Goal: Task Accomplishment & Management: Manage account settings

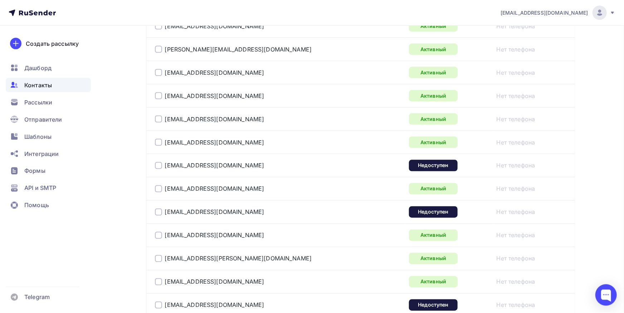
scroll to position [590, 0]
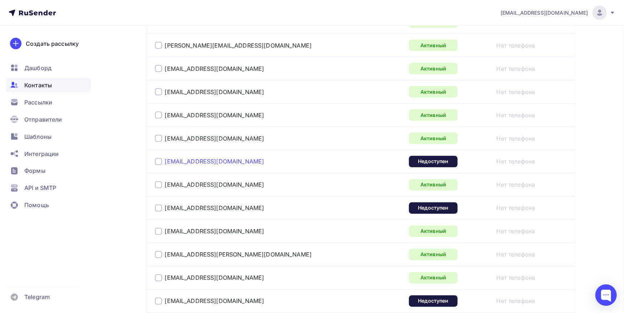
drag, startPoint x: 250, startPoint y: 163, endPoint x: 165, endPoint y: 162, distance: 84.4
click at [165, 162] on div "[EMAIL_ADDRESS][DOMAIN_NAME]" at bounding box center [244, 161] width 179 height 11
click at [247, 181] on div "[EMAIL_ADDRESS][DOMAIN_NAME]" at bounding box center [244, 184] width 179 height 11
drag, startPoint x: 174, startPoint y: 207, endPoint x: 162, endPoint y: 207, distance: 11.8
click at [162, 207] on div "[EMAIL_ADDRESS][DOMAIN_NAME]" at bounding box center [244, 207] width 179 height 11
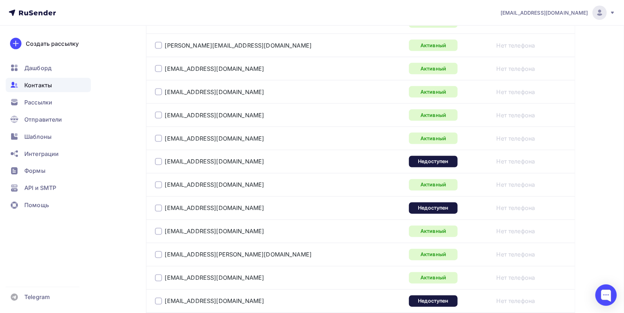
copy div "[EMAIL_ADDRESS][DOMAIN_NAME]"
click at [158, 206] on div at bounding box center [158, 208] width 7 height 7
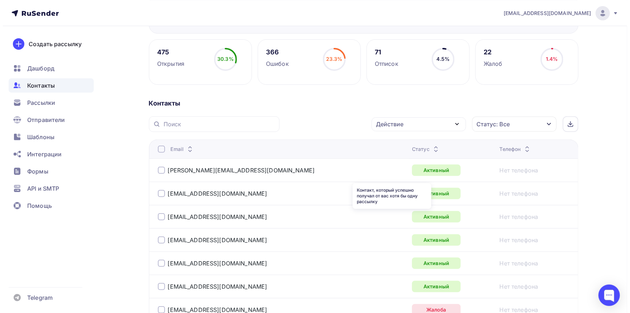
scroll to position [0, 0]
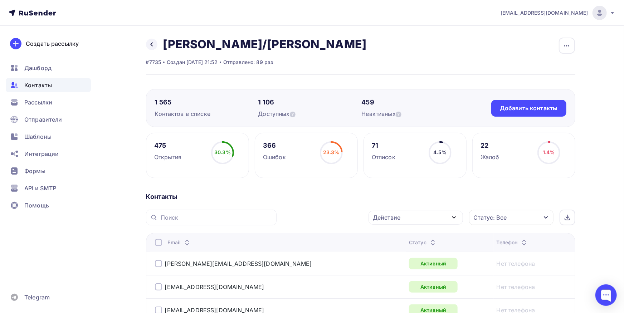
click at [446, 212] on div "Действие" at bounding box center [415, 218] width 94 height 14
click at [400, 267] on div "Удалить" at bounding box center [389, 267] width 24 height 9
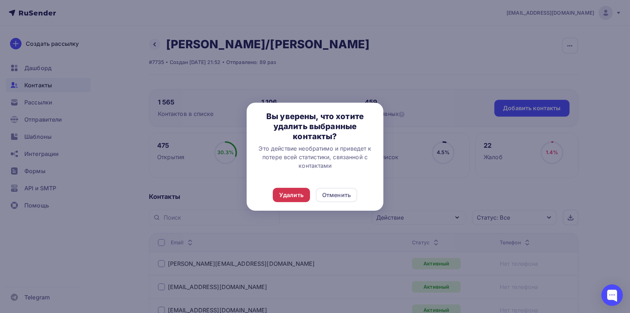
click at [283, 190] on div "Удалить" at bounding box center [291, 195] width 37 height 14
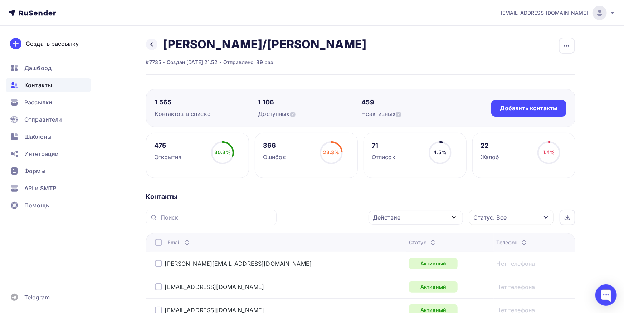
click at [58, 90] on div "Контакты" at bounding box center [48, 85] width 85 height 14
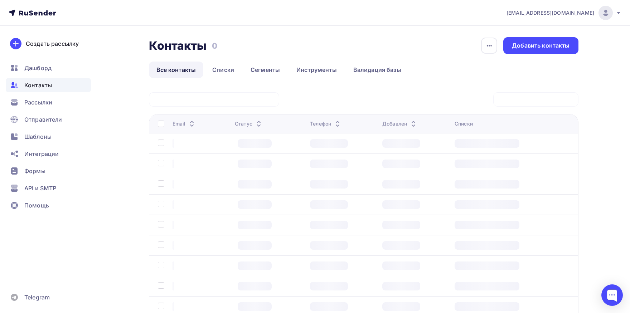
click at [0, 0] on div "Нет контактов Импортируйте адресную базу или создайте форму подписки , чтобы на…" at bounding box center [0, 0] width 0 height 0
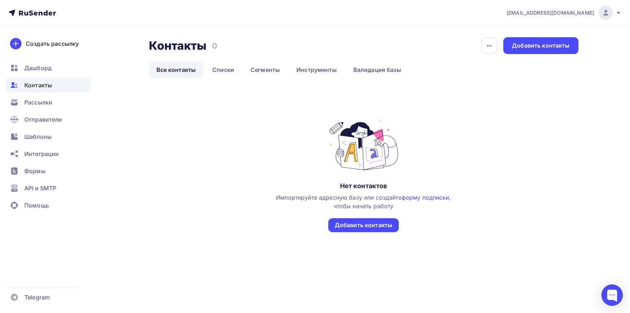
click at [51, 82] on span "Контакты" at bounding box center [38, 85] width 28 height 9
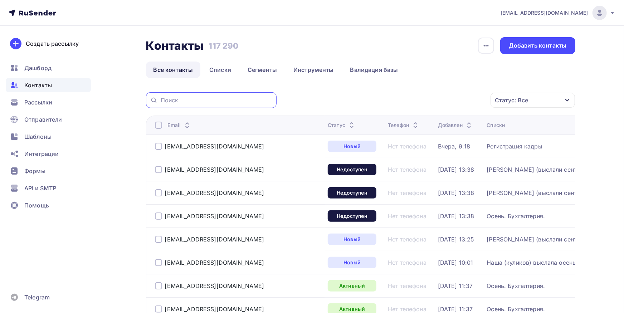
click at [184, 99] on input "text" at bounding box center [217, 100] width 112 height 8
paste input "mitex.ru"
type input "mitex.ru"
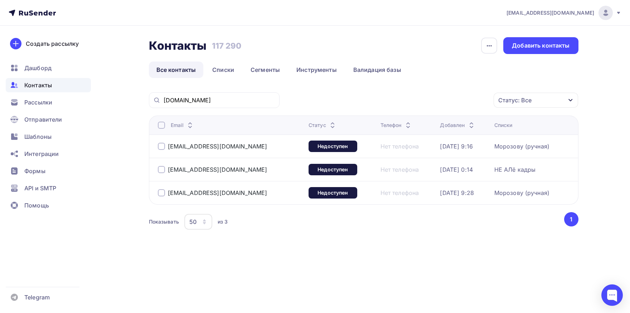
click at [160, 124] on div at bounding box center [161, 125] width 7 height 7
click at [161, 164] on div "ivanova@mitex.ru" at bounding box center [230, 169] width 145 height 11
copy div "ivanova@mitex.ru"
click at [469, 107] on div "Действие" at bounding box center [440, 100] width 94 height 14
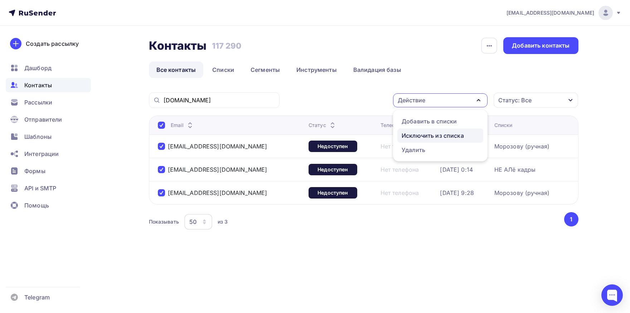
click at [449, 134] on div "Исключить из списка" at bounding box center [432, 135] width 62 height 9
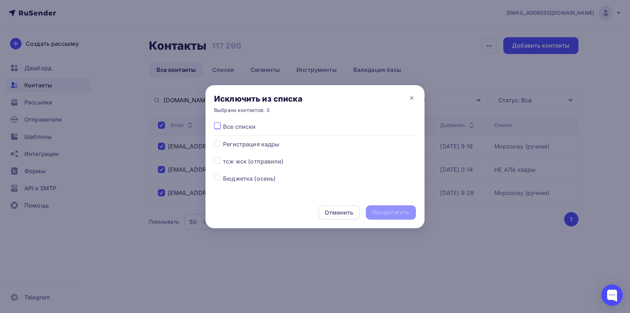
click at [217, 122] on input "checkbox" at bounding box center [217, 125] width 6 height 6
checkbox input "true"
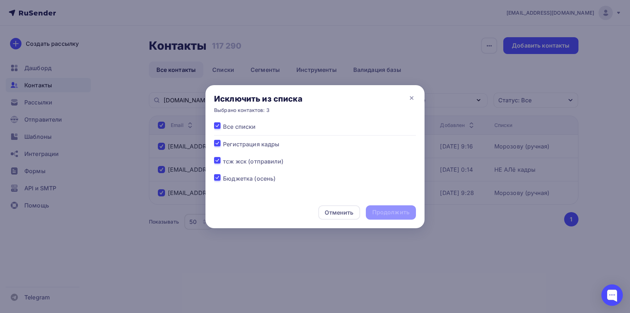
checkbox input "true"
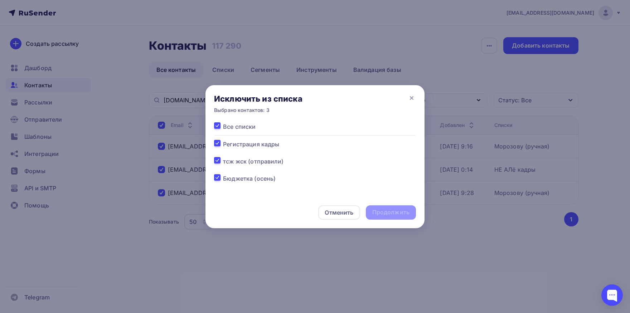
checkbox input "true"
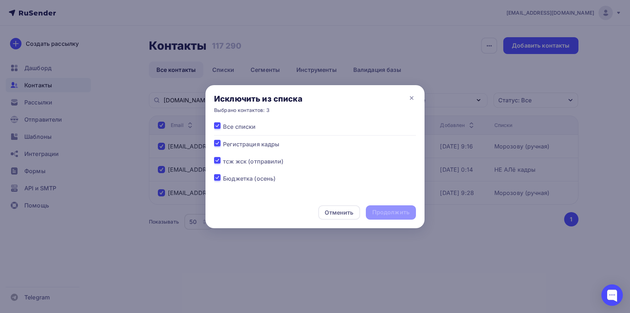
checkbox input "true"
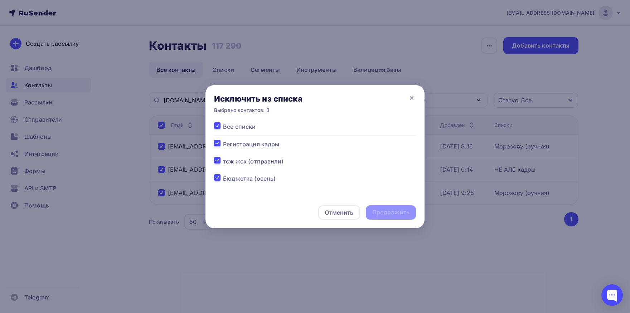
checkbox input "true"
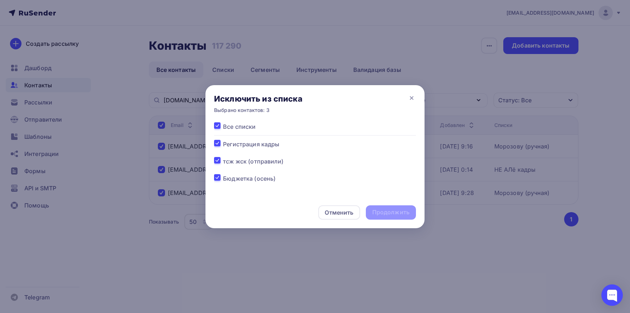
checkbox input "true"
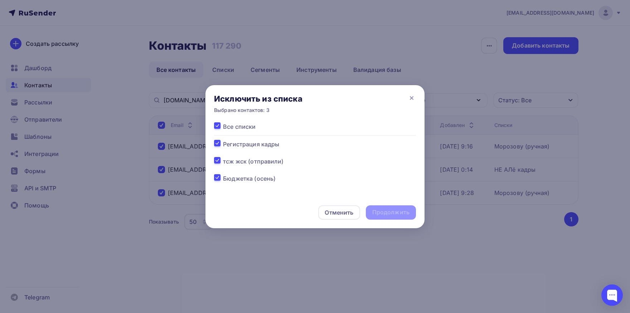
checkbox input "true"
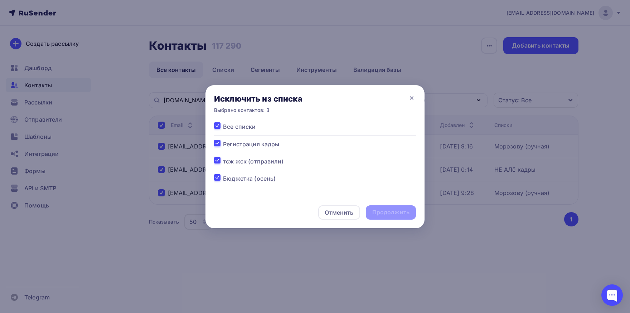
checkbox input "true"
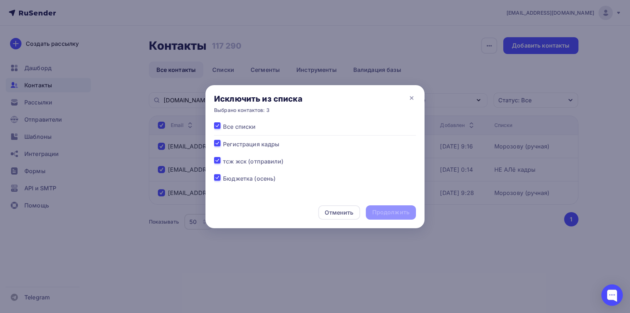
checkbox input "true"
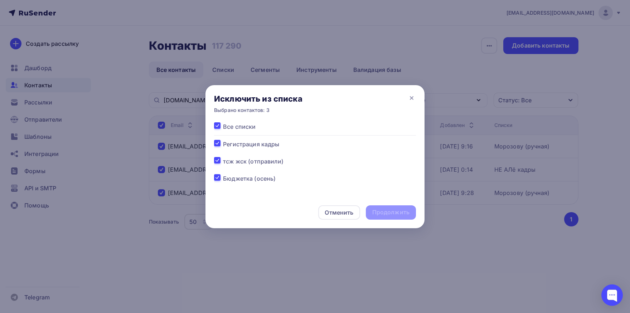
checkbox input "true"
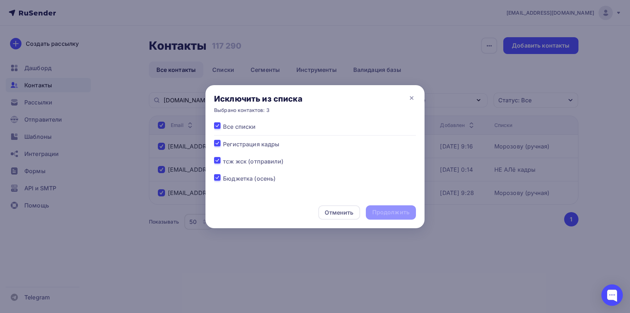
checkbox input "true"
click at [373, 215] on div "Продолжить" at bounding box center [390, 212] width 37 height 8
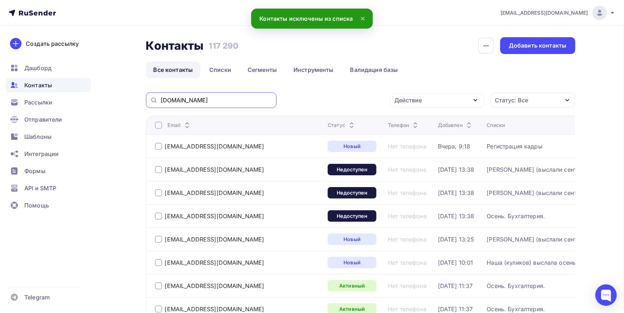
click at [239, 99] on input "mitex.ru" at bounding box center [217, 100] width 112 height 8
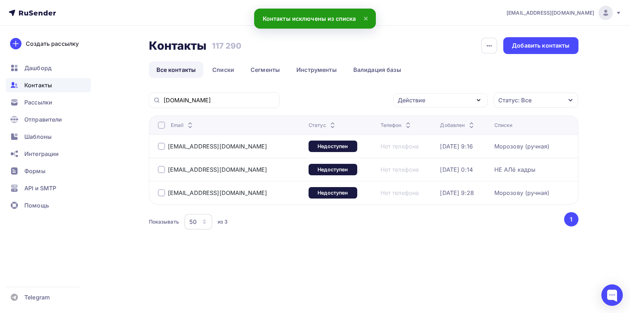
click at [160, 144] on div at bounding box center [161, 146] width 7 height 7
click at [162, 191] on div at bounding box center [161, 192] width 7 height 7
click at [445, 101] on div "Действие" at bounding box center [440, 100] width 94 height 14
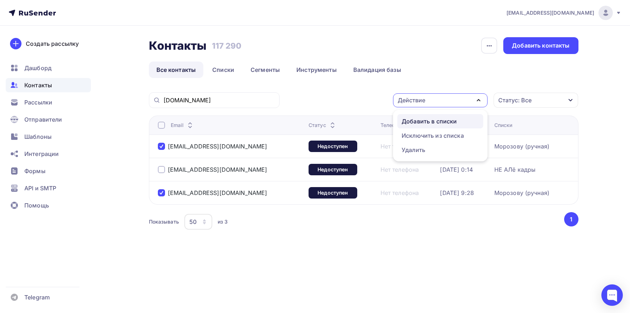
click at [451, 123] on div "Добавить в списки" at bounding box center [428, 121] width 55 height 9
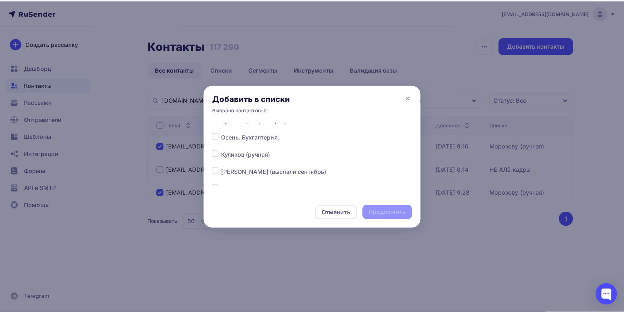
scroll to position [112, 0]
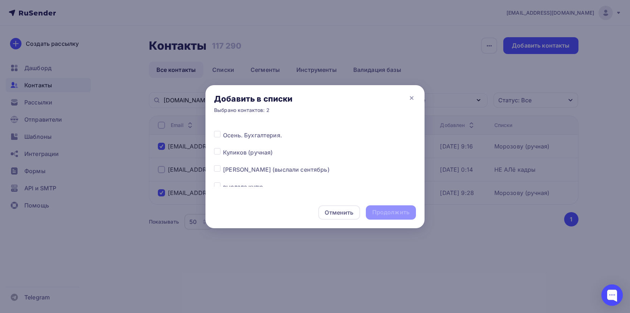
click at [223, 165] on label at bounding box center [223, 165] width 0 height 0
click at [219, 171] on input "checkbox" at bounding box center [217, 168] width 6 height 6
checkbox input "true"
click at [392, 216] on div "Продолжить" at bounding box center [390, 212] width 37 height 8
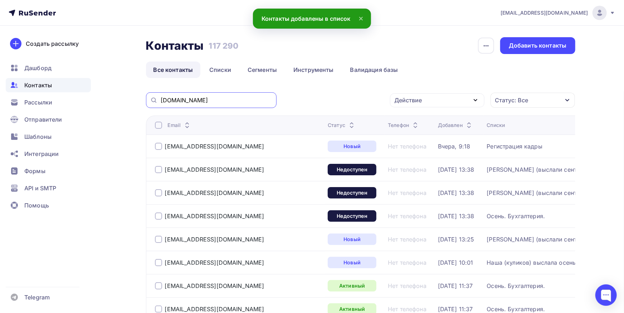
click at [247, 99] on input "mitex.ru" at bounding box center [217, 100] width 112 height 8
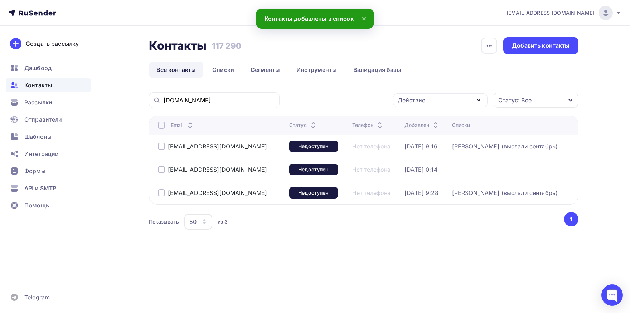
click at [163, 171] on div at bounding box center [161, 169] width 7 height 7
click at [464, 105] on div "Действие" at bounding box center [440, 100] width 94 height 14
click at [452, 124] on div "Добавить в списки" at bounding box center [428, 121] width 55 height 9
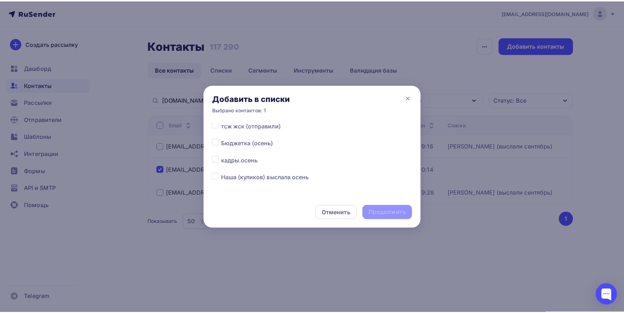
scroll to position [37, 0]
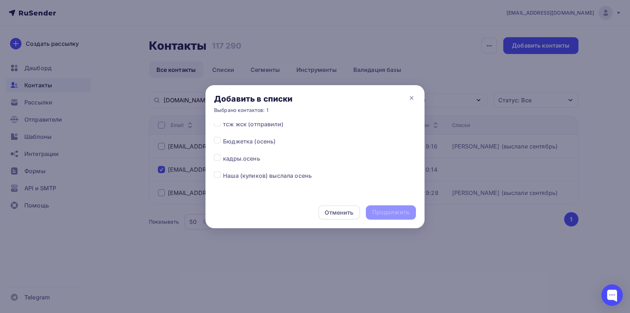
click at [223, 154] on label at bounding box center [223, 154] width 0 height 0
click at [216, 161] on input "checkbox" at bounding box center [217, 157] width 6 height 6
checkbox input "true"
click at [376, 209] on div "Продолжить" at bounding box center [390, 212] width 37 height 8
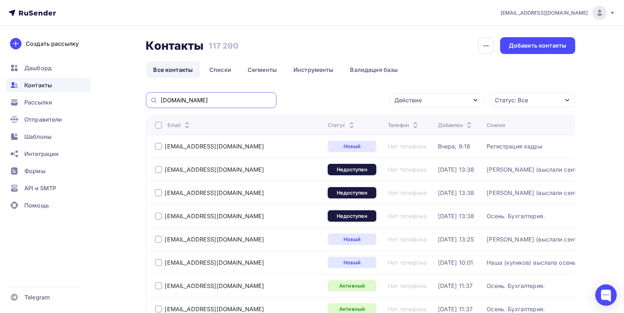
click at [260, 101] on input "mitex.ru" at bounding box center [217, 100] width 112 height 8
paste input "svetlana.efremovva@mail"
click at [260, 101] on input "svetlana.efremovva@mail.ru" at bounding box center [217, 100] width 112 height 8
type input "svetlana.efremovva@mail.ru"
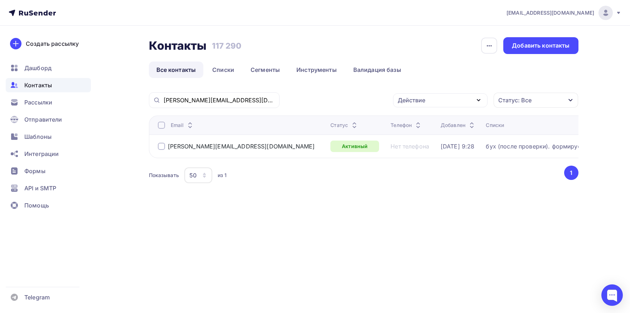
click at [162, 126] on div at bounding box center [161, 125] width 7 height 7
click at [427, 96] on div "Действие" at bounding box center [440, 100] width 94 height 14
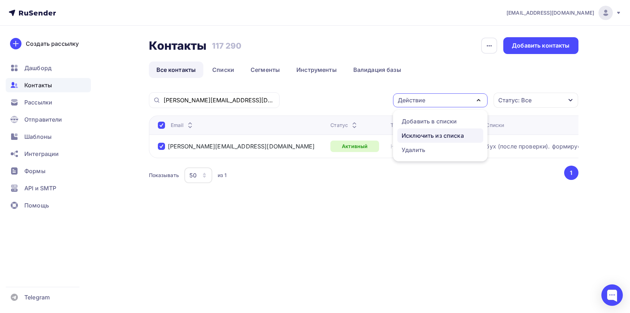
click at [418, 133] on div "Исключить из списка" at bounding box center [432, 135] width 62 height 9
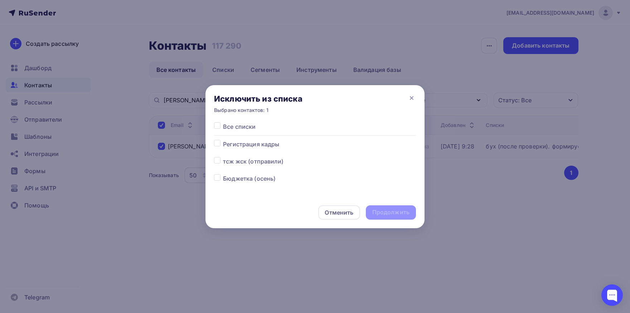
click at [213, 125] on div "Все списки Регистрация кадры тсж жск (отправили) Бюджетка (осень) кадры.осень Н…" at bounding box center [314, 159] width 219 height 74
click at [221, 128] on div at bounding box center [218, 126] width 9 height 9
click at [223, 122] on label at bounding box center [223, 122] width 0 height 0
click at [220, 128] on input "checkbox" at bounding box center [217, 125] width 6 height 6
checkbox input "true"
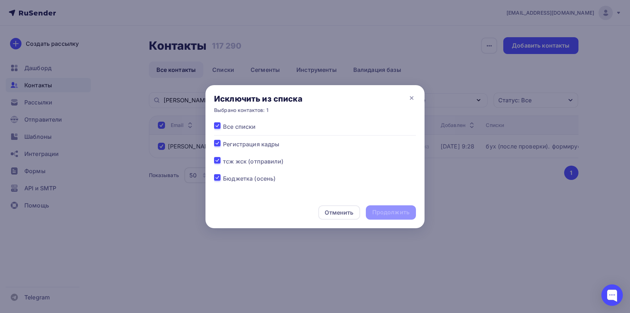
checkbox input "true"
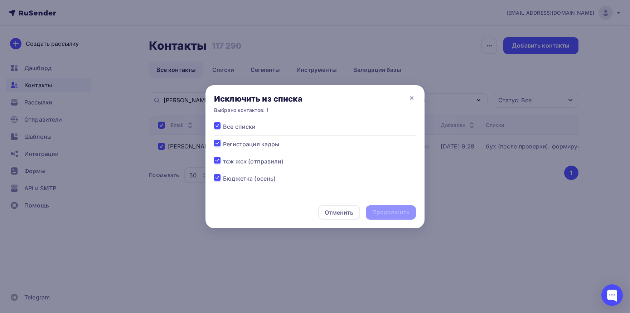
checkbox input "true"
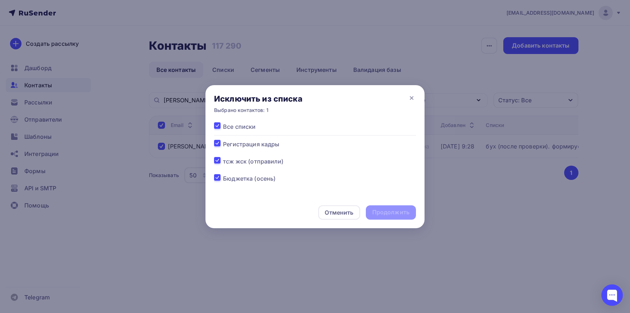
checkbox input "true"
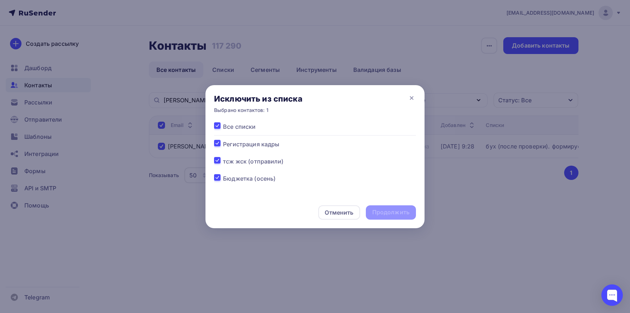
checkbox input "true"
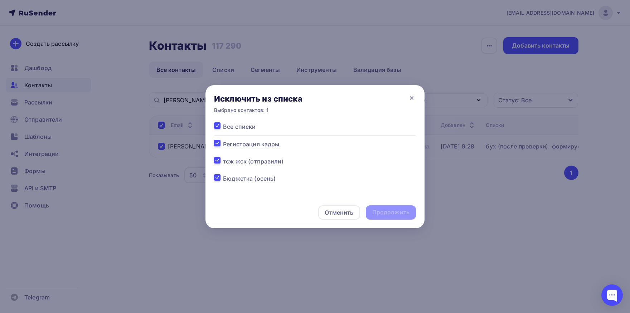
checkbox input "true"
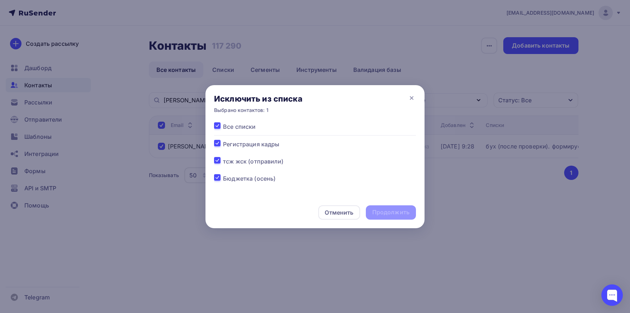
checkbox input "true"
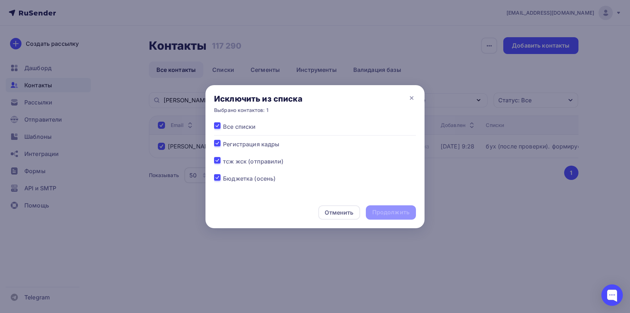
checkbox input "true"
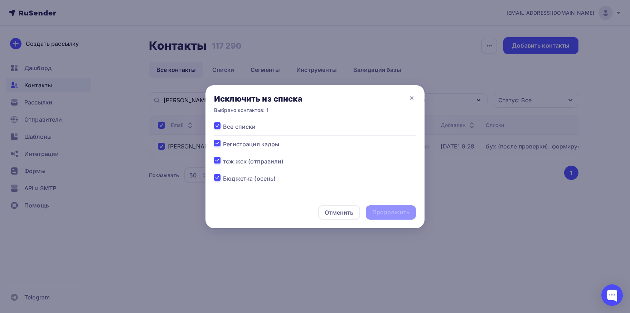
checkbox input "true"
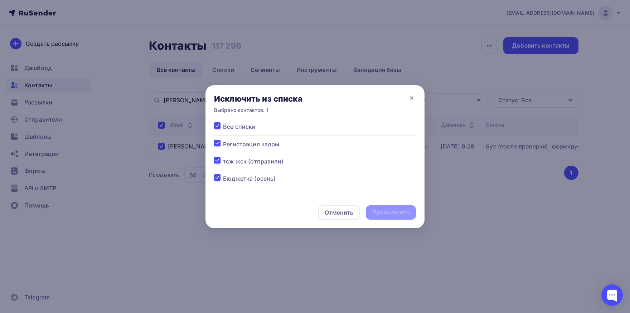
checkbox input "true"
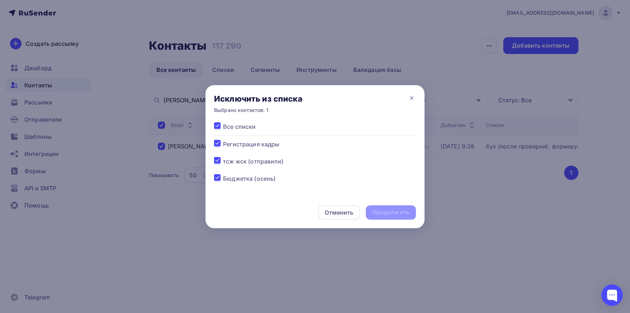
checkbox input "true"
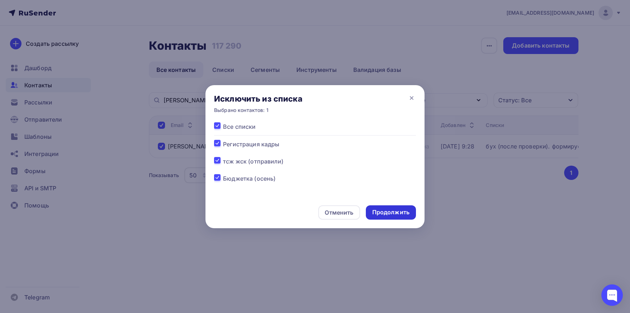
click at [376, 210] on div "Продолжить" at bounding box center [390, 212] width 37 height 8
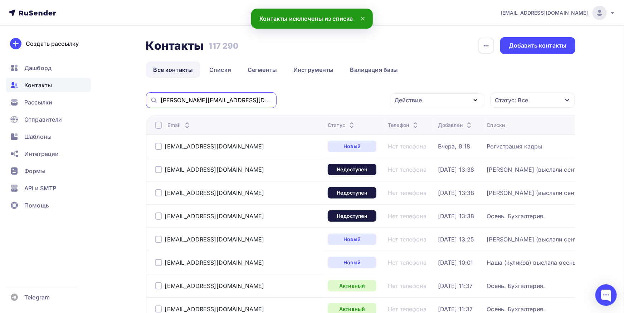
click at [269, 102] on input "svetlana.efremovva@mail.ru" at bounding box center [217, 100] width 112 height 8
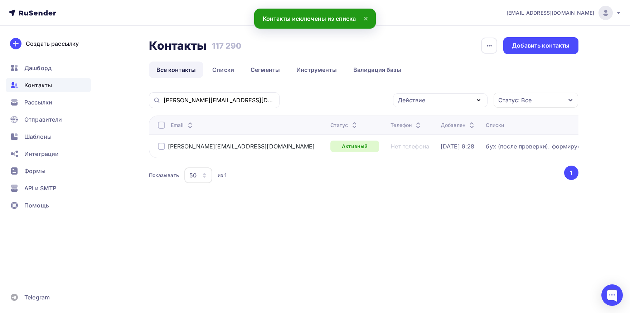
click at [160, 124] on div at bounding box center [161, 125] width 7 height 7
click at [419, 100] on div "Действие" at bounding box center [411, 100] width 28 height 9
click at [415, 124] on div "Добавить в списки" at bounding box center [428, 121] width 55 height 9
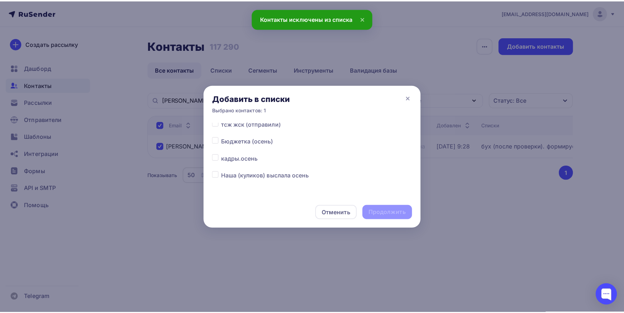
scroll to position [75, 0]
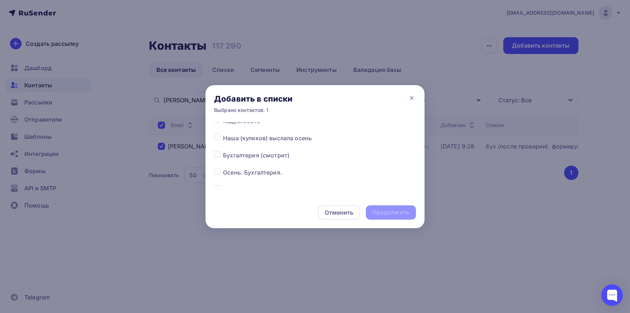
click at [223, 151] on label at bounding box center [223, 151] width 0 height 0
click at [220, 153] on input "checkbox" at bounding box center [217, 154] width 6 height 6
checkbox input "true"
click at [388, 209] on div "Продолжить" at bounding box center [390, 212] width 37 height 8
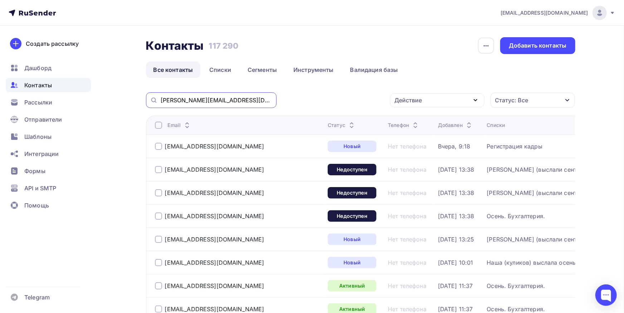
click at [254, 100] on input "svetlana.efremovva@mail.ru" at bounding box center [217, 100] width 112 height 8
paste input "albinasimonowa@gmail.com"
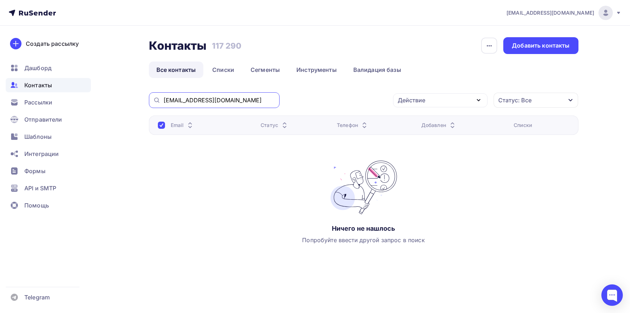
click at [253, 97] on input "albinasimonowa@gmail.com" at bounding box center [219, 100] width 112 height 8
click at [163, 99] on div "albinasimonowa@gmail.com" at bounding box center [214, 100] width 131 height 16
click at [165, 100] on input "albinasimonowa@gmail.com" at bounding box center [219, 100] width 112 height 8
click at [235, 101] on input "albinasimonowa@gmail.com" at bounding box center [219, 100] width 112 height 8
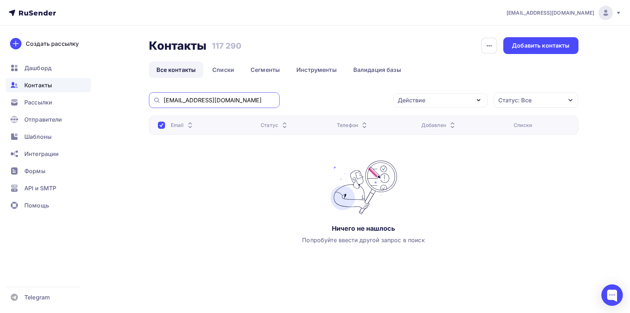
click at [235, 101] on input "albinasimonowa@gmail.com" at bounding box center [219, 100] width 112 height 8
paste input "orlova.nso@yandex.ru"
click at [267, 98] on input "orlova.nso@yandex.ru" at bounding box center [219, 100] width 112 height 8
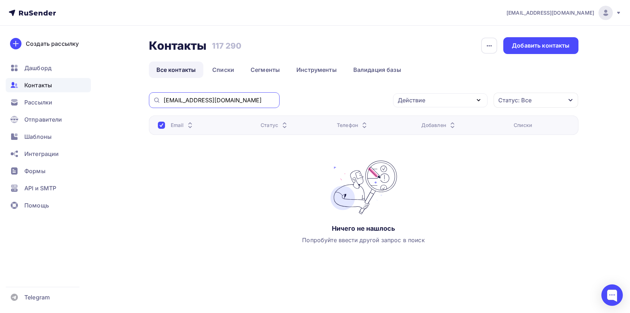
paste input "@is-rk"
type input "@is-rk.ru"
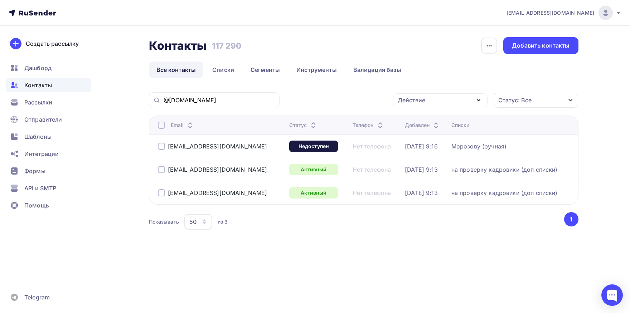
click at [166, 146] on div "suinovaea@is-rk.ru" at bounding box center [212, 146] width 109 height 7
click at [162, 146] on div at bounding box center [161, 146] width 7 height 7
click at [422, 101] on div "Действие" at bounding box center [411, 100] width 28 height 9
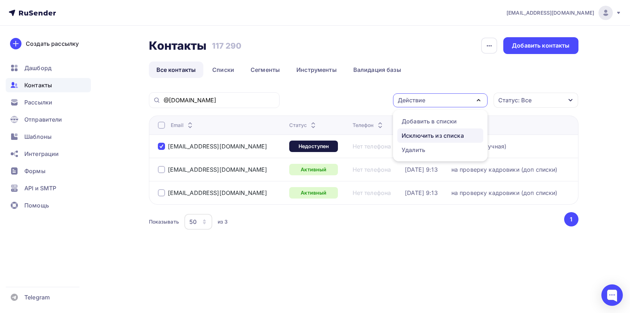
click at [432, 139] on div "Исключить из списка" at bounding box center [432, 135] width 62 height 9
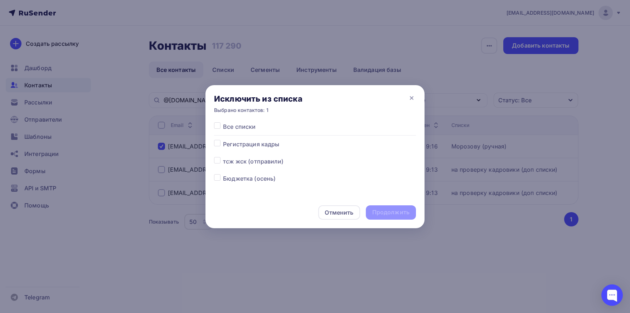
click at [223, 122] on label at bounding box center [223, 122] width 0 height 0
click at [216, 128] on input "checkbox" at bounding box center [217, 125] width 6 height 6
checkbox input "true"
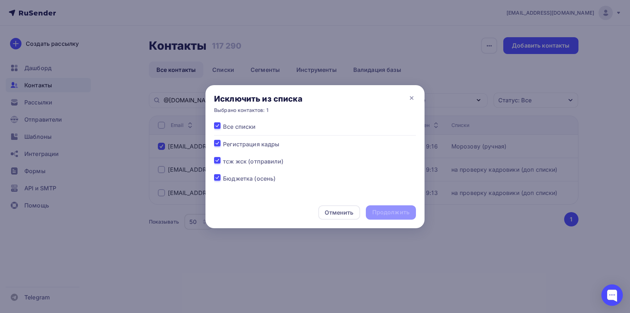
checkbox input "true"
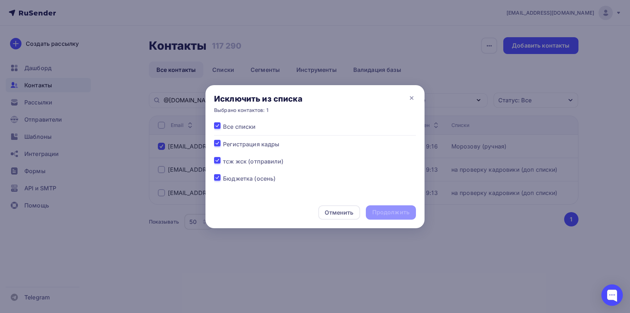
checkbox input "true"
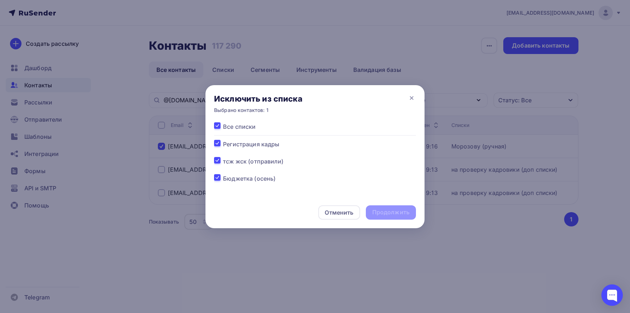
checkbox input "true"
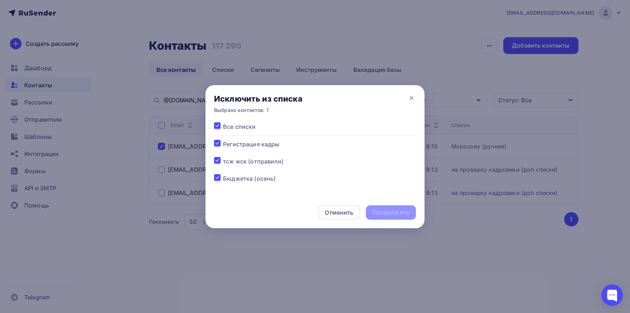
checkbox input "true"
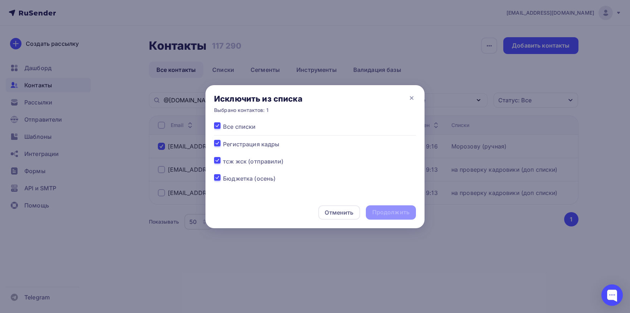
checkbox input "true"
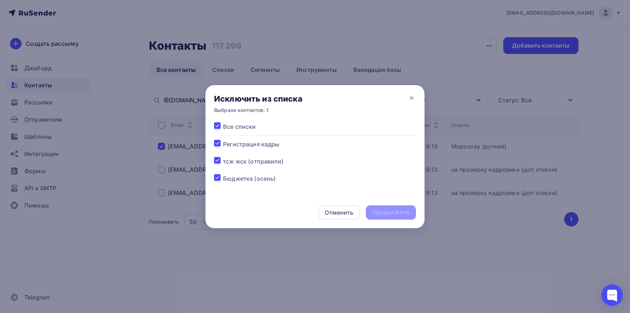
checkbox input "true"
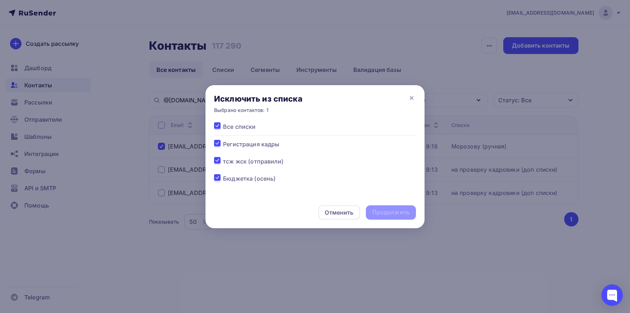
checkbox input "true"
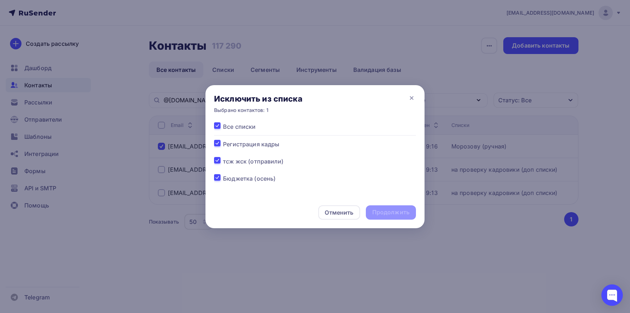
checkbox input "true"
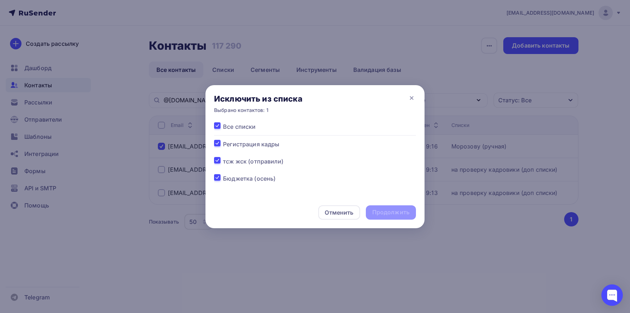
checkbox input "true"
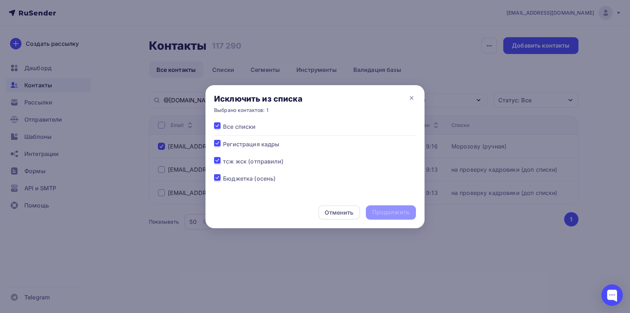
checkbox input "true"
click at [396, 214] on div "Продолжить" at bounding box center [390, 212] width 37 height 8
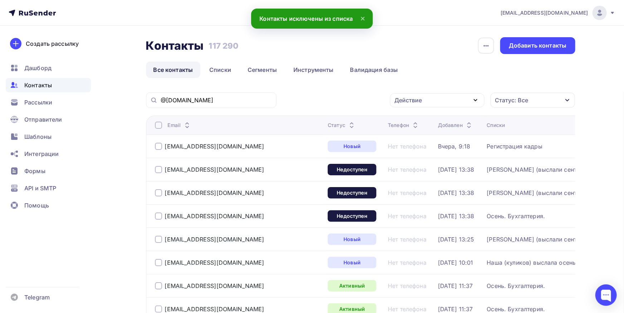
drag, startPoint x: 226, startPoint y: 93, endPoint x: 224, endPoint y: 108, distance: 15.8
click at [225, 93] on div "@is-rk.ru" at bounding box center [211, 100] width 131 height 16
click at [227, 101] on input "@is-rk.ru" at bounding box center [217, 100] width 112 height 8
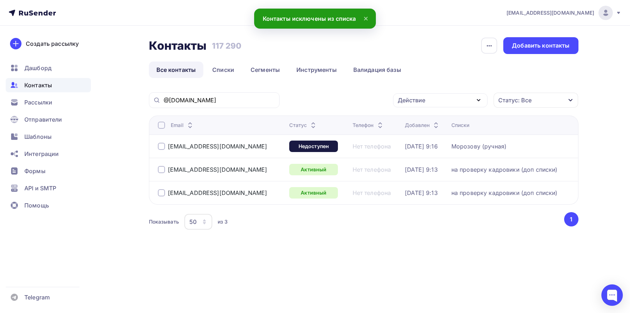
click at [163, 145] on div at bounding box center [161, 146] width 7 height 7
drag, startPoint x: 411, startPoint y: 100, endPoint x: 415, endPoint y: 117, distance: 18.0
click at [412, 100] on div "Действие" at bounding box center [411, 100] width 28 height 9
click at [415, 117] on div "Добавить в списки" at bounding box center [428, 121] width 55 height 9
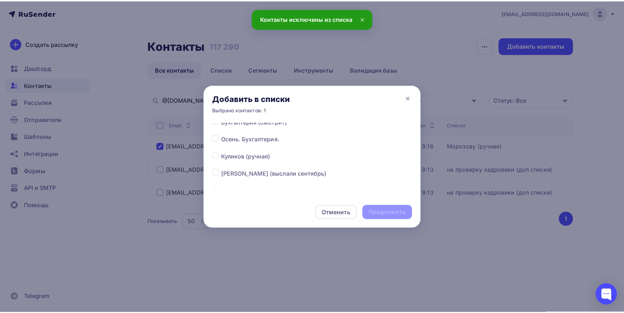
scroll to position [112, 0]
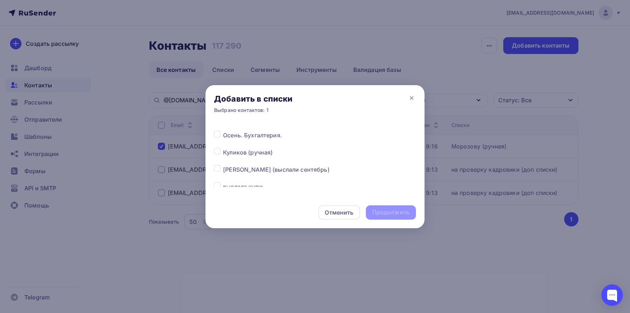
click at [223, 165] on label at bounding box center [223, 165] width 0 height 0
click at [219, 171] on input "checkbox" at bounding box center [217, 168] width 6 height 6
checkbox input "true"
click at [375, 211] on div "Продолжить" at bounding box center [390, 212] width 37 height 8
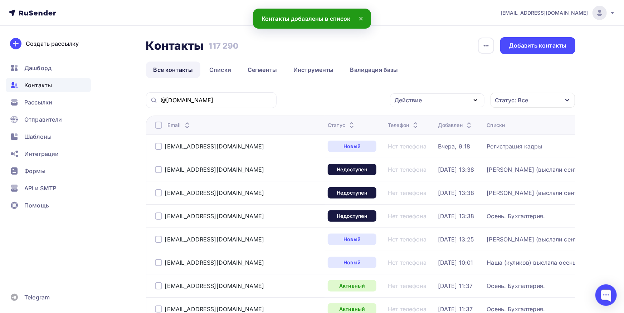
click at [211, 105] on div "@is-rk.ru" at bounding box center [211, 100] width 131 height 16
click at [212, 101] on input "@is-rk.ru" at bounding box center [217, 100] width 112 height 8
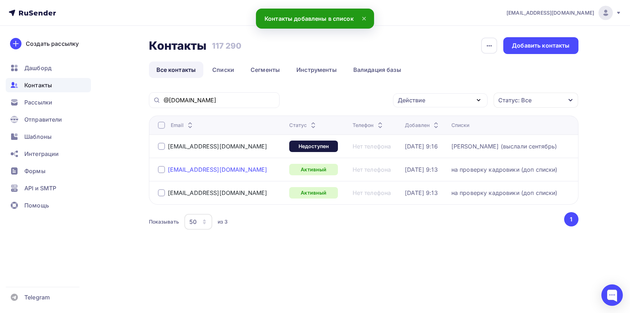
drag, startPoint x: 199, startPoint y: 170, endPoint x: 168, endPoint y: 170, distance: 30.4
click at [168, 170] on div "ermolaevaev@is-rk.ru" at bounding box center [221, 169] width 126 height 11
copy div "ermolaevaev@is-rk.ru"
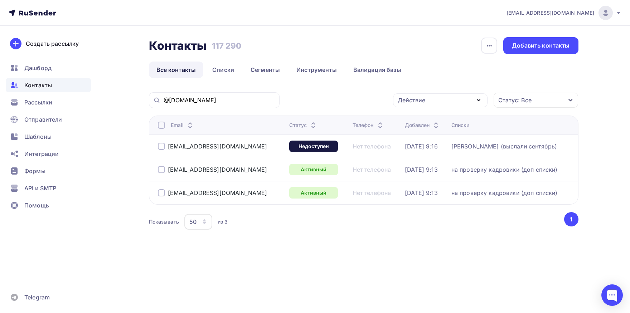
drag, startPoint x: 230, startPoint y: 192, endPoint x: 167, endPoint y: 195, distance: 62.7
click at [167, 195] on div "litvinovaev@is-rk.ru" at bounding box center [221, 192] width 126 height 11
copy div "litvinovaev@is-rk.ru"
click at [255, 101] on input "@is-rk.ru" at bounding box center [219, 100] width 112 height 8
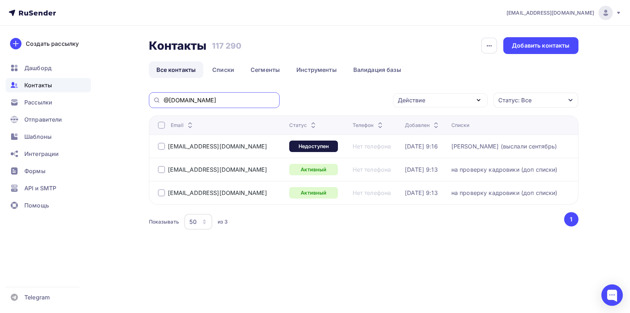
click at [255, 101] on input "@is-rk.ru" at bounding box center [219, 100] width 112 height 8
paste input "metro.spb"
type input "metro.spb.ru"
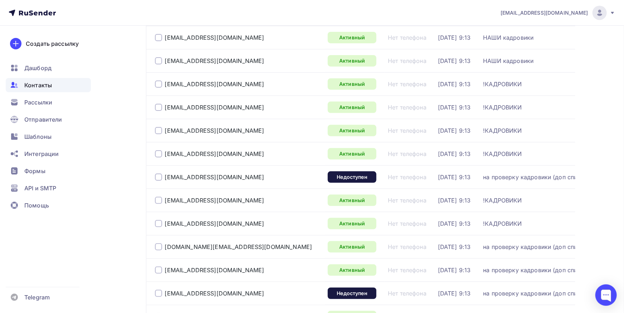
scroll to position [39, 0]
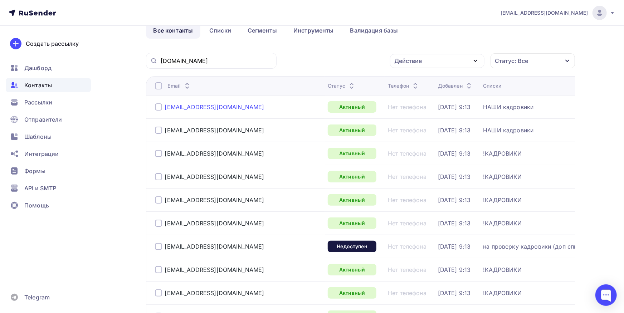
drag, startPoint x: 246, startPoint y: 105, endPoint x: 166, endPoint y: 106, distance: 80.5
click at [166, 106] on div "anisimova.m@metro.spb.ru" at bounding box center [238, 106] width 167 height 11
copy div "anisimova.m@metro.spb.ru"
click at [158, 108] on div at bounding box center [158, 106] width 7 height 7
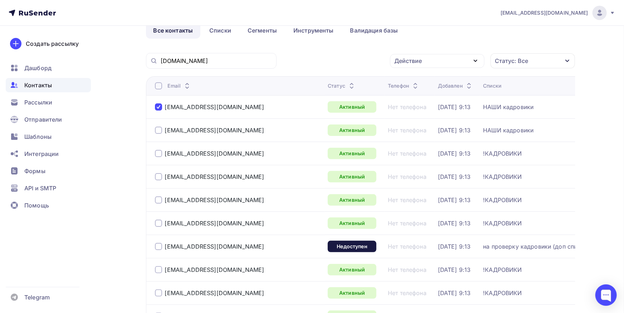
drag, startPoint x: 245, startPoint y: 130, endPoint x: 163, endPoint y: 132, distance: 81.6
click at [163, 132] on div "bogomolov.i@metro.spb.ru" at bounding box center [238, 129] width 167 height 11
copy div "bogomolov.i@metro.spb.ru"
click at [162, 131] on div at bounding box center [158, 130] width 7 height 7
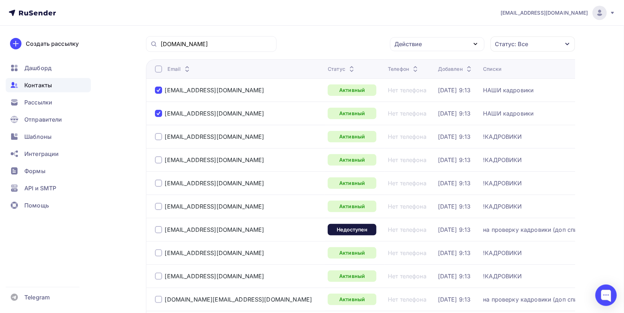
scroll to position [79, 0]
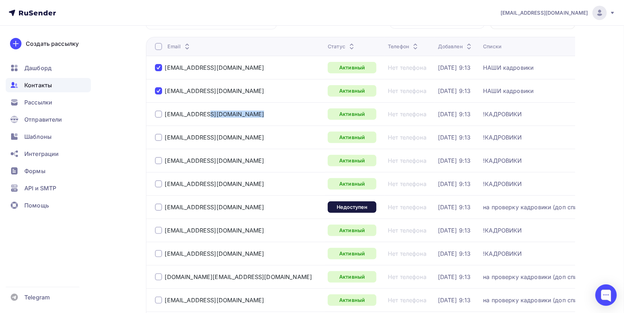
drag, startPoint x: 238, startPoint y: 114, endPoint x: 165, endPoint y: 118, distance: 73.4
click at [165, 118] on div "repkina.a@metro.spb.ru" at bounding box center [238, 113] width 167 height 11
copy div "repkina.a@metro.spb.ru"
click at [161, 115] on div at bounding box center [158, 114] width 7 height 7
drag, startPoint x: 249, startPoint y: 138, endPoint x: 165, endPoint y: 138, distance: 84.4
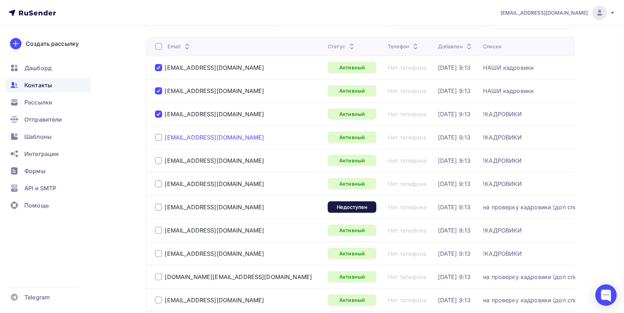
click at [165, 138] on div "bondarenko.t@metro.spb.ru" at bounding box center [238, 137] width 167 height 11
copy div "bondarenko.t@metro.spb.ru"
click at [159, 132] on div "bondarenko.t@metro.spb.ru" at bounding box center [238, 137] width 167 height 11
click at [160, 137] on div at bounding box center [158, 137] width 7 height 7
drag, startPoint x: 243, startPoint y: 163, endPoint x: 163, endPoint y: 161, distance: 80.1
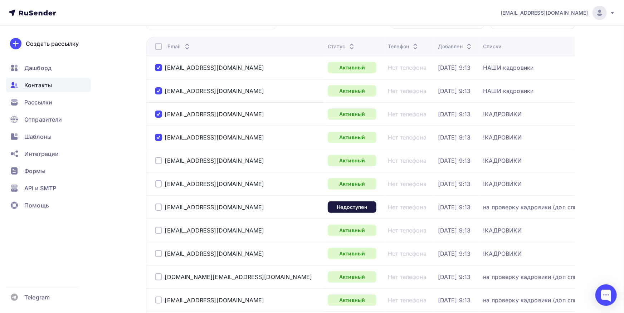
click at [163, 161] on div "sotnikova.v@metro.spb.ru" at bounding box center [238, 160] width 167 height 11
copy div "sotnikova.v@metro.spb.ru"
click at [160, 161] on div at bounding box center [158, 160] width 7 height 7
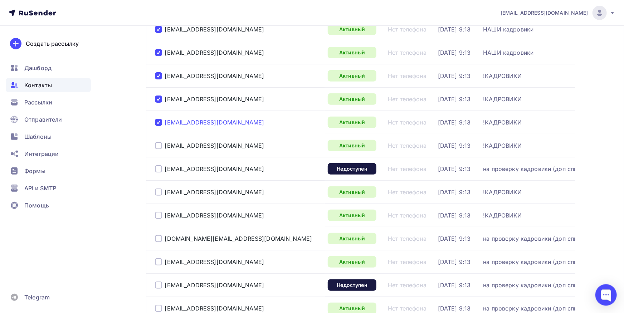
scroll to position [118, 0]
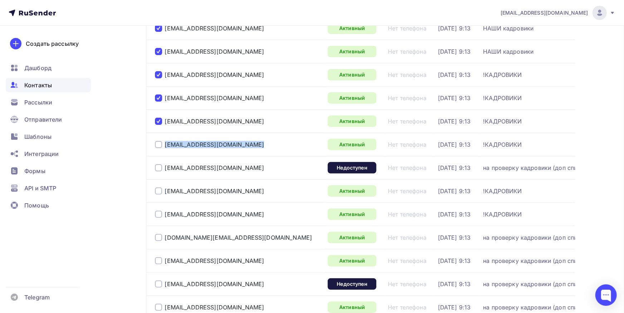
drag, startPoint x: 256, startPoint y: 144, endPoint x: 154, endPoint y: 142, distance: 102.0
click at [154, 142] on td "smirnova.o@metro.spb.ru" at bounding box center [235, 144] width 179 height 23
copy div "smirnova.o@metro.spb.ru"
click at [158, 143] on div at bounding box center [158, 144] width 7 height 7
drag, startPoint x: 253, startPoint y: 172, endPoint x: 165, endPoint y: 167, distance: 88.1
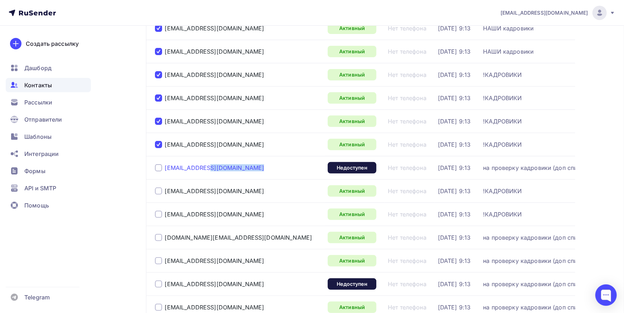
click at [165, 166] on div "frantaseva.i@metro.spb.ru" at bounding box center [238, 167] width 167 height 11
click at [159, 168] on div at bounding box center [158, 167] width 7 height 7
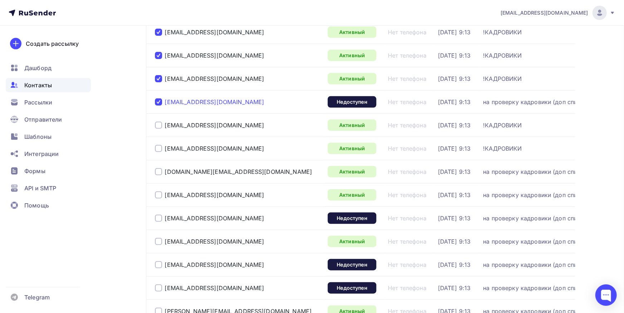
scroll to position [197, 0]
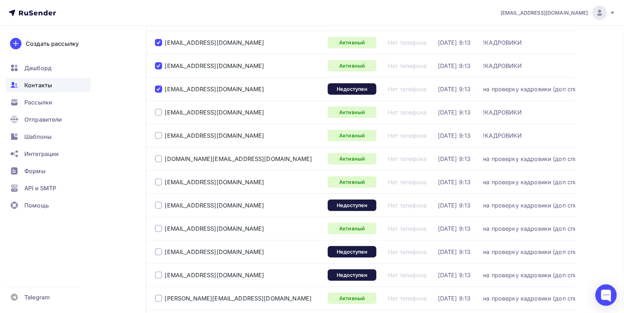
drag, startPoint x: 241, startPoint y: 116, endPoint x: 165, endPoint y: 117, distance: 75.8
click at [165, 117] on div "borisova.ea@metro.spb.ru" at bounding box center [238, 112] width 167 height 11
click at [160, 111] on div at bounding box center [158, 112] width 7 height 7
drag, startPoint x: 254, startPoint y: 138, endPoint x: 124, endPoint y: 128, distance: 129.8
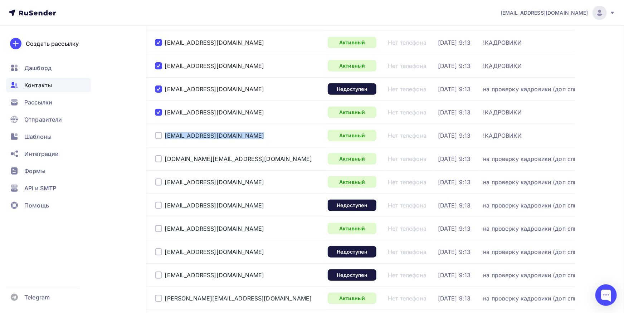
click at [160, 136] on div at bounding box center [158, 135] width 7 height 7
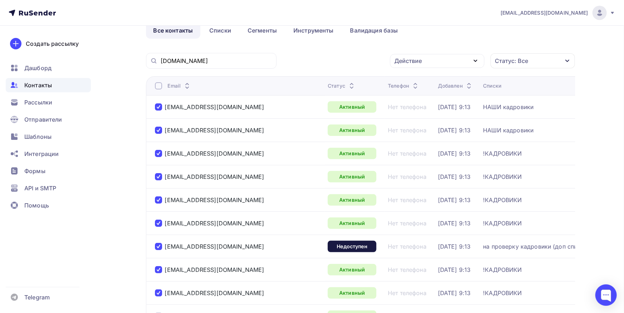
scroll to position [0, 0]
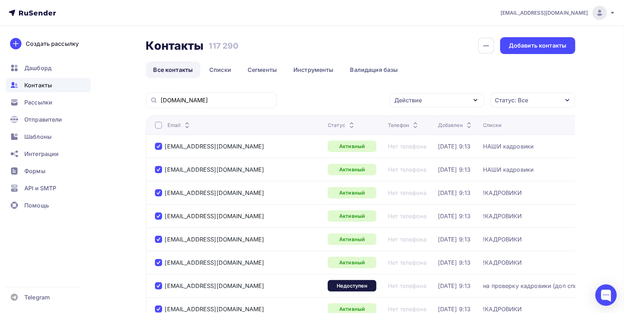
click at [463, 106] on div "Действие" at bounding box center [437, 100] width 94 height 14
click at [455, 134] on div "Исключить из списка" at bounding box center [429, 135] width 62 height 9
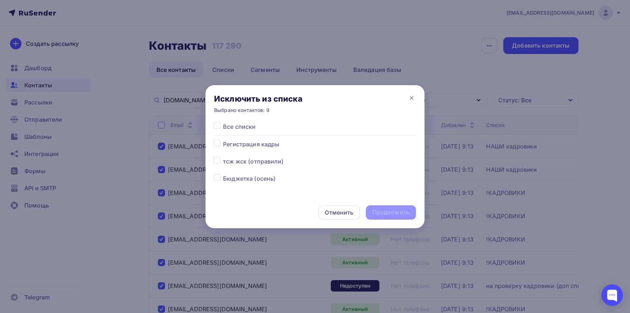
click at [223, 122] on label at bounding box center [223, 122] width 0 height 0
click at [217, 126] on input "checkbox" at bounding box center [217, 125] width 6 height 6
checkbox input "true"
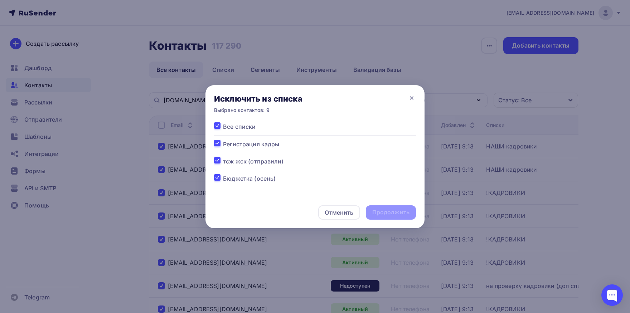
checkbox input "true"
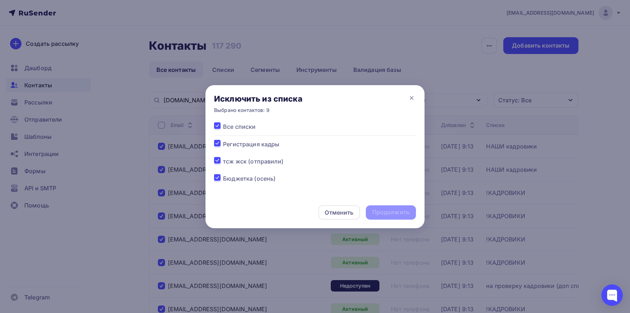
checkbox input "true"
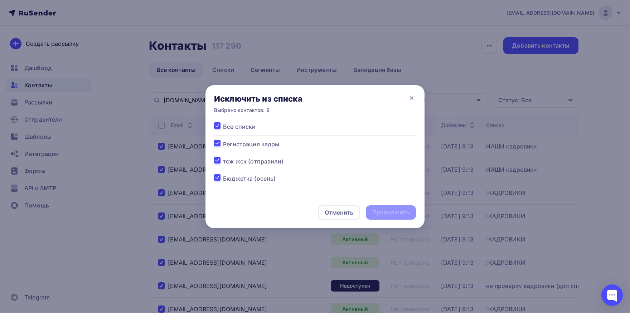
checkbox input "true"
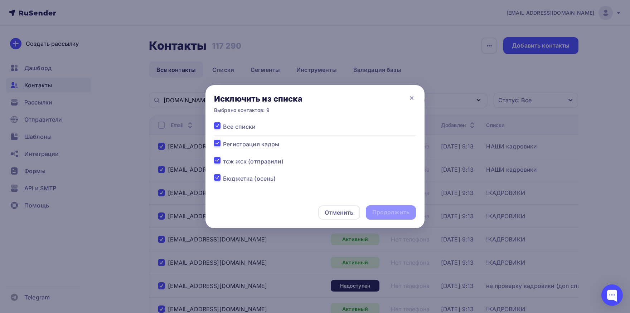
checkbox input "true"
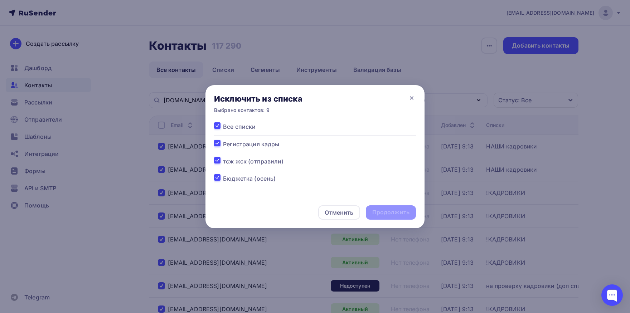
checkbox input "true"
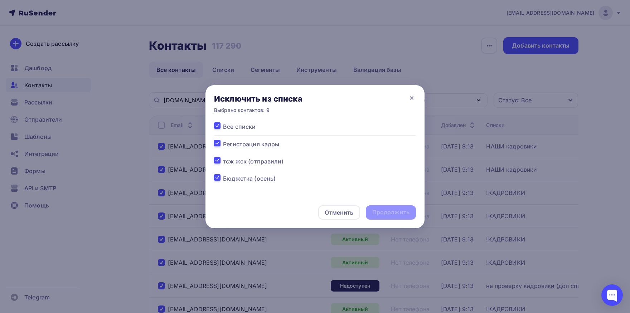
checkbox input "true"
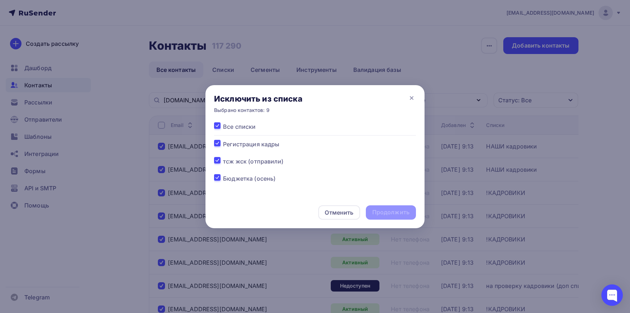
checkbox input "true"
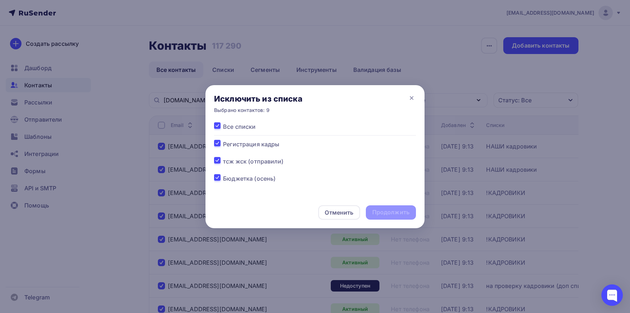
checkbox input "true"
click at [389, 207] on div "Продолжить" at bounding box center [391, 212] width 50 height 14
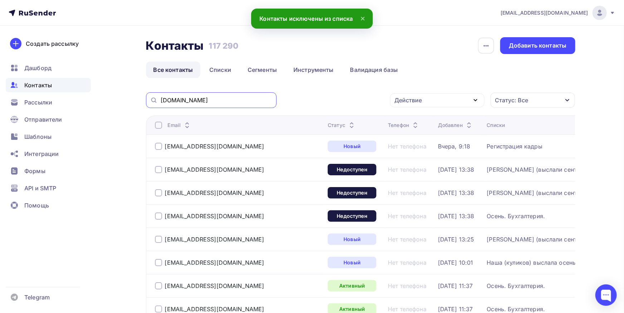
click at [253, 104] on input "metro.spb.ru" at bounding box center [217, 100] width 112 height 8
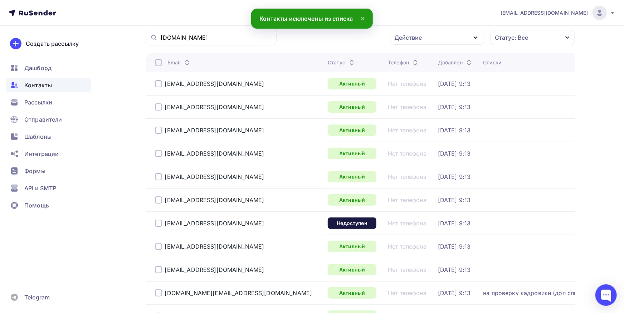
scroll to position [79, 0]
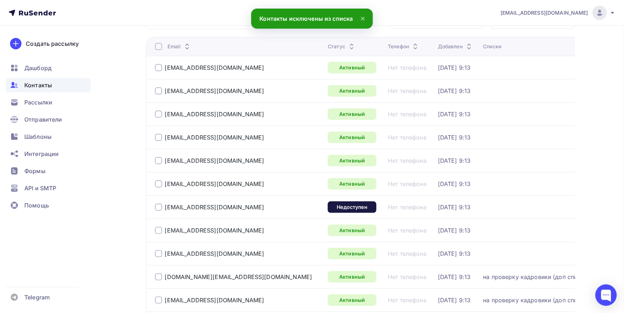
click at [160, 70] on div at bounding box center [158, 67] width 7 height 7
click at [159, 90] on div at bounding box center [158, 90] width 7 height 7
click at [156, 116] on div at bounding box center [158, 114] width 7 height 7
click at [157, 136] on div at bounding box center [158, 137] width 7 height 7
click at [158, 158] on div at bounding box center [158, 160] width 7 height 7
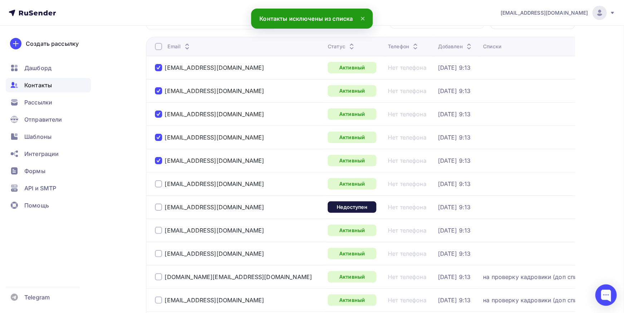
drag, startPoint x: 160, startPoint y: 187, endPoint x: 164, endPoint y: 244, distance: 57.0
click at [160, 187] on div at bounding box center [158, 183] width 7 height 7
click at [160, 208] on div at bounding box center [158, 207] width 7 height 7
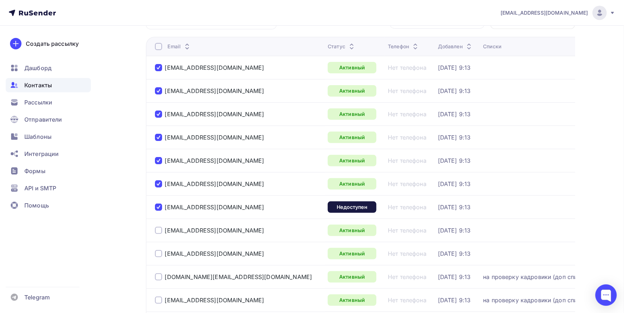
click at [160, 231] on div at bounding box center [158, 230] width 7 height 7
click at [158, 256] on div at bounding box center [158, 253] width 7 height 7
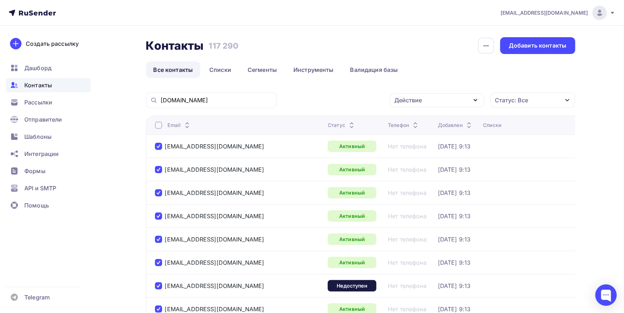
click at [474, 100] on icon "button" at bounding box center [475, 100] width 9 height 9
drag, startPoint x: 460, startPoint y: 120, endPoint x: 467, endPoint y: 122, distance: 7.3
click at [460, 120] on div "Добавить в списки" at bounding box center [436, 121] width 77 height 9
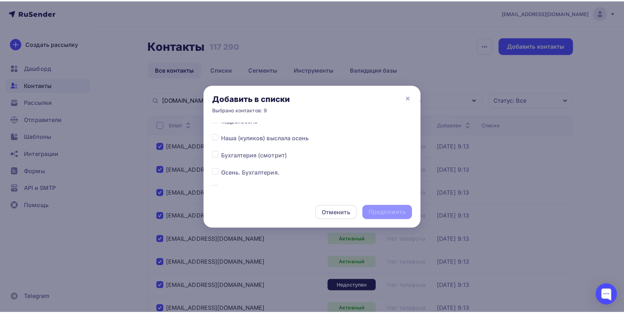
scroll to position [37, 0]
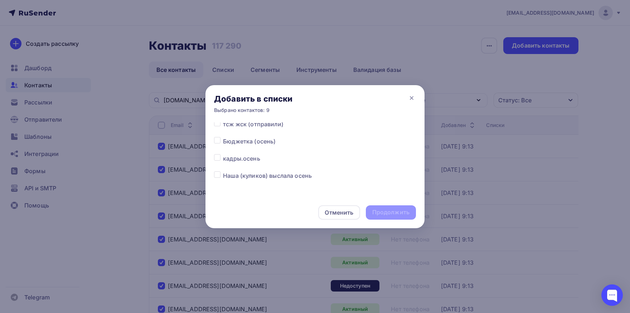
drag, startPoint x: 209, startPoint y: 157, endPoint x: 217, endPoint y: 158, distance: 8.7
click at [209, 157] on div "Все списки Регистрация кадры тсж жск (отправили) Бюджетка (осень) кадры.осень Н…" at bounding box center [314, 159] width 219 height 74
click at [223, 154] on label at bounding box center [223, 154] width 0 height 0
click at [218, 158] on input "checkbox" at bounding box center [217, 157] width 6 height 6
click at [379, 212] on div "Продолжить" at bounding box center [390, 212] width 37 height 8
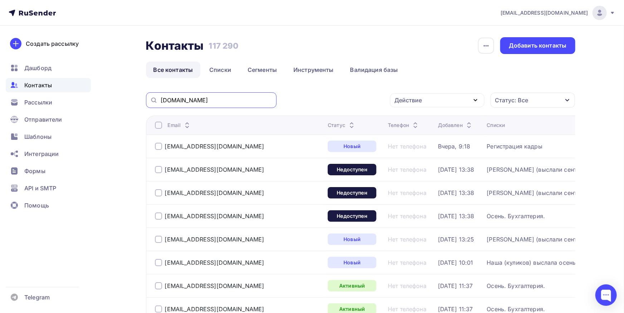
click at [231, 101] on input "metro.spb.ru" at bounding box center [217, 100] width 112 height 8
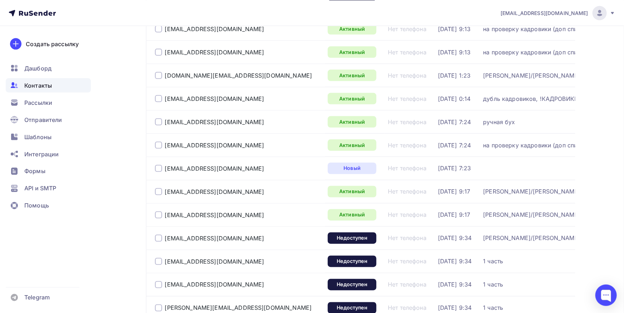
scroll to position [590, 0]
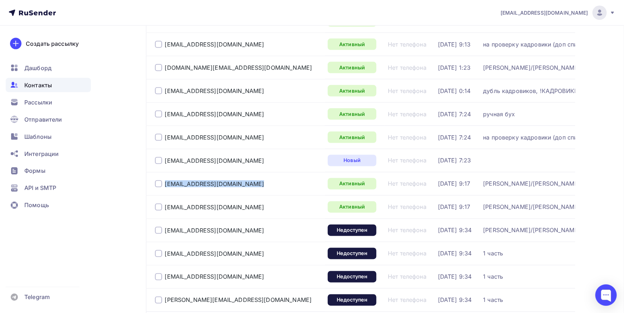
drag, startPoint x: 202, startPoint y: 182, endPoint x: 161, endPoint y: 178, distance: 41.0
click at [161, 178] on div "saveleva.o@metro.spb.ru" at bounding box center [238, 183] width 167 height 11
click at [157, 185] on div at bounding box center [158, 183] width 7 height 7
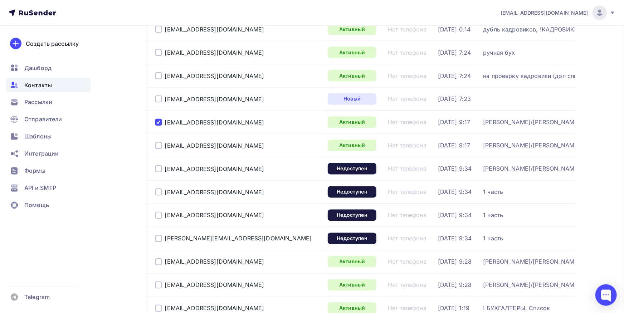
scroll to position [669, 0]
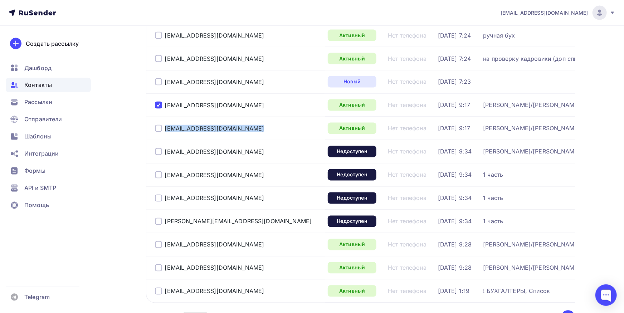
drag, startPoint x: 259, startPoint y: 131, endPoint x: 153, endPoint y: 132, distance: 106.2
click at [153, 132] on td "obraztsova.e@metro.spb.ru" at bounding box center [235, 128] width 179 height 23
click at [158, 127] on div at bounding box center [158, 128] width 7 height 7
drag, startPoint x: 250, startPoint y: 124, endPoint x: 166, endPoint y: 132, distance: 84.5
click at [165, 129] on div "obraztsova.e@metro.spb.ru" at bounding box center [238, 128] width 167 height 11
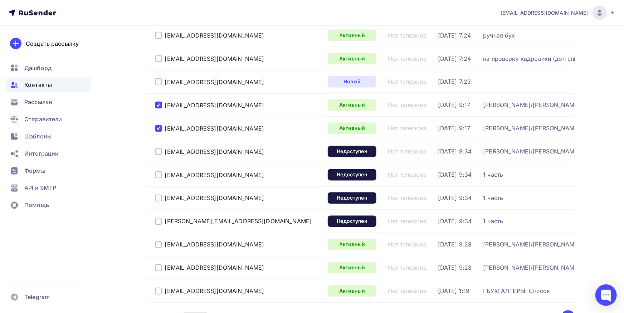
drag, startPoint x: 167, startPoint y: 151, endPoint x: 162, endPoint y: 154, distance: 5.5
click at [161, 152] on div "shevchenko.o@metro.spb.ru" at bounding box center [238, 151] width 167 height 11
click at [158, 148] on div at bounding box center [158, 151] width 7 height 7
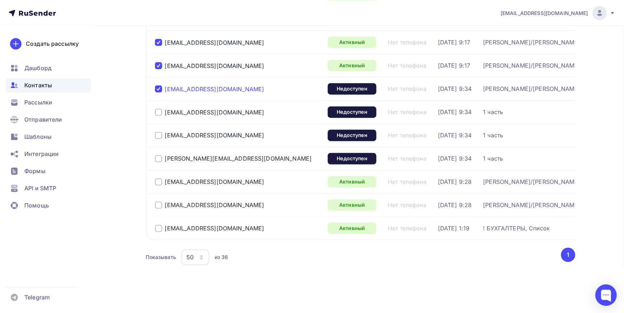
scroll to position [736, 0]
drag, startPoint x: 255, startPoint y: 82, endPoint x: 167, endPoint y: 83, distance: 87.6
click at [167, 83] on div "shevchenko.o@metro.spb.ru" at bounding box center [238, 88] width 167 height 11
click at [256, 83] on div "shevchenko.o@metro.spb.ru" at bounding box center [238, 88] width 167 height 11
drag, startPoint x: 179, startPoint y: 83, endPoint x: 165, endPoint y: 83, distance: 13.6
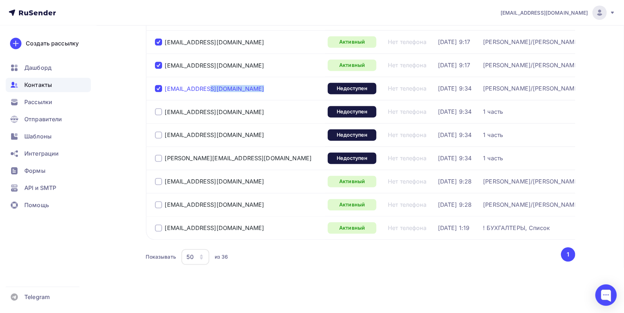
click at [165, 83] on div "shevchenko.o@metro.spb.ru" at bounding box center [238, 88] width 167 height 11
drag, startPoint x: 215, startPoint y: 175, endPoint x: 160, endPoint y: 175, distance: 55.1
click at [160, 176] on div "koroleva.i@metro.spb.ru" at bounding box center [238, 181] width 167 height 11
click at [158, 178] on div at bounding box center [158, 181] width 7 height 7
drag, startPoint x: 228, startPoint y: 202, endPoint x: 134, endPoint y: 201, distance: 93.7
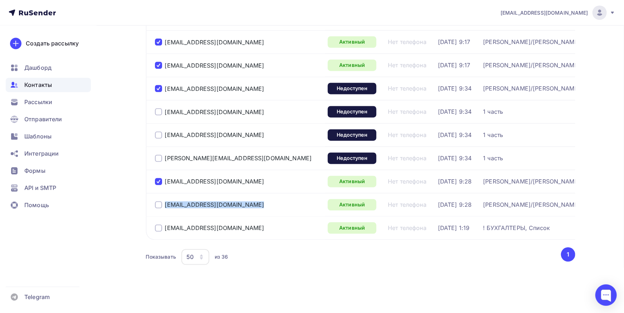
click at [160, 201] on div at bounding box center [158, 204] width 7 height 7
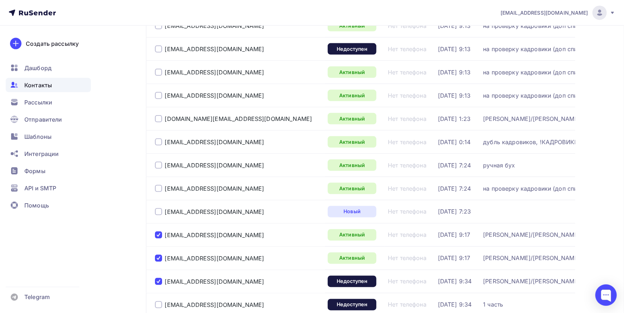
drag, startPoint x: 246, startPoint y: 121, endPoint x: 150, endPoint y: 120, distance: 96.2
click at [150, 120] on td "kaverina.ua@metro.spb.ru" at bounding box center [235, 118] width 179 height 23
click at [158, 121] on div "kaverina.ua@metro.spb.ru" at bounding box center [238, 118] width 167 height 11
click at [160, 117] on div at bounding box center [158, 118] width 7 height 7
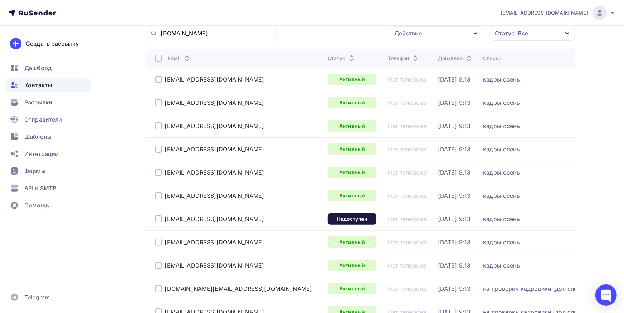
scroll to position [0, 0]
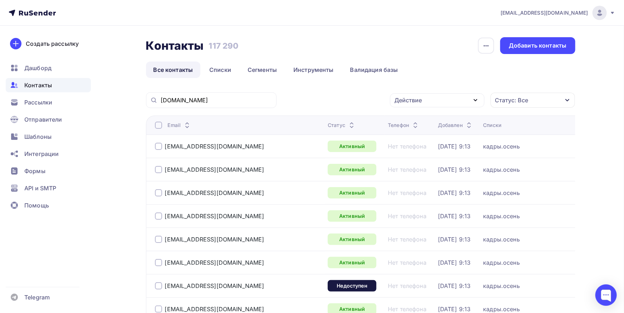
click at [400, 98] on div "Действие" at bounding box center [409, 100] width 28 height 9
click at [409, 135] on div "Исключить из списка" at bounding box center [429, 135] width 62 height 9
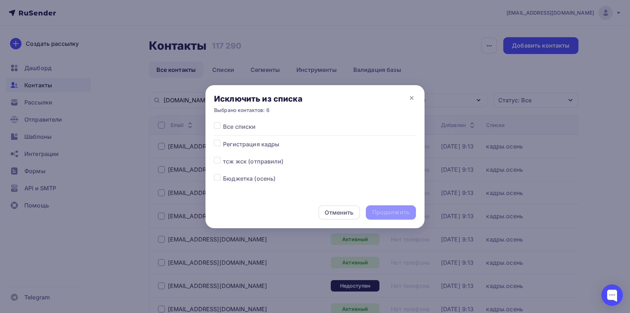
click at [223, 122] on label at bounding box center [223, 122] width 0 height 0
click at [219, 127] on input "checkbox" at bounding box center [217, 125] width 6 height 6
click at [401, 211] on div "Продолжить" at bounding box center [390, 212] width 37 height 8
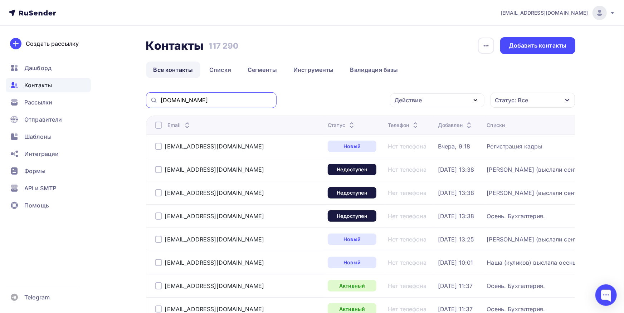
click at [245, 101] on input "metro.spb.ru" at bounding box center [217, 100] width 112 height 8
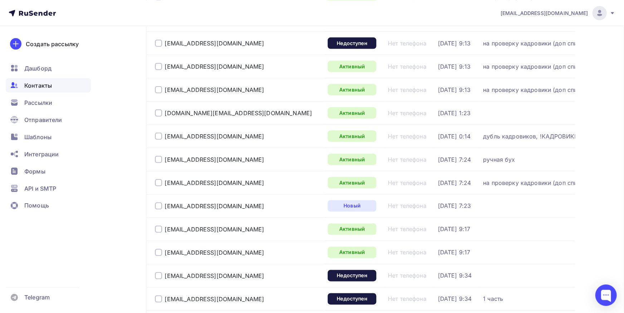
scroll to position [551, 0]
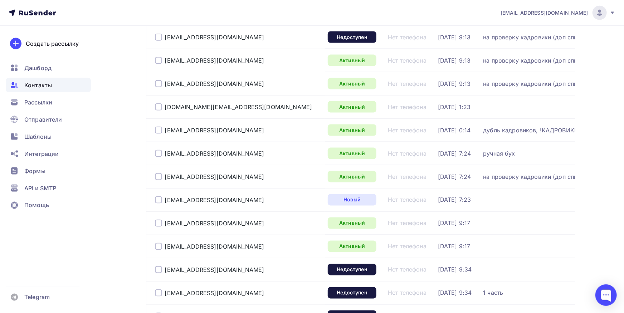
click at [164, 107] on div "kaverina.ua@metro.spb.ru" at bounding box center [233, 106] width 157 height 7
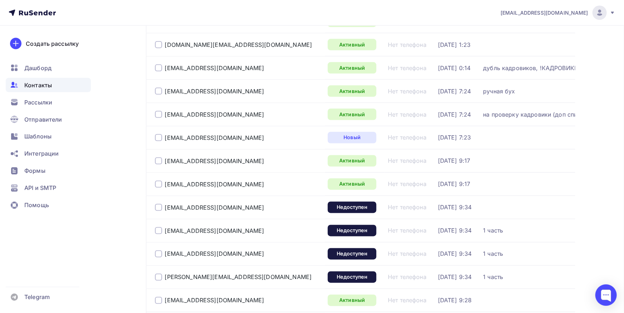
scroll to position [590, 0]
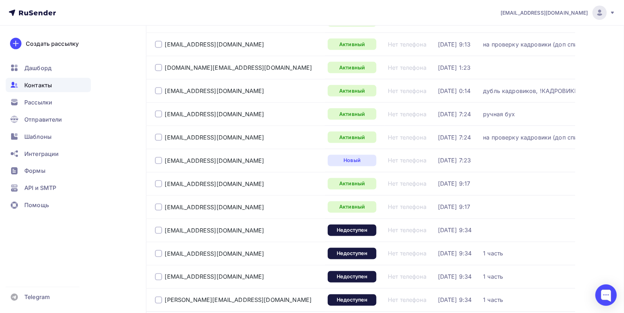
click at [156, 70] on div at bounding box center [158, 67] width 7 height 7
click at [157, 185] on div at bounding box center [158, 183] width 7 height 7
click at [158, 204] on div at bounding box center [158, 207] width 7 height 7
click at [158, 230] on div at bounding box center [158, 230] width 7 height 7
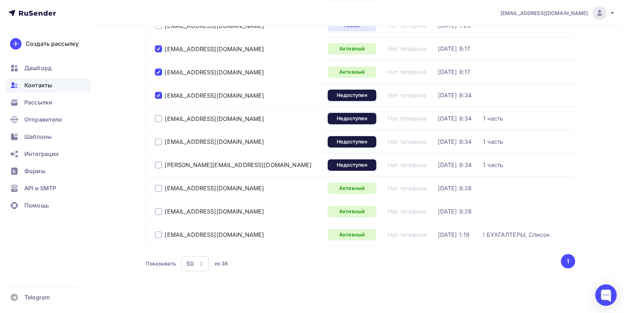
scroll to position [736, 0]
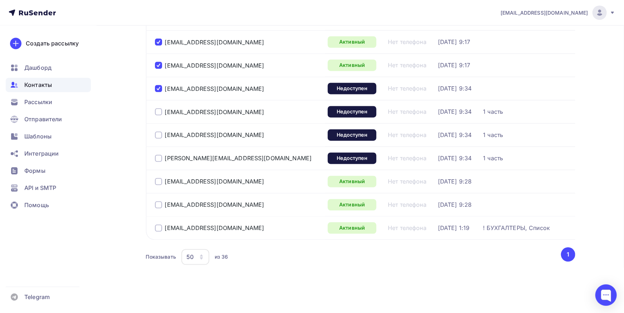
click at [161, 178] on div at bounding box center [158, 181] width 7 height 7
click at [157, 201] on div at bounding box center [158, 204] width 7 height 7
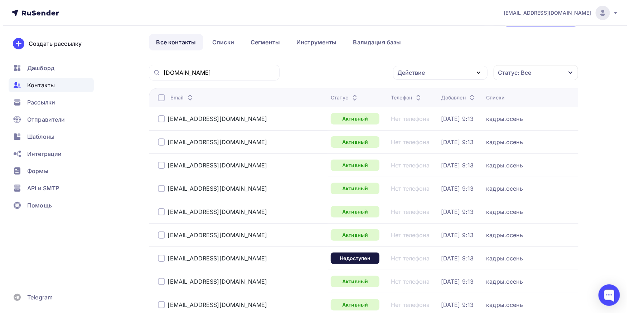
scroll to position [0, 0]
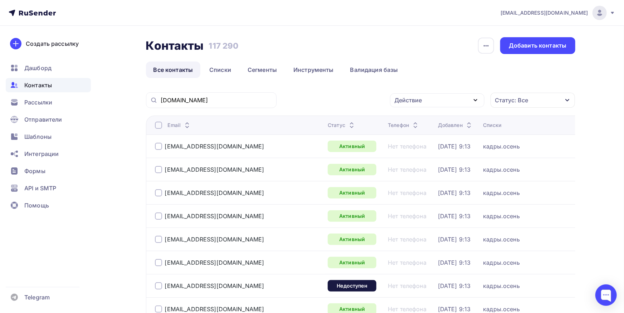
click at [398, 99] on div "Действие" at bounding box center [409, 100] width 28 height 9
click at [413, 121] on div "Добавить в списки" at bounding box center [425, 121] width 55 height 9
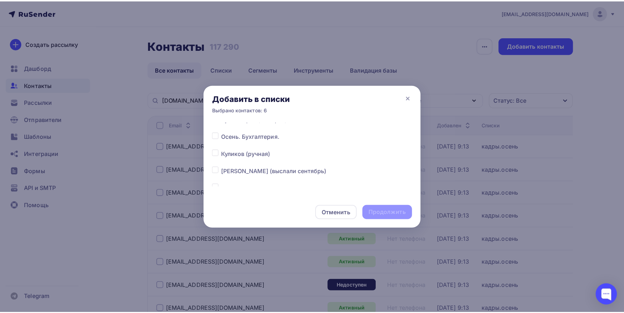
scroll to position [112, 0]
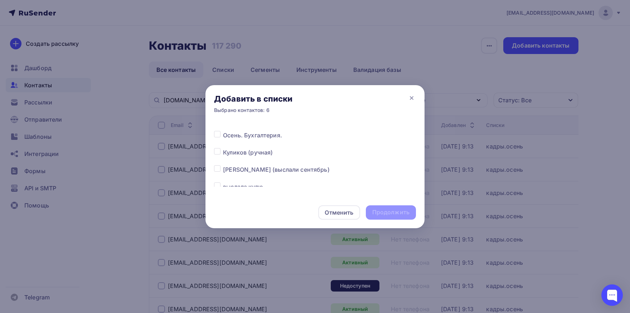
drag, startPoint x: 218, startPoint y: 168, endPoint x: 305, endPoint y: 188, distance: 89.4
click at [223, 165] on label at bounding box center [223, 165] width 0 height 0
click at [219, 169] on input "checkbox" at bounding box center [217, 168] width 6 height 6
click at [387, 207] on div "Продолжить" at bounding box center [391, 212] width 50 height 14
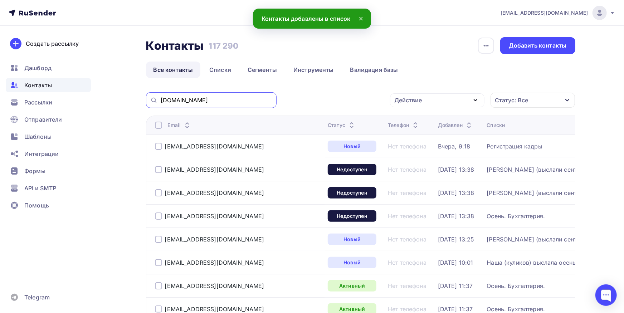
click at [216, 99] on input "metro.spb.ru" at bounding box center [217, 100] width 112 height 8
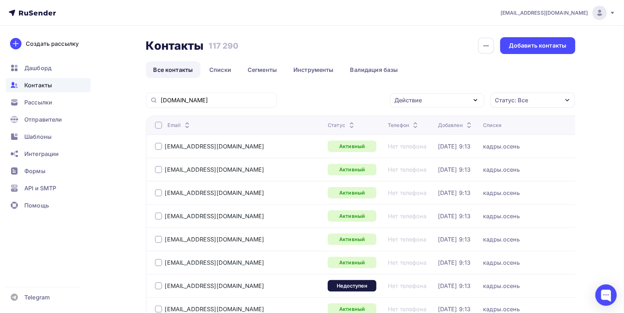
click at [232, 105] on div "metro.spb.ru" at bounding box center [211, 100] width 131 height 16
click at [232, 102] on input "metro.spb.ru" at bounding box center [217, 100] width 112 height 8
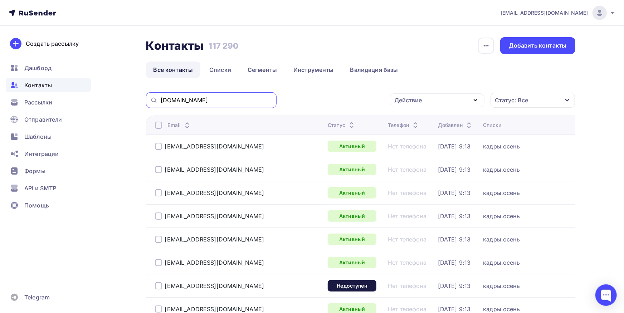
paste input "shvsm.la.spb@sport.gugov"
click at [241, 101] on input "shvsm.la.spb@sport.gugov.spb.ru" at bounding box center [217, 100] width 112 height 8
drag, startPoint x: 263, startPoint y: 102, endPoint x: 128, endPoint y: 99, distance: 135.2
click at [161, 102] on input "shvsm.la.spb@sport.gugov.spb.ru" at bounding box center [217, 100] width 112 height 8
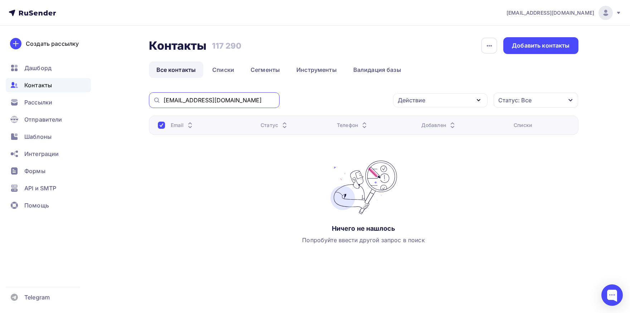
click at [254, 103] on input "shvsm.la.spb@sport.gugov.spb.ru" at bounding box center [219, 100] width 112 height 8
paste input "buh@tbalt"
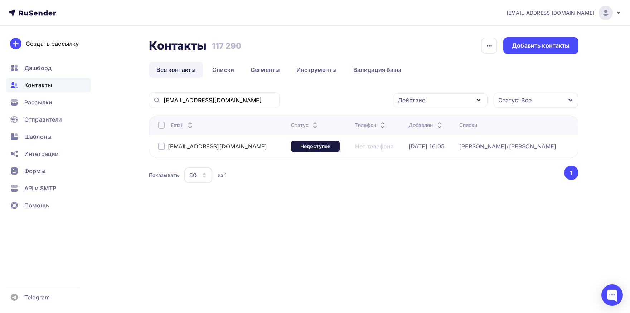
click at [163, 124] on div at bounding box center [161, 125] width 7 height 7
drag, startPoint x: 400, startPoint y: 103, endPoint x: 407, endPoint y: 121, distance: 19.6
click at [401, 102] on div "Действие" at bounding box center [411, 100] width 28 height 9
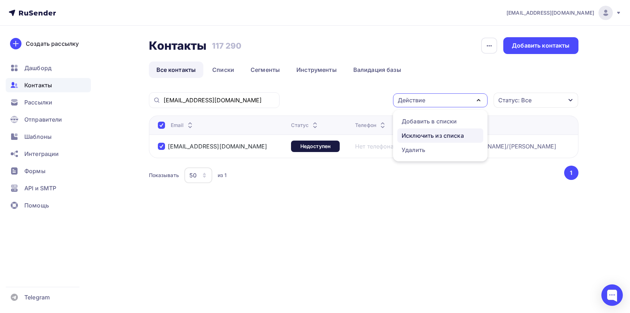
click at [411, 137] on div "Исключить из списка" at bounding box center [432, 135] width 62 height 9
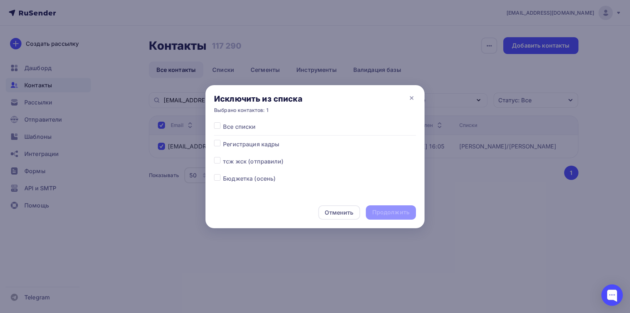
click at [223, 122] on label at bounding box center [223, 122] width 0 height 0
click at [220, 126] on input "checkbox" at bounding box center [217, 125] width 6 height 6
click at [396, 215] on div "Продолжить" at bounding box center [390, 212] width 37 height 8
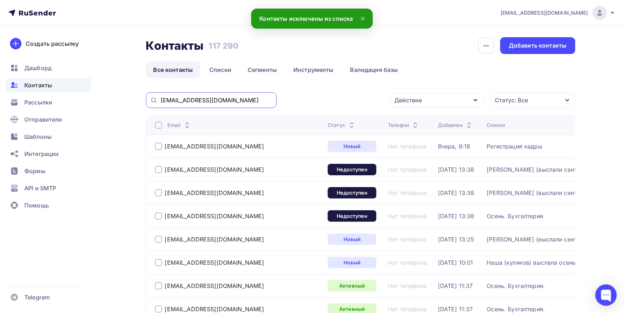
click at [234, 97] on input "buh@tbalt.ru" at bounding box center [217, 100] width 112 height 8
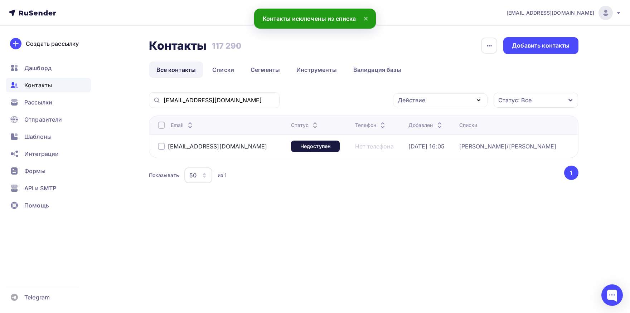
click at [160, 127] on div at bounding box center [161, 125] width 7 height 7
click at [420, 104] on div "Действие" at bounding box center [411, 100] width 28 height 9
click at [416, 123] on div "Добавить в списки" at bounding box center [428, 121] width 55 height 9
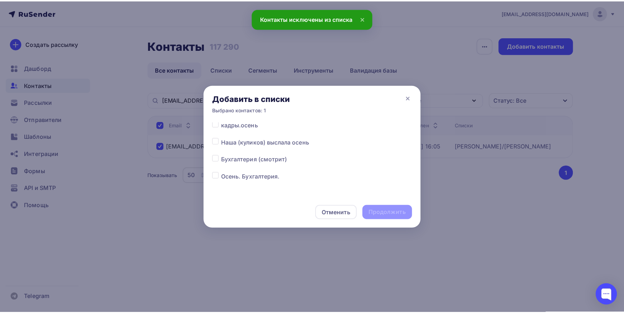
scroll to position [75, 0]
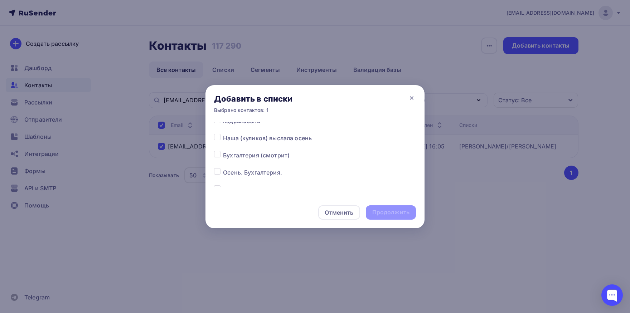
click at [223, 168] on label at bounding box center [223, 168] width 0 height 0
click at [219, 172] on input "checkbox" at bounding box center [217, 171] width 6 height 6
click at [372, 212] on div "Продолжить" at bounding box center [391, 212] width 50 height 14
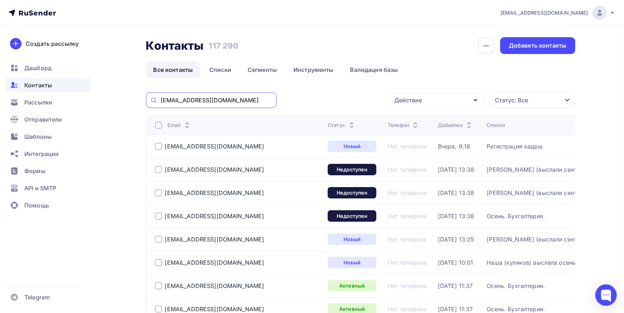
click at [243, 101] on input "buh@tbalt.ru" at bounding box center [217, 100] width 112 height 8
paste input "szm@inbox"
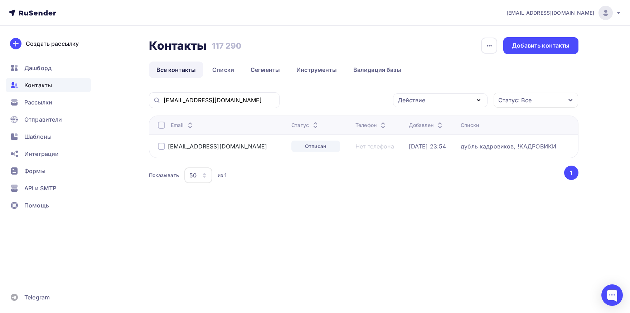
click at [161, 128] on div at bounding box center [161, 125] width 7 height 7
click at [416, 97] on div "Действие" at bounding box center [411, 100] width 28 height 9
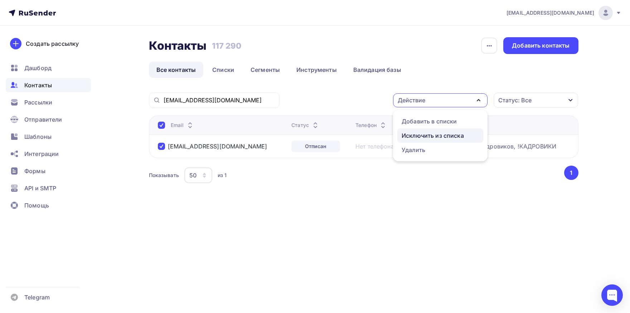
click at [417, 133] on div "Исключить из списка" at bounding box center [432, 135] width 62 height 9
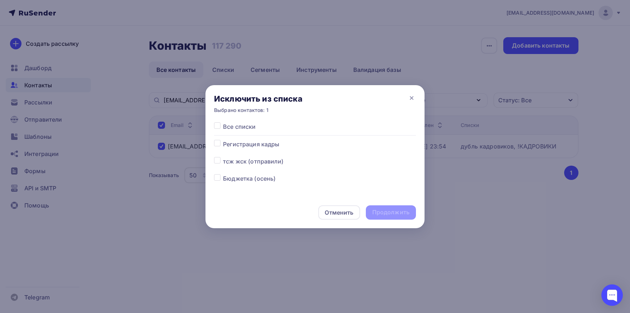
click at [223, 122] on label at bounding box center [223, 122] width 0 height 0
click at [215, 125] on input "checkbox" at bounding box center [217, 125] width 6 height 6
click at [384, 217] on div "Продолжить" at bounding box center [391, 212] width 50 height 14
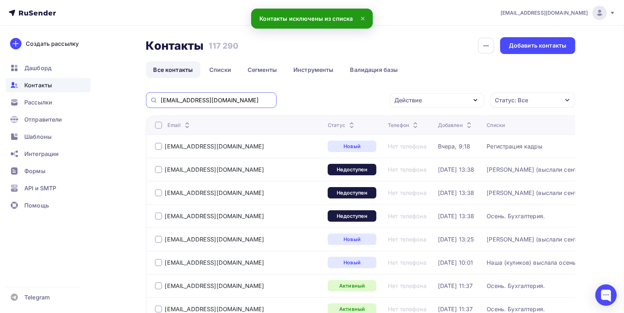
click at [257, 101] on input "szm@inbox.ru" at bounding box center [217, 100] width 112 height 8
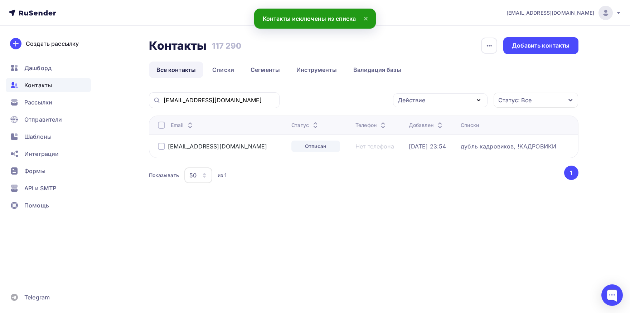
click at [163, 125] on div at bounding box center [161, 125] width 7 height 7
click at [419, 102] on div "Действие" at bounding box center [411, 100] width 28 height 9
click at [416, 113] on ul "Добавить в списки Исключить из списка Удалить" at bounding box center [440, 136] width 94 height 52
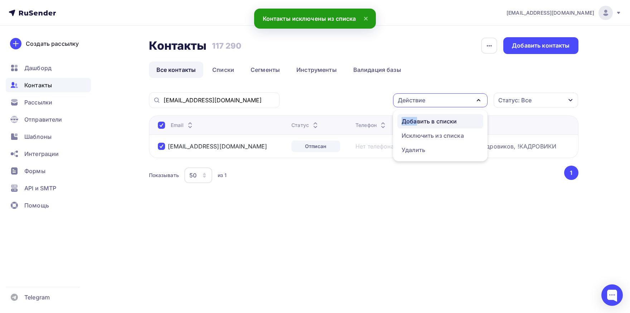
click at [416, 117] on div "Добавить в списки" at bounding box center [428, 121] width 55 height 9
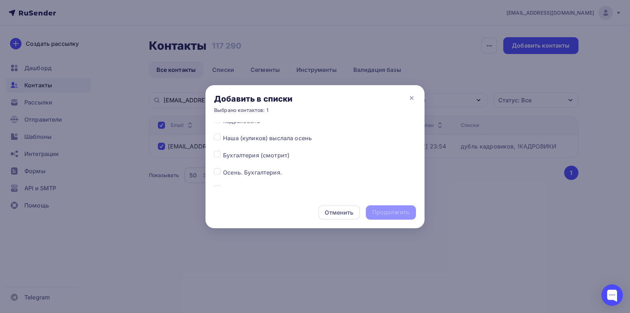
click at [223, 168] on label at bounding box center [223, 168] width 0 height 0
click at [218, 170] on input "checkbox" at bounding box center [217, 171] width 6 height 6
click at [386, 211] on div "Продолжить" at bounding box center [390, 212] width 37 height 8
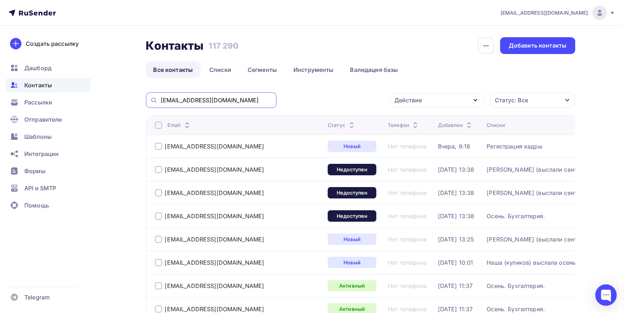
click at [223, 97] on input "szm@inbox.ru" at bounding box center [217, 100] width 112 height 8
paste input "larisson05@mail"
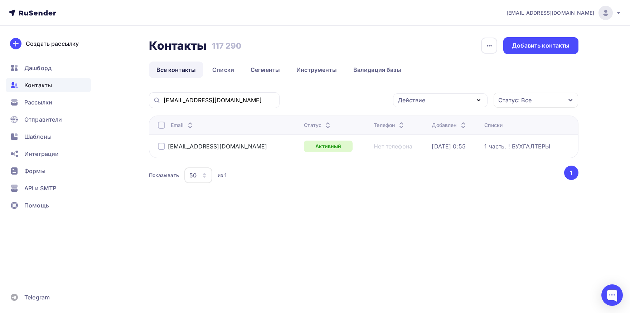
click at [161, 128] on div at bounding box center [161, 125] width 7 height 7
click at [423, 99] on div "Действие" at bounding box center [411, 100] width 28 height 9
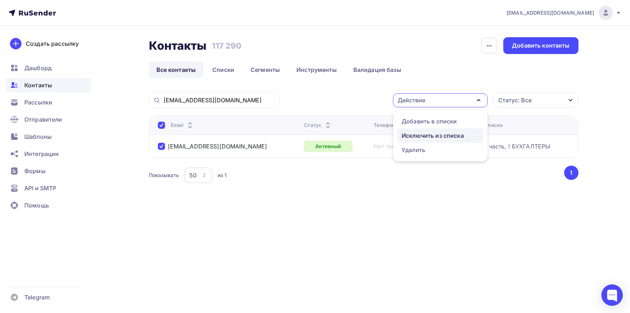
click at [423, 134] on div "Исключить из списка" at bounding box center [432, 135] width 62 height 9
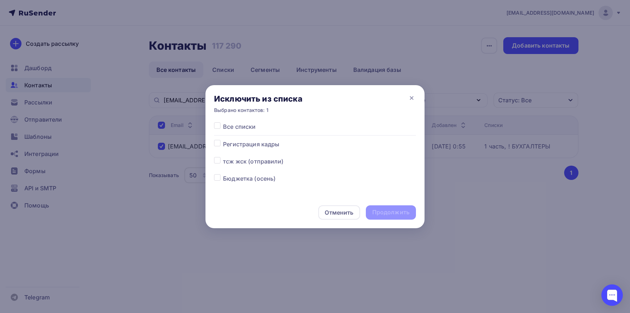
drag, startPoint x: 218, startPoint y: 127, endPoint x: 318, endPoint y: 201, distance: 124.3
click at [223, 122] on label at bounding box center [223, 122] width 0 height 0
click at [218, 126] on input "checkbox" at bounding box center [217, 125] width 6 height 6
click at [393, 216] on div "Продолжить" at bounding box center [390, 212] width 37 height 8
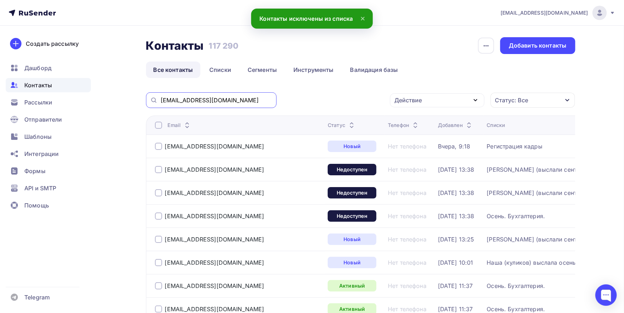
click at [256, 98] on input "larisson05@mail.ru" at bounding box center [217, 100] width 112 height 8
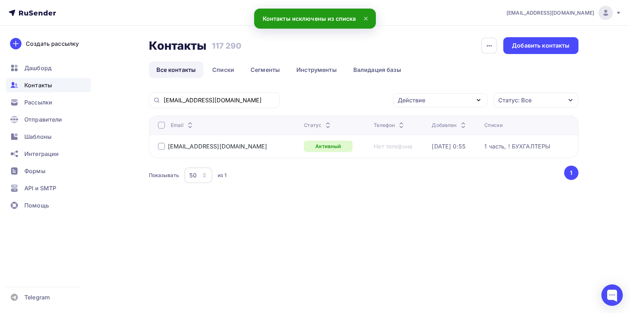
click at [160, 131] on th "Email" at bounding box center [225, 125] width 152 height 19
click at [160, 128] on div at bounding box center [161, 125] width 7 height 7
click at [406, 100] on div "Действие" at bounding box center [411, 100] width 28 height 9
click at [401, 120] on div "Добавить в списки" at bounding box center [428, 121] width 55 height 9
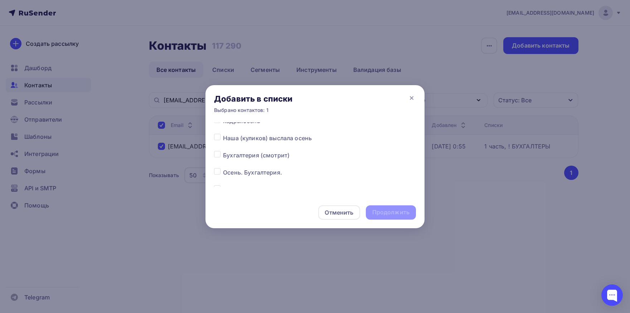
drag, startPoint x: 221, startPoint y: 172, endPoint x: 324, endPoint y: 195, distance: 104.8
click at [221, 172] on div at bounding box center [218, 172] width 9 height 9
drag, startPoint x: 216, startPoint y: 171, endPoint x: 309, endPoint y: 196, distance: 96.7
click at [223, 168] on label at bounding box center [223, 168] width 0 height 0
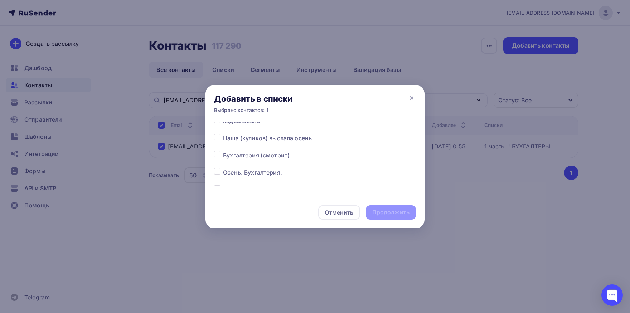
click at [216, 172] on input "checkbox" at bounding box center [217, 171] width 6 height 6
click at [380, 212] on div "Продолжить" at bounding box center [390, 212] width 37 height 8
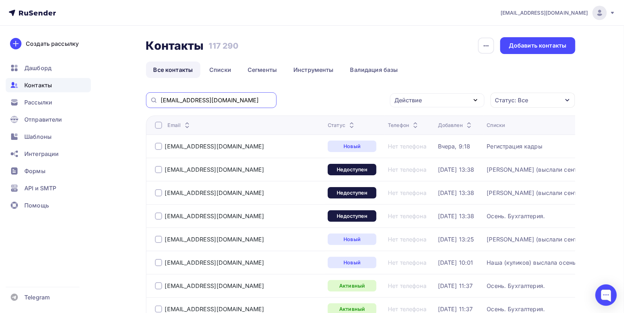
click at [230, 101] on input "larisson05@mail.ru" at bounding box center [217, 100] width 112 height 8
paste input "d.a.romanov@kaschenko-spb"
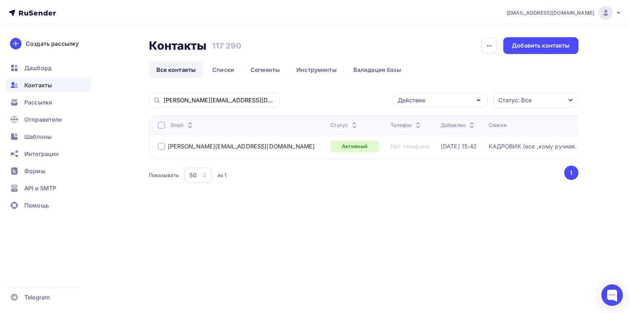
click at [162, 128] on div at bounding box center [161, 125] width 7 height 7
click at [432, 107] on div "Действие" at bounding box center [440, 100] width 94 height 14
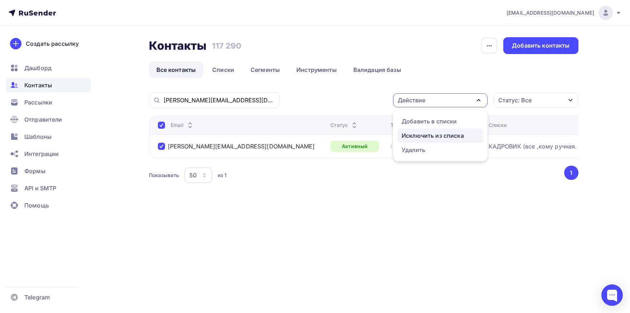
click at [434, 137] on div "Исключить из списка" at bounding box center [432, 135] width 62 height 9
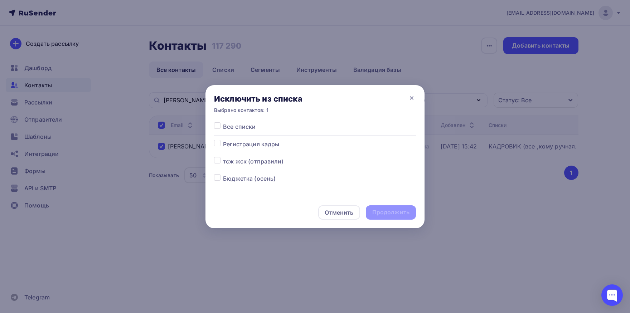
click at [223, 122] on label at bounding box center [223, 122] width 0 height 0
click at [216, 128] on input "checkbox" at bounding box center [217, 125] width 6 height 6
click at [377, 211] on div "Продолжить" at bounding box center [390, 212] width 37 height 8
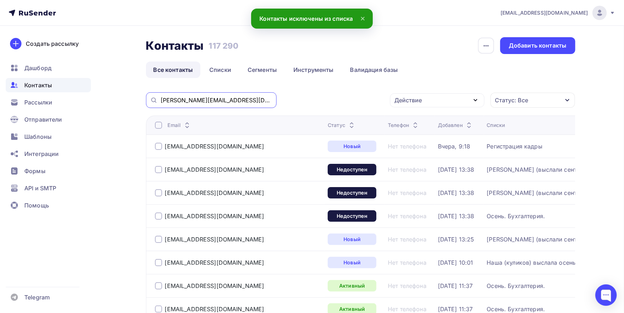
click at [254, 102] on input "d.a.romanov@kaschenko-spb.ru" at bounding box center [217, 100] width 112 height 8
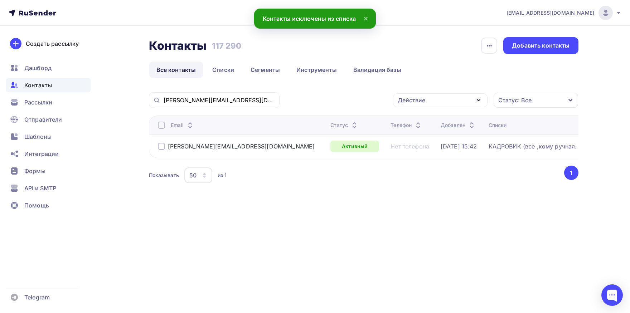
click at [161, 127] on div at bounding box center [161, 125] width 7 height 7
click at [425, 101] on div "Действие" at bounding box center [440, 100] width 94 height 14
click at [423, 122] on div "Добавить в списки" at bounding box center [428, 121] width 55 height 9
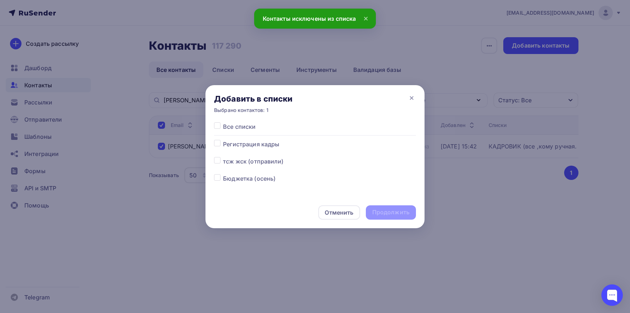
click at [223, 140] on label at bounding box center [223, 140] width 0 height 0
click at [216, 144] on input "checkbox" at bounding box center [217, 143] width 6 height 6
click at [378, 213] on div "Продолжить" at bounding box center [390, 212] width 37 height 8
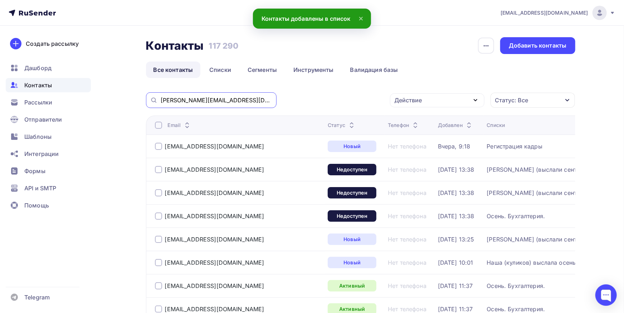
drag, startPoint x: 141, startPoint y: 103, endPoint x: 112, endPoint y: 104, distance: 28.6
click at [161, 104] on input "d.a.romanov@kaschenko-spb.ru" at bounding box center [217, 100] width 112 height 8
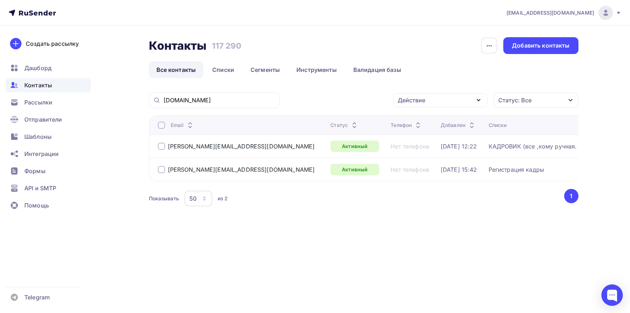
click at [161, 148] on div at bounding box center [161, 146] width 7 height 7
click at [451, 103] on div "Действие" at bounding box center [440, 100] width 94 height 14
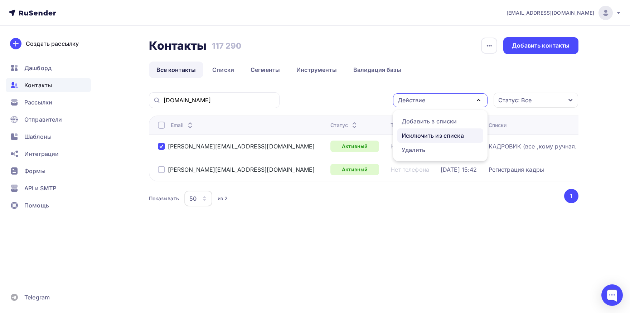
click at [446, 134] on div "Исключить из списка" at bounding box center [432, 135] width 62 height 9
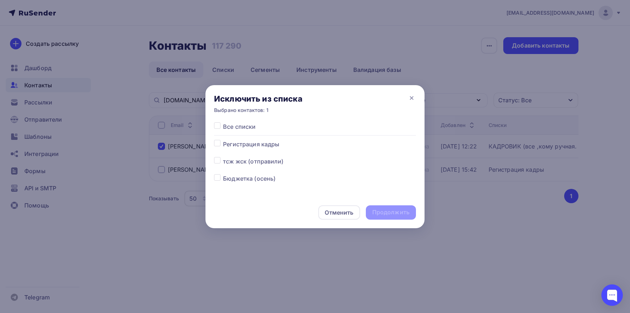
click at [223, 122] on label at bounding box center [223, 122] width 0 height 0
click at [216, 127] on input "checkbox" at bounding box center [217, 125] width 6 height 6
click at [387, 215] on div "Продолжить" at bounding box center [390, 212] width 37 height 8
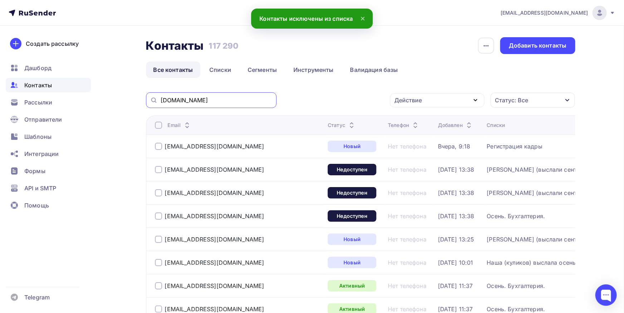
click at [222, 102] on input "kaschenko-spb.ru" at bounding box center [217, 100] width 112 height 8
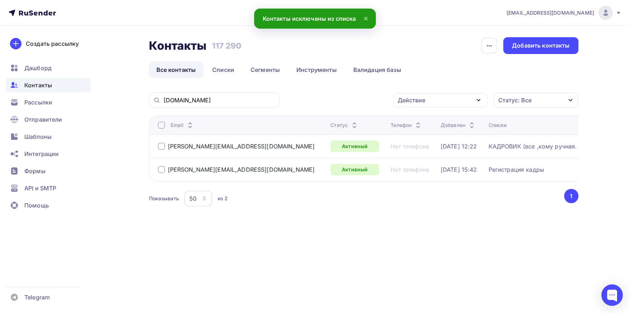
click at [160, 144] on div at bounding box center [161, 146] width 7 height 7
click at [160, 146] on div at bounding box center [161, 146] width 7 height 7
click at [435, 103] on div "Действие" at bounding box center [440, 100] width 94 height 14
click at [430, 119] on div "Добавить в списки" at bounding box center [428, 121] width 55 height 9
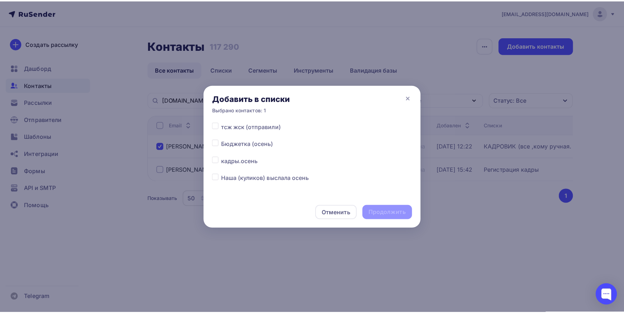
scroll to position [37, 0]
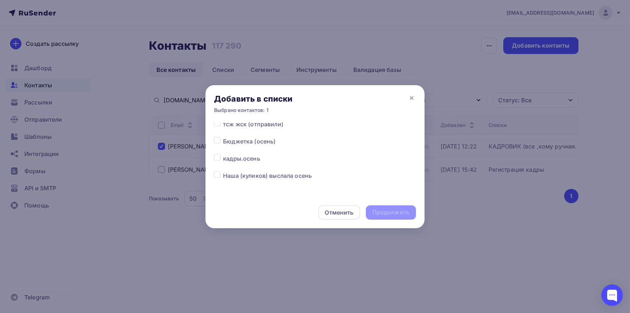
click at [223, 154] on label at bounding box center [223, 154] width 0 height 0
click at [219, 155] on input "checkbox" at bounding box center [217, 157] width 6 height 6
click at [376, 210] on div "Продолжить" at bounding box center [390, 212] width 37 height 8
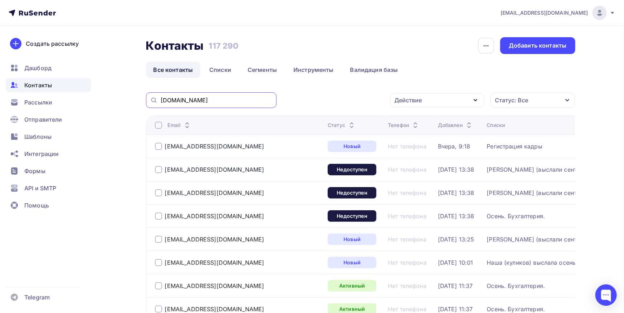
click at [227, 98] on input "kaschenko-spb.ru" at bounding box center [217, 100] width 112 height 8
paste input "m.kuzmin@emlak"
drag, startPoint x: 186, startPoint y: 101, endPoint x: 141, endPoint y: 95, distance: 45.8
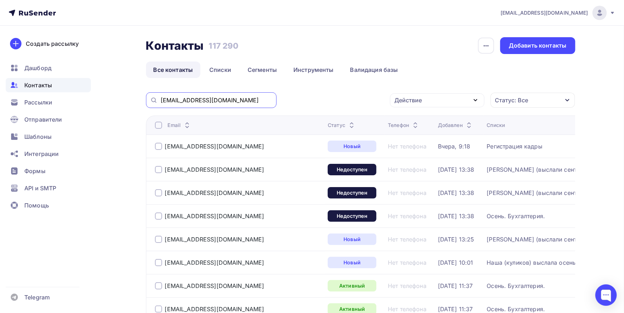
click at [161, 96] on input "m.kuzmin@emlak.ru" at bounding box center [217, 100] width 112 height 8
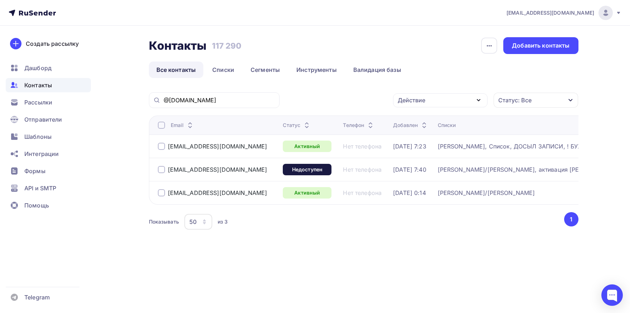
click at [161, 193] on div at bounding box center [161, 192] width 7 height 7
click at [162, 147] on div at bounding box center [161, 146] width 7 height 7
click at [392, 103] on div "Действие Добавить в списки Исключить из списка Удалить Статус: Все Статус Новый…" at bounding box center [431, 100] width 294 height 16
click at [408, 101] on div "Действие" at bounding box center [411, 100] width 28 height 9
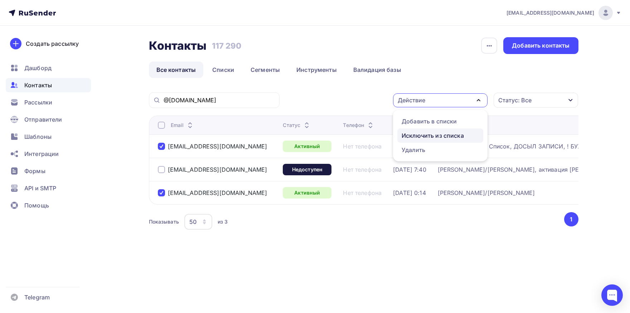
click at [410, 136] on div "Исключить из списка" at bounding box center [432, 135] width 62 height 9
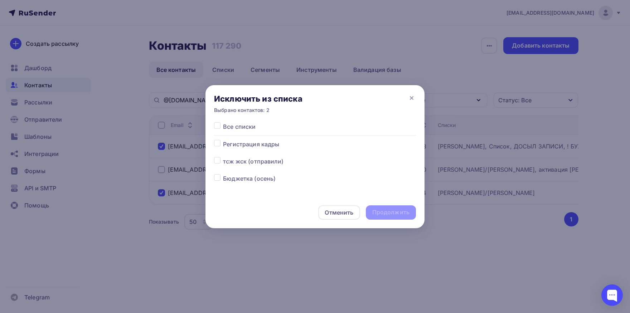
click at [223, 122] on label at bounding box center [223, 122] width 0 height 0
click at [219, 127] on input "checkbox" at bounding box center [217, 125] width 6 height 6
click at [376, 215] on div "Продолжить" at bounding box center [390, 212] width 37 height 8
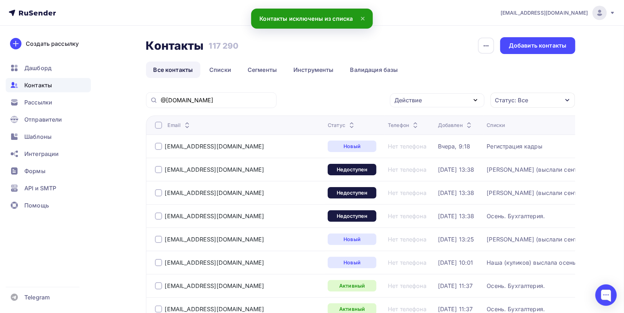
click at [226, 105] on div "@emlak.ru" at bounding box center [211, 100] width 131 height 16
click at [224, 98] on input "@emlak.ru" at bounding box center [217, 100] width 112 height 8
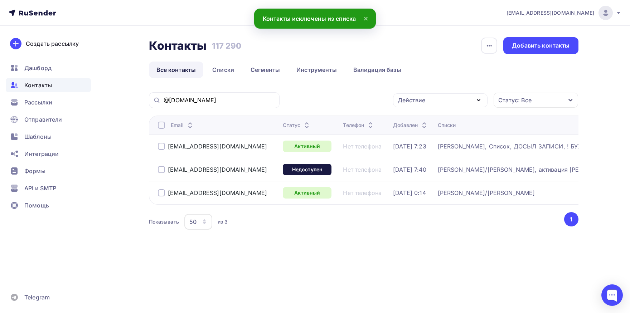
click at [165, 148] on div "n.nekipelova@emlak.ru" at bounding box center [212, 146] width 109 height 7
click at [162, 146] on div at bounding box center [161, 146] width 7 height 7
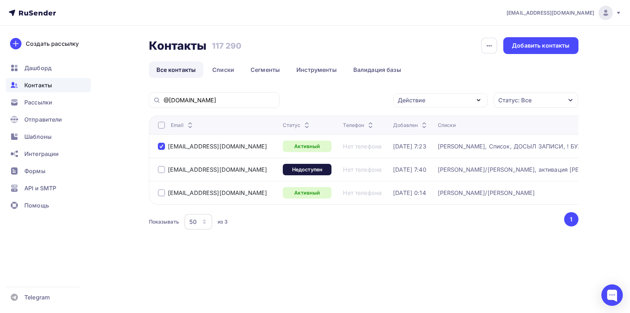
click at [163, 193] on div at bounding box center [161, 192] width 7 height 7
click at [411, 106] on div "Действие" at bounding box center [440, 100] width 94 height 14
click at [411, 121] on div "Добавить в списки" at bounding box center [428, 121] width 55 height 9
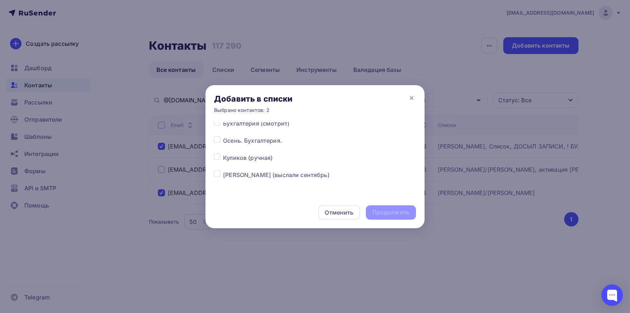
scroll to position [133, 0]
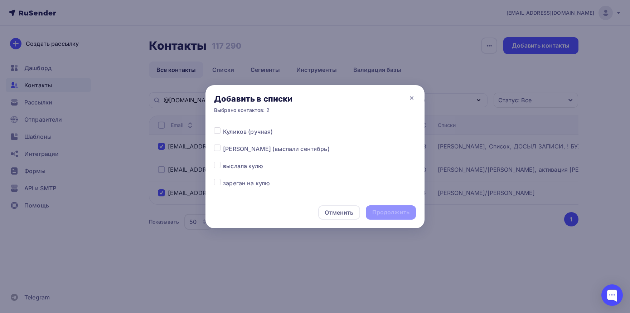
click at [223, 145] on label at bounding box center [223, 145] width 0 height 0
click at [218, 146] on input "checkbox" at bounding box center [217, 148] width 6 height 6
click at [376, 210] on div "Продолжить" at bounding box center [390, 212] width 37 height 8
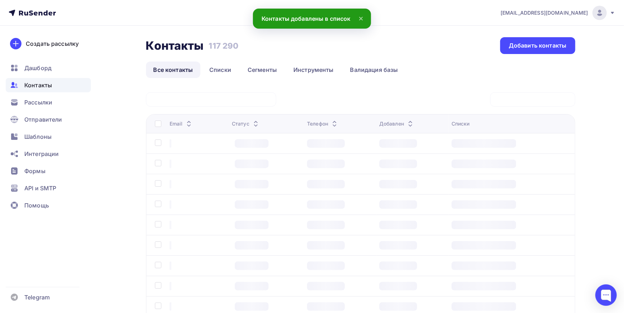
click at [217, 106] on div at bounding box center [211, 99] width 130 height 14
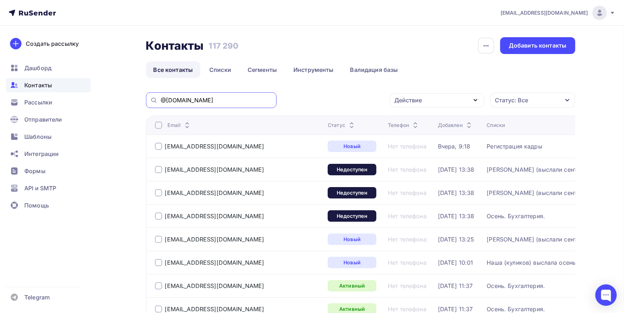
click at [234, 98] on input "@emlak.ru" at bounding box center [217, 100] width 112 height 8
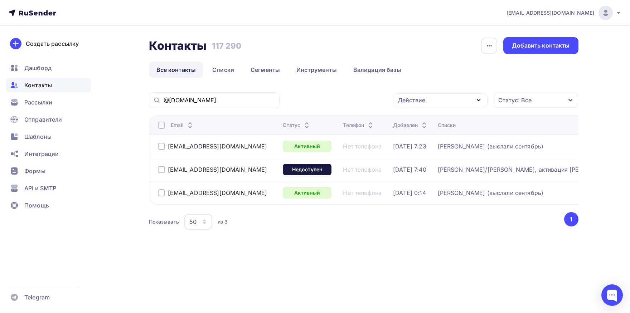
click at [164, 170] on div at bounding box center [161, 169] width 7 height 7
click at [445, 104] on div "Действие" at bounding box center [440, 100] width 94 height 14
click at [435, 136] on div "Исключить из списка" at bounding box center [432, 135] width 62 height 9
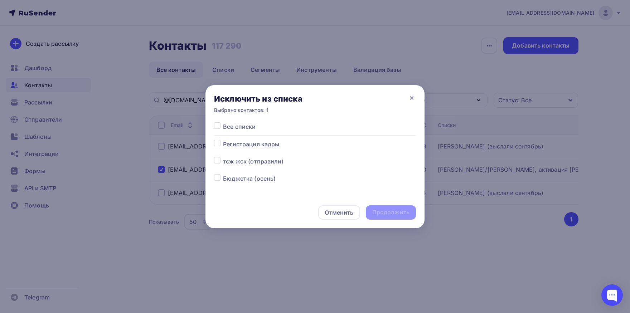
drag, startPoint x: 220, startPoint y: 128, endPoint x: 293, endPoint y: 182, distance: 90.5
click at [223, 122] on label at bounding box center [223, 122] width 0 height 0
click at [216, 127] on input "checkbox" at bounding box center [217, 125] width 6 height 6
click at [385, 209] on div "Продолжить" at bounding box center [390, 212] width 37 height 8
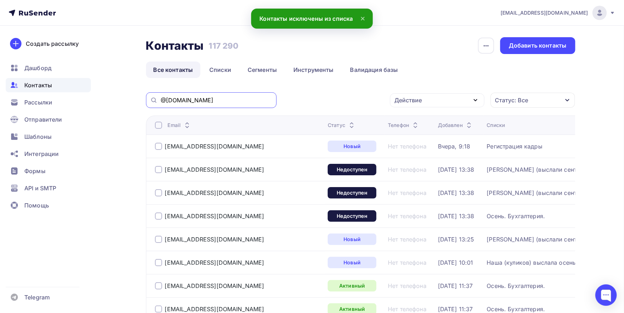
click at [247, 99] on input "@emlak.ru" at bounding box center [217, 100] width 112 height 8
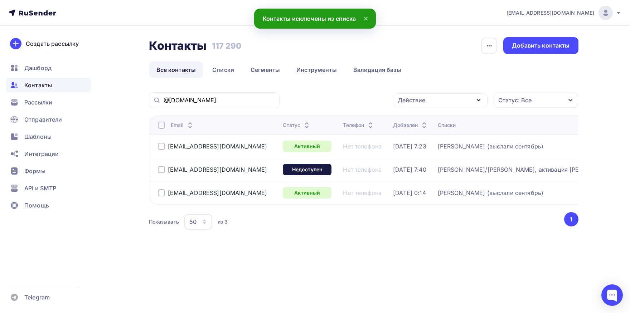
click at [160, 175] on div "glavbuh@emlak.ru" at bounding box center [217, 169] width 119 height 11
click at [158, 172] on div at bounding box center [161, 169] width 7 height 7
click at [408, 103] on div "Действие" at bounding box center [411, 100] width 28 height 9
click at [401, 119] on link "Добавить в списки" at bounding box center [440, 121] width 86 height 14
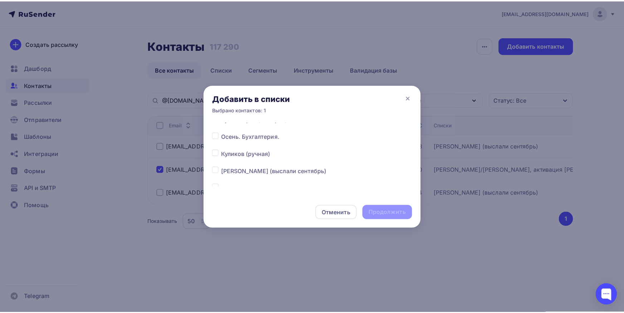
scroll to position [112, 0]
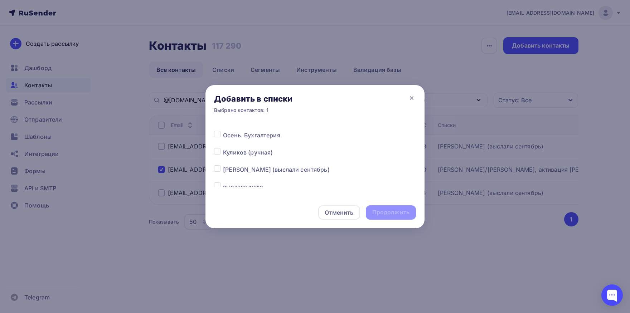
click at [223, 131] on label at bounding box center [223, 131] width 0 height 0
click at [218, 136] on input "checkbox" at bounding box center [217, 134] width 6 height 6
click at [378, 210] on div "Продолжить" at bounding box center [390, 212] width 37 height 8
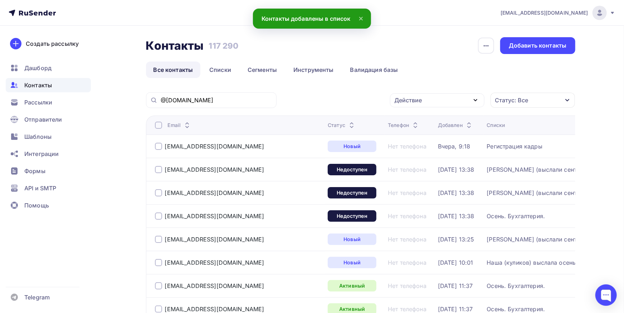
scroll to position [0, 0]
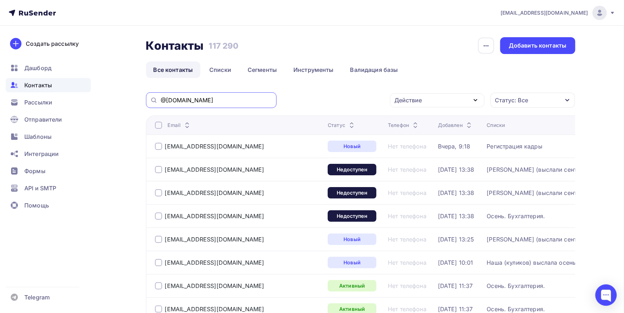
click at [241, 102] on input "@emlak.ru" at bounding box center [217, 100] width 112 height 8
paste input "vsevpes"
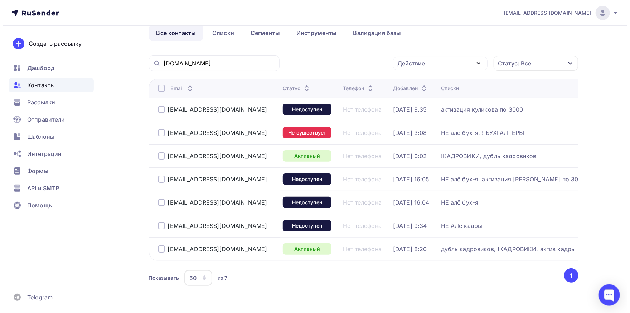
scroll to position [57, 0]
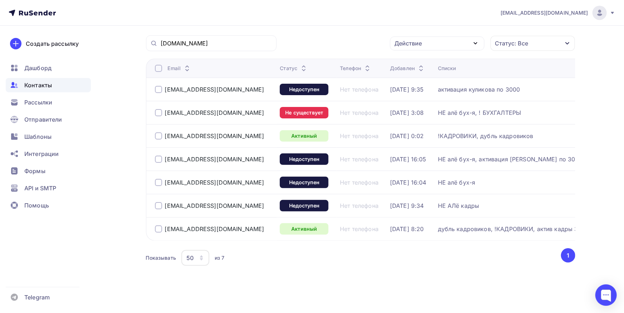
click at [160, 87] on div at bounding box center [158, 89] width 7 height 7
click at [159, 113] on div at bounding box center [158, 112] width 7 height 7
drag, startPoint x: 220, startPoint y: 113, endPoint x: 145, endPoint y: 113, distance: 74.8
click at [146, 113] on div "Email Статус Телефон Добавлен Списки buh.kva@vsevpes.ru Недоступен Нет телефона…" at bounding box center [360, 150] width 429 height 182
click at [158, 162] on div "buh.kta@vsevpes.ru" at bounding box center [214, 158] width 119 height 11
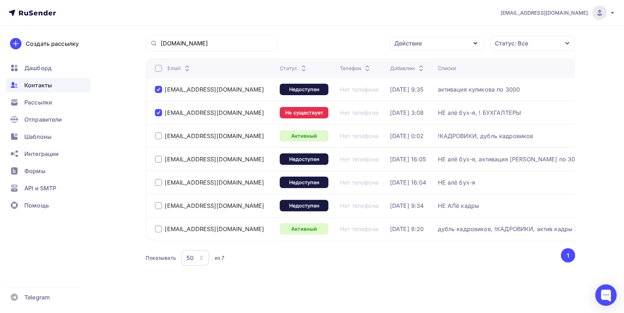
click at [158, 157] on div at bounding box center [158, 159] width 7 height 7
click at [163, 183] on div "buh.klg@vsevpes.ru" at bounding box center [209, 182] width 109 height 7
click at [162, 183] on div "buh.klg@vsevpes.ru" at bounding box center [209, 182] width 109 height 7
drag, startPoint x: 181, startPoint y: 89, endPoint x: 162, endPoint y: 94, distance: 19.5
click at [162, 92] on div "buh.kva@vsevpes.ru" at bounding box center [214, 89] width 119 height 11
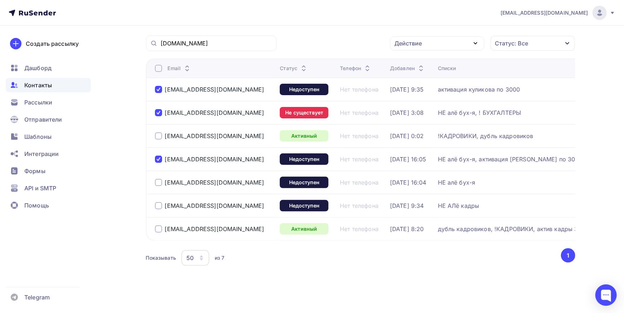
click at [160, 183] on div at bounding box center [158, 182] width 7 height 7
click at [430, 42] on div "Действие" at bounding box center [437, 43] width 94 height 14
click at [429, 79] on div "Исключить из списка" at bounding box center [429, 78] width 62 height 9
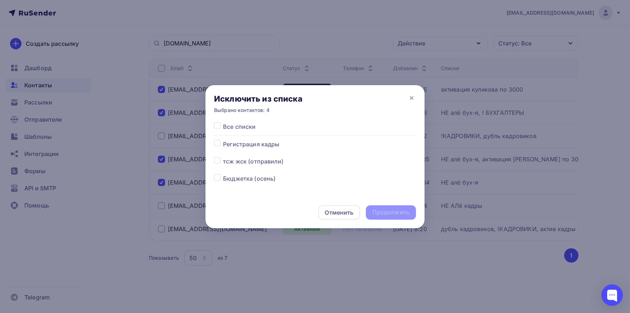
click at [223, 122] on label at bounding box center [223, 122] width 0 height 0
click at [219, 126] on input "checkbox" at bounding box center [217, 125] width 6 height 6
click at [384, 212] on div "Продолжить" at bounding box center [390, 212] width 37 height 8
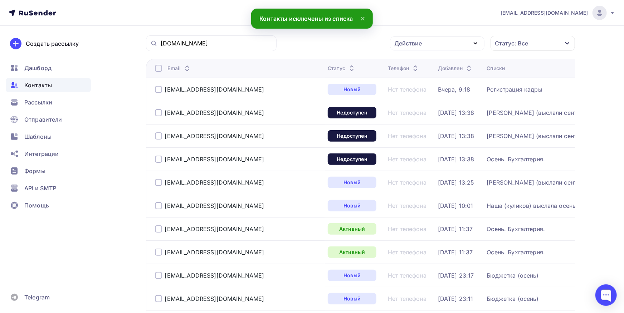
click at [221, 51] on div "vsevpes.ru" at bounding box center [211, 43] width 131 height 16
click at [221, 46] on input "vsevpes.ru" at bounding box center [217, 43] width 112 height 8
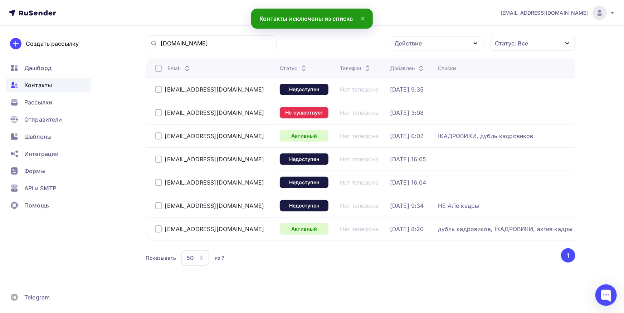
click at [160, 87] on div at bounding box center [158, 89] width 7 height 7
drag, startPoint x: 158, startPoint y: 111, endPoint x: 173, endPoint y: 121, distance: 18.4
click at [158, 111] on div at bounding box center [158, 112] width 7 height 7
click at [156, 157] on div at bounding box center [158, 159] width 7 height 7
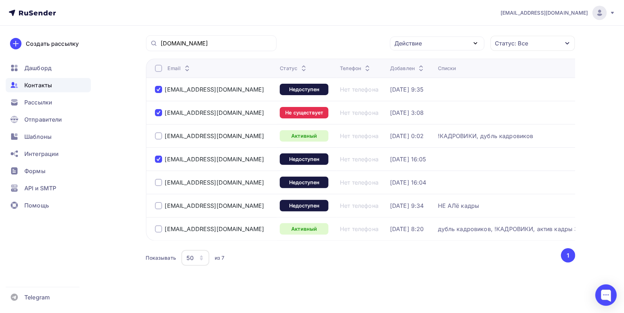
click at [156, 180] on div at bounding box center [158, 182] width 7 height 7
click at [403, 45] on div "Действие" at bounding box center [409, 43] width 28 height 9
click at [404, 62] on div "Добавить в списки" at bounding box center [425, 64] width 55 height 9
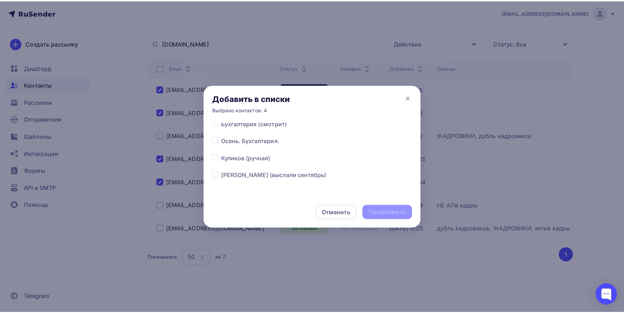
scroll to position [112, 0]
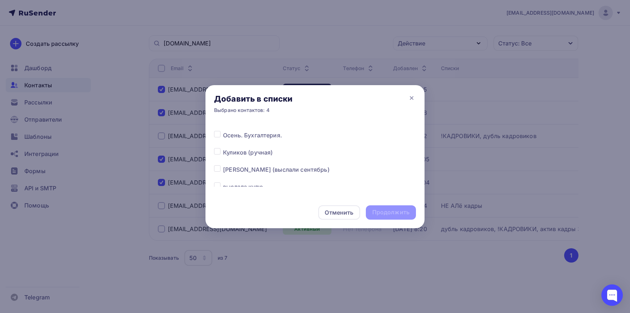
click at [223, 165] on label at bounding box center [223, 165] width 0 height 0
click at [219, 168] on input "checkbox" at bounding box center [217, 168] width 6 height 6
click at [387, 210] on div "Продолжить" at bounding box center [390, 212] width 37 height 8
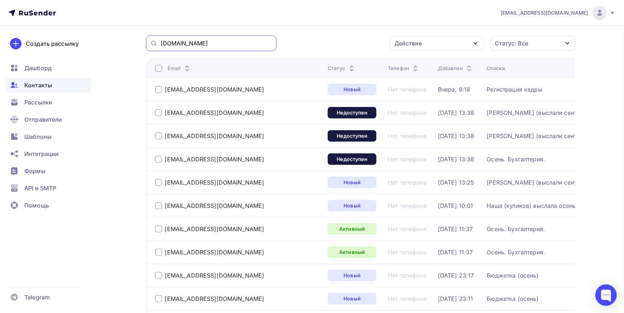
click at [217, 42] on input "vsevpes.ru" at bounding box center [217, 43] width 112 height 8
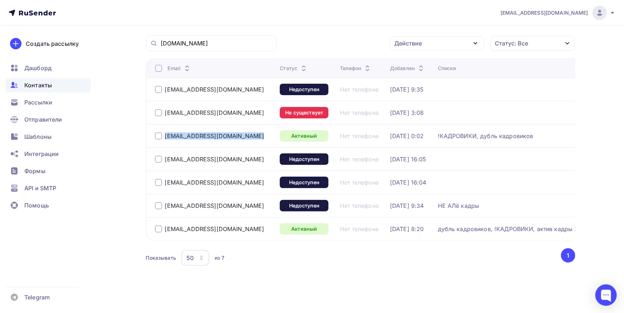
drag, startPoint x: 234, startPoint y: 135, endPoint x: 148, endPoint y: 136, distance: 86.6
click at [148, 136] on td "delo.kuv@vsevpes.ru" at bounding box center [211, 135] width 131 height 23
click at [156, 135] on div at bounding box center [158, 135] width 7 height 7
drag, startPoint x: 225, startPoint y: 208, endPoint x: 167, endPoint y: 208, distance: 57.2
click at [167, 208] on div "vpes@vsevpes.ru" at bounding box center [214, 205] width 119 height 11
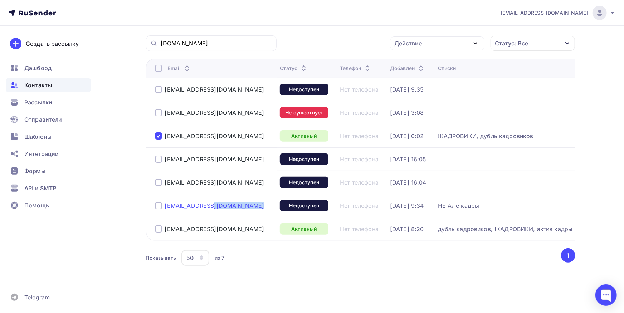
click at [166, 208] on div "vpes@vsevpes.ru" at bounding box center [214, 205] width 99 height 7
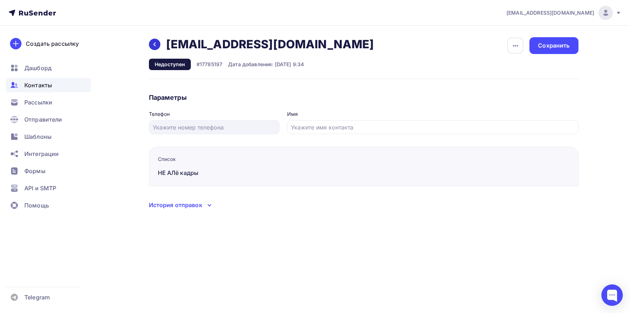
click at [156, 45] on icon at bounding box center [155, 44] width 6 height 6
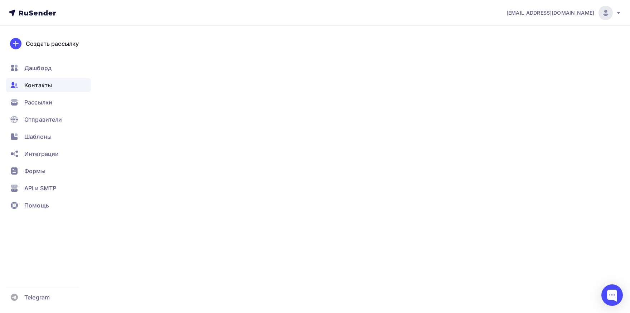
scroll to position [57, 0]
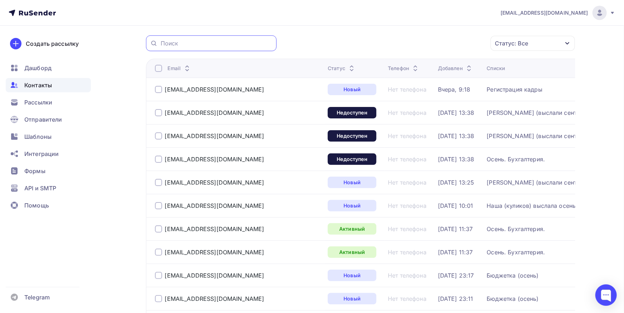
click at [219, 42] on input "text" at bounding box center [217, 43] width 112 height 8
click at [195, 40] on input "text" at bounding box center [217, 43] width 112 height 8
paste input "delo.kuv@vsevpes.ru"
drag, startPoint x: 166, startPoint y: 42, endPoint x: 126, endPoint y: 40, distance: 40.1
click at [161, 40] on input "delo.kuv@vsevpes.ru" at bounding box center [217, 43] width 112 height 8
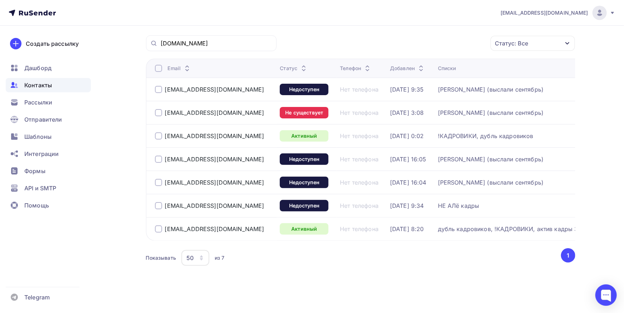
click at [159, 229] on div at bounding box center [158, 228] width 7 height 7
click at [161, 202] on div at bounding box center [158, 205] width 7 height 7
click at [158, 133] on div at bounding box center [158, 135] width 7 height 7
click at [409, 45] on div "Действие" at bounding box center [409, 43] width 28 height 9
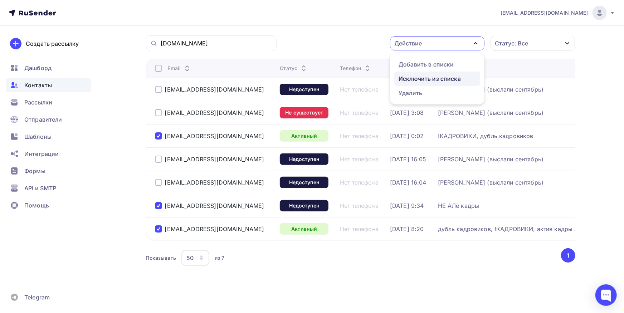
click at [416, 75] on div "Исключить из списка" at bounding box center [429, 78] width 62 height 9
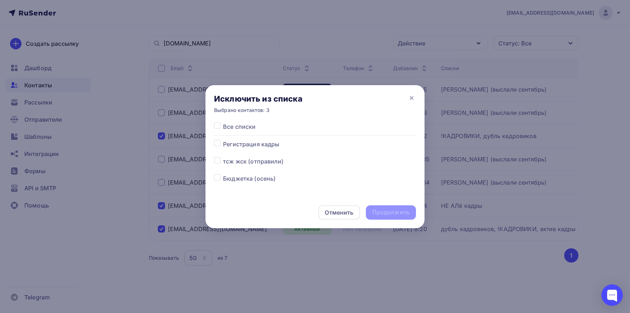
click at [223, 122] on label at bounding box center [223, 122] width 0 height 0
click at [219, 127] on input "checkbox" at bounding box center [217, 125] width 6 height 6
click at [382, 212] on div "Продолжить" at bounding box center [390, 212] width 37 height 8
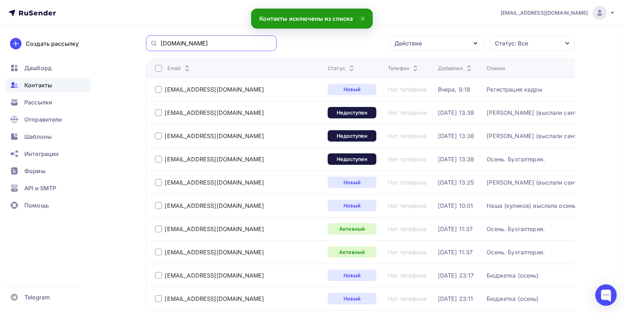
click at [218, 44] on input "vsevpes.ru" at bounding box center [217, 43] width 112 height 8
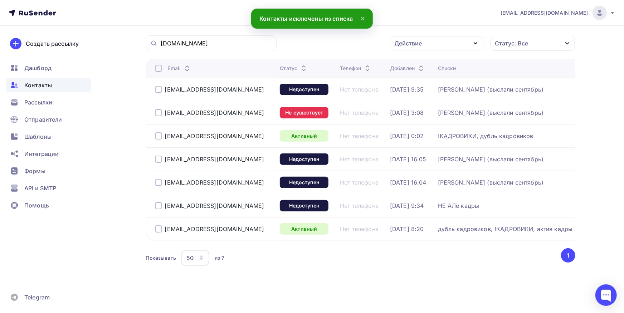
click at [160, 229] on div at bounding box center [158, 228] width 7 height 7
click at [162, 203] on div at bounding box center [158, 205] width 7 height 7
click at [156, 140] on div "delo.kuv@vsevpes.ru" at bounding box center [214, 135] width 119 height 11
drag, startPoint x: 157, startPoint y: 134, endPoint x: 162, endPoint y: 140, distance: 7.7
click at [158, 134] on div at bounding box center [158, 135] width 7 height 7
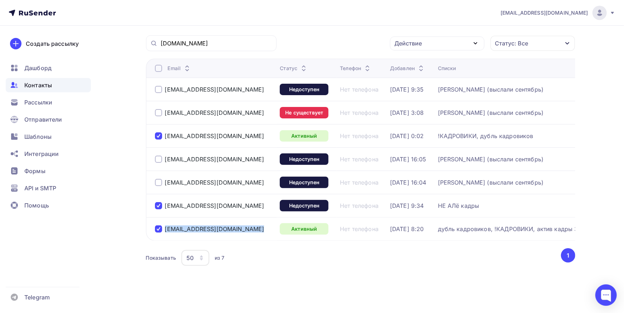
drag, startPoint x: 169, startPoint y: 230, endPoint x: 148, endPoint y: 231, distance: 21.5
click at [148, 231] on td "kadrs@vsevpes.ru" at bounding box center [211, 228] width 131 height 23
drag, startPoint x: 407, startPoint y: 40, endPoint x: 412, endPoint y: 61, distance: 22.0
click at [407, 40] on div "Действие" at bounding box center [409, 43] width 28 height 9
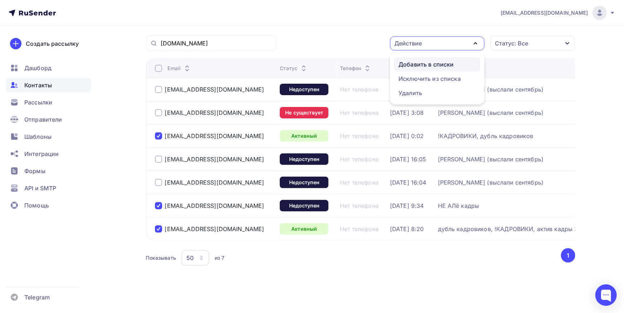
click at [412, 62] on div "Добавить в списки" at bounding box center [425, 64] width 55 height 9
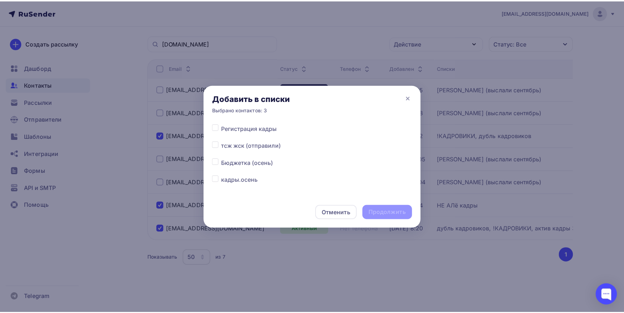
scroll to position [37, 0]
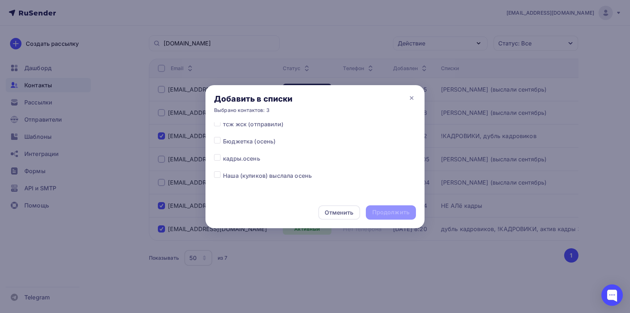
click at [223, 154] on label at bounding box center [223, 154] width 0 height 0
click at [216, 158] on input "checkbox" at bounding box center [217, 157] width 6 height 6
click at [378, 209] on div "Продолжить" at bounding box center [390, 212] width 37 height 8
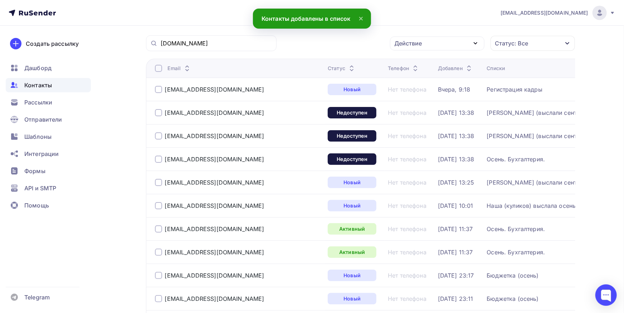
scroll to position [0, 0]
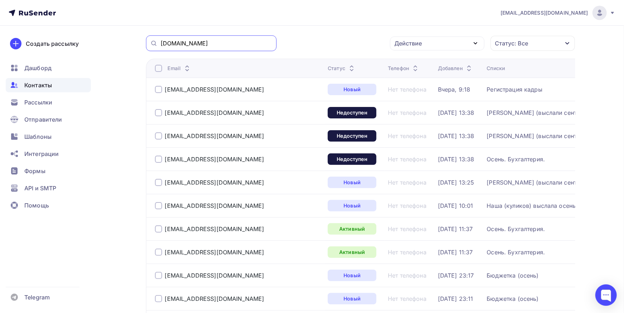
click at [236, 45] on input "vsevpes.ru" at bounding box center [217, 43] width 112 height 8
paste input "@ball.com"
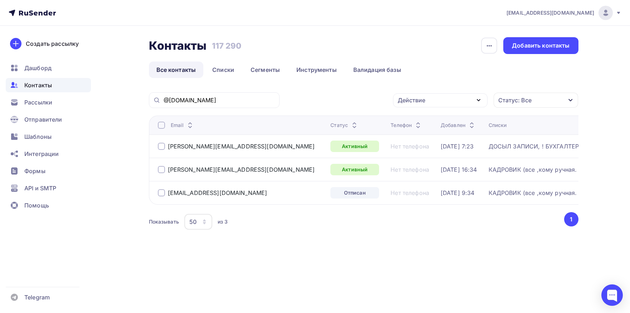
click at [160, 147] on div at bounding box center [161, 146] width 7 height 7
click at [426, 103] on div "Действие" at bounding box center [440, 100] width 94 height 14
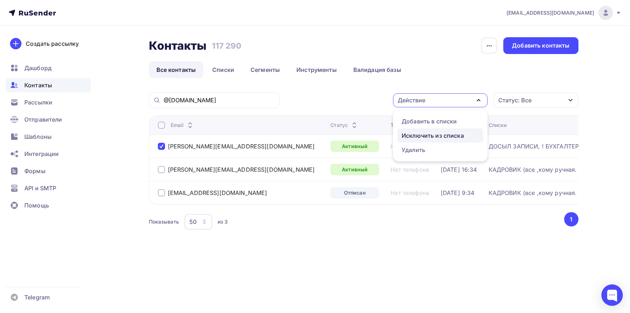
click at [417, 134] on div "Исключить из списка" at bounding box center [432, 135] width 62 height 9
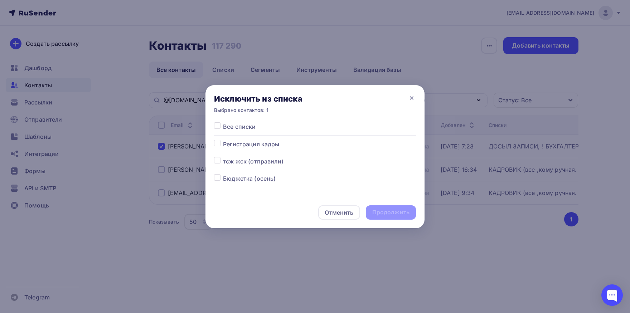
click at [223, 122] on label at bounding box center [223, 122] width 0 height 0
click at [219, 125] on input "checkbox" at bounding box center [217, 125] width 6 height 6
drag, startPoint x: 404, startPoint y: 211, endPoint x: 394, endPoint y: 196, distance: 17.5
click at [403, 211] on div "Продолжить" at bounding box center [390, 212] width 37 height 8
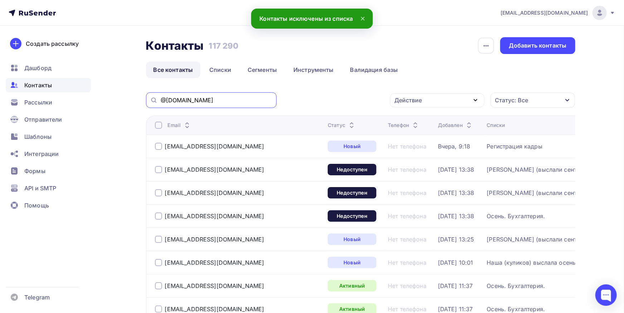
click at [254, 101] on input "@ball.com" at bounding box center [217, 100] width 112 height 8
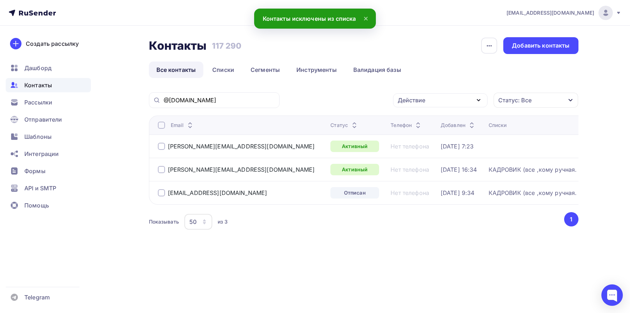
click at [160, 147] on div at bounding box center [161, 146] width 7 height 7
drag, startPoint x: 435, startPoint y: 101, endPoint x: 427, endPoint y: 121, distance: 21.3
click at [434, 101] on div "Действие" at bounding box center [440, 100] width 94 height 14
click at [426, 122] on div "Добавить в списки" at bounding box center [428, 121] width 55 height 9
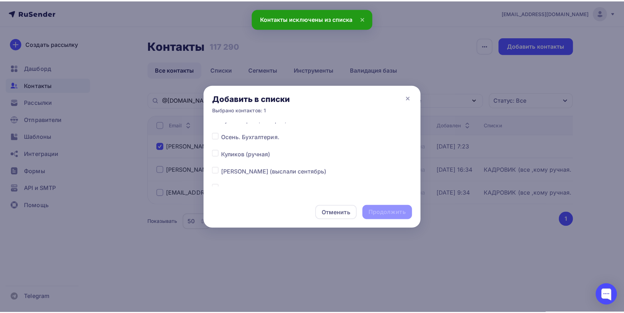
scroll to position [112, 0]
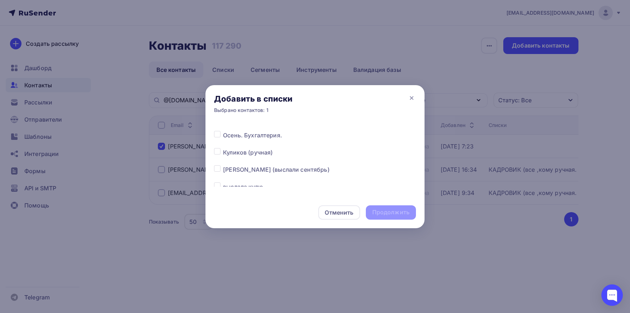
click at [220, 133] on div at bounding box center [218, 135] width 9 height 9
click at [223, 131] on label at bounding box center [223, 131] width 0 height 0
click at [219, 133] on input "checkbox" at bounding box center [217, 134] width 6 height 6
drag, startPoint x: 374, startPoint y: 207, endPoint x: 273, endPoint y: 109, distance: 141.4
click at [374, 208] on div "Продолжить" at bounding box center [391, 212] width 50 height 14
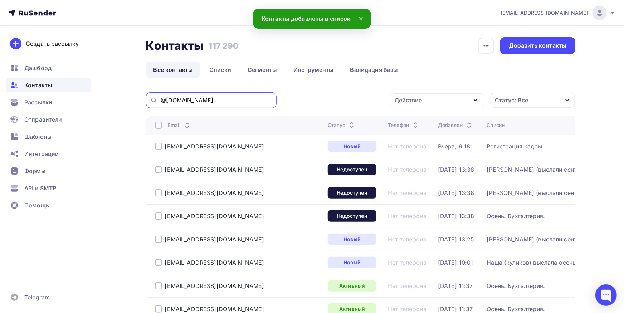
click at [241, 100] on input "@ball.com" at bounding box center [217, 100] width 112 height 8
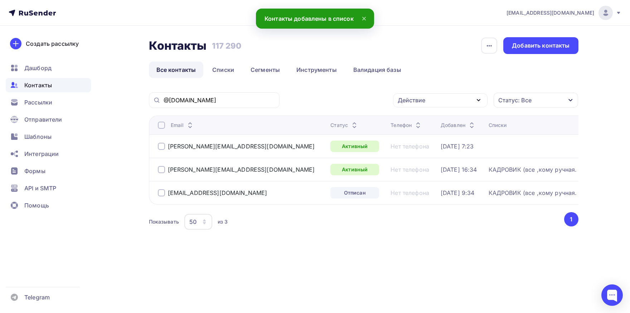
drag, startPoint x: 163, startPoint y: 194, endPoint x: 164, endPoint y: 171, distance: 22.6
click at [163, 194] on div at bounding box center [161, 192] width 7 height 7
click at [163, 171] on div at bounding box center [161, 169] width 7 height 7
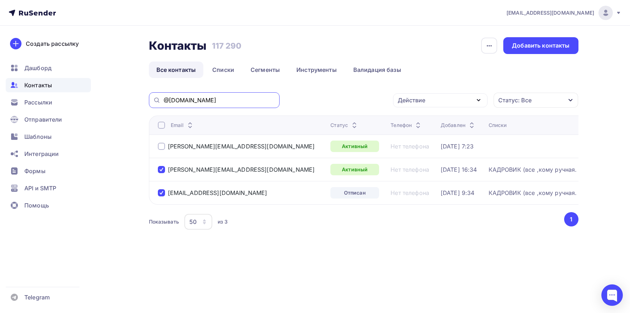
click at [239, 104] on input "@ball.com" at bounding box center [219, 100] width 112 height 8
paste input "buh@vsevpes.ru"
click at [239, 104] on input "@ball.com" at bounding box center [219, 100] width 112 height 8
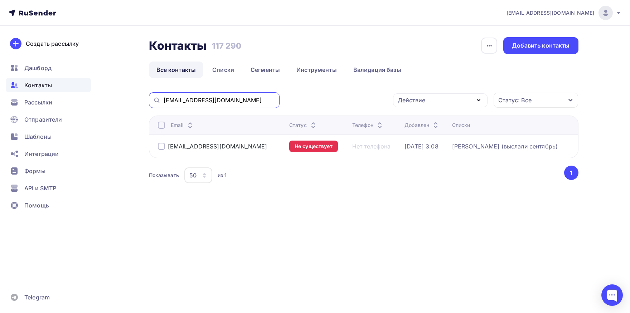
drag, startPoint x: 178, startPoint y: 101, endPoint x: 143, endPoint y: 98, distance: 35.2
click at [163, 98] on input "buh@vsevpes.ru" at bounding box center [219, 100] width 112 height 8
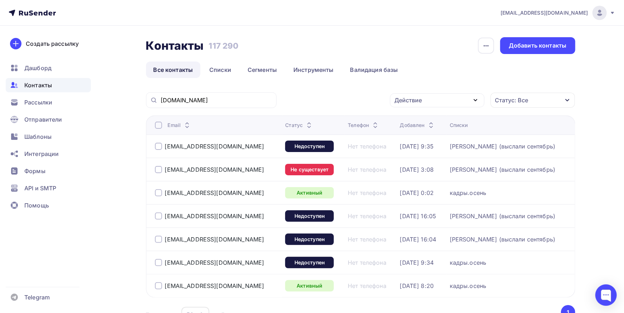
click at [159, 149] on div at bounding box center [158, 146] width 7 height 7
click at [160, 175] on div "buh@vsevpes.ru" at bounding box center [217, 169] width 125 height 11
click at [158, 170] on div at bounding box center [158, 169] width 7 height 7
click at [161, 217] on div at bounding box center [158, 215] width 7 height 7
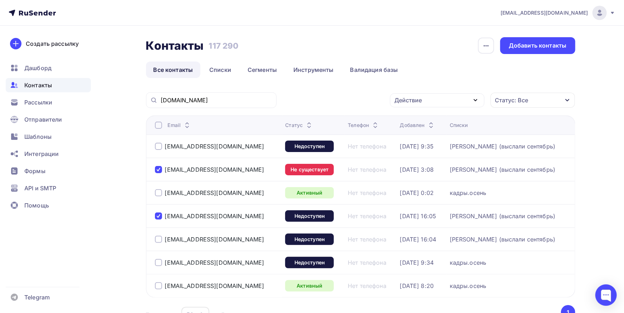
click at [409, 103] on div "Действие" at bounding box center [409, 100] width 28 height 9
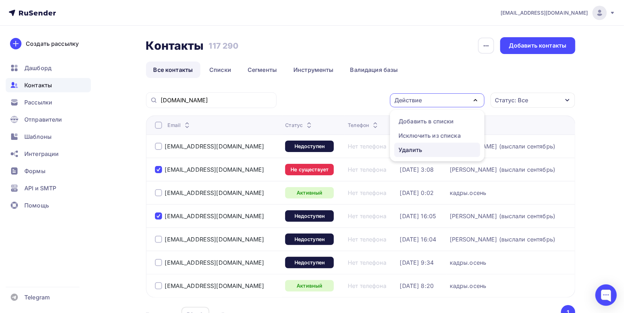
click at [411, 145] on link "Удалить" at bounding box center [437, 150] width 86 height 14
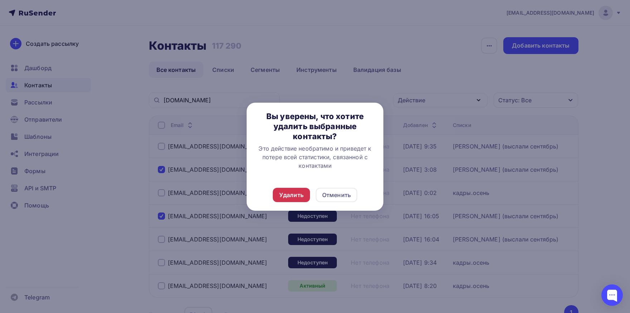
click at [297, 190] on div "Удалить" at bounding box center [291, 195] width 37 height 14
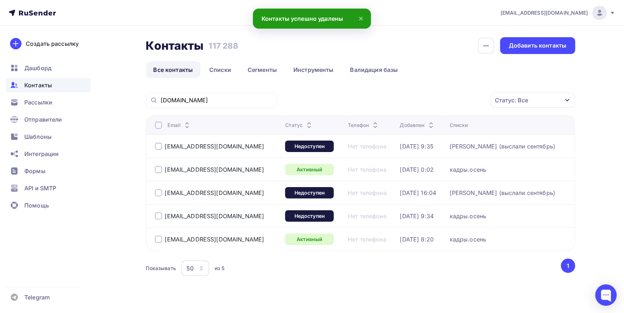
click at [216, 244] on div "kadrs@vsevpes.ru" at bounding box center [217, 239] width 125 height 11
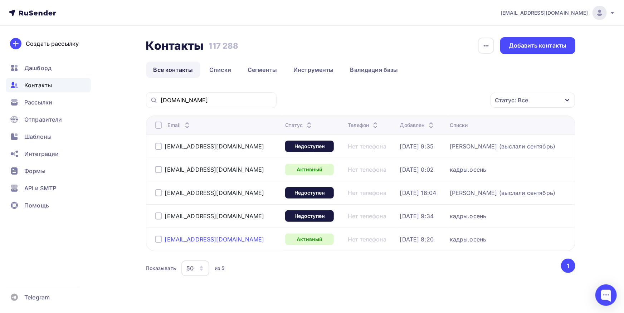
drag, startPoint x: 226, startPoint y: 239, endPoint x: 166, endPoint y: 238, distance: 60.1
click at [166, 238] on div "kadrs@vsevpes.ru" at bounding box center [217, 239] width 125 height 11
drag, startPoint x: 232, startPoint y: 169, endPoint x: 165, endPoint y: 170, distance: 67.6
click at [165, 170] on div "delo.kuv@vsevpes.ru" at bounding box center [217, 169] width 125 height 11
click at [226, 101] on input "vsevpes.ru" at bounding box center [217, 100] width 112 height 8
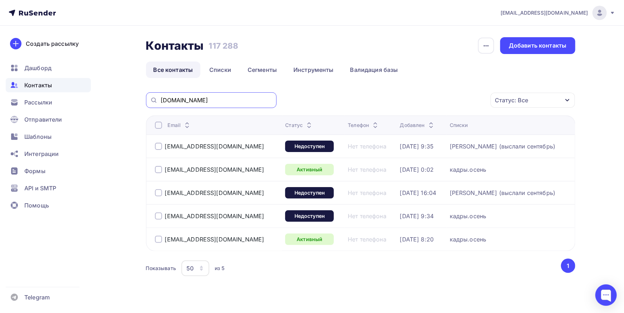
click at [226, 101] on input "vsevpes.ru" at bounding box center [217, 100] width 112 height 8
paste input "@ball.com"
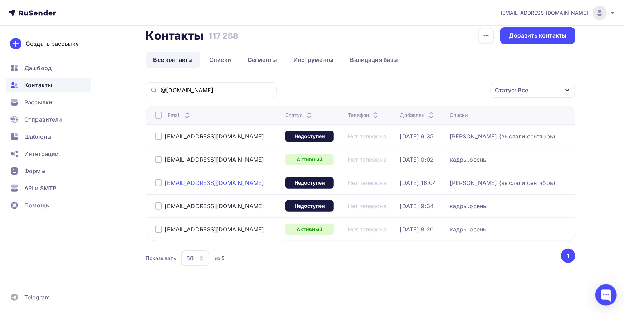
scroll to position [10, 0]
click at [204, 93] on input "@ball.com" at bounding box center [217, 90] width 112 height 8
click at [203, 92] on input "@ball.com" at bounding box center [217, 90] width 112 height 8
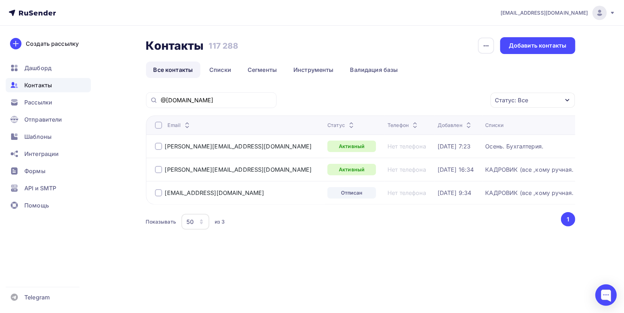
scroll to position [0, 0]
drag, startPoint x: 245, startPoint y: 171, endPoint x: 166, endPoint y: 170, distance: 78.7
click at [166, 170] on div "natalia.nikiforova@ball.com" at bounding box center [241, 169] width 167 height 11
click at [160, 173] on div at bounding box center [161, 169] width 7 height 7
click at [162, 192] on div at bounding box center [161, 192] width 7 height 7
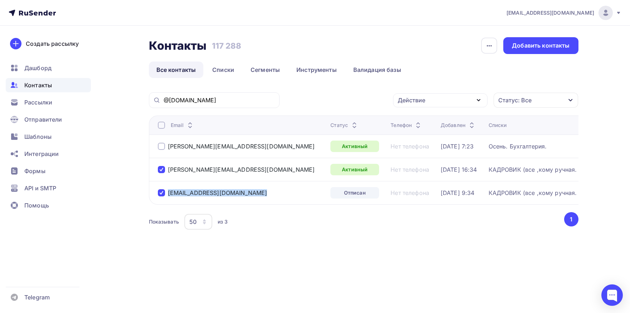
click at [149, 196] on div "Email Статус Телефон Добавлен Списки anna.strelkova@ball.com Активный Нет телеф…" at bounding box center [363, 160] width 429 height 89
click at [216, 64] on link "Списки" at bounding box center [223, 70] width 37 height 16
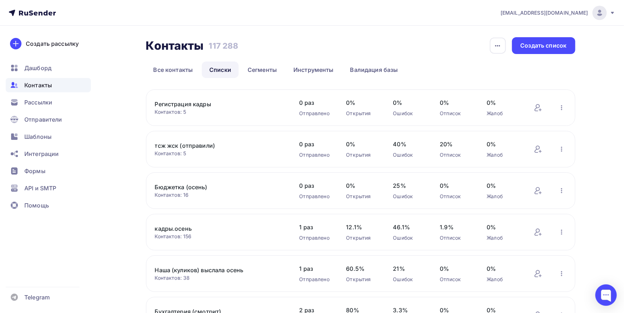
scroll to position [241, 0]
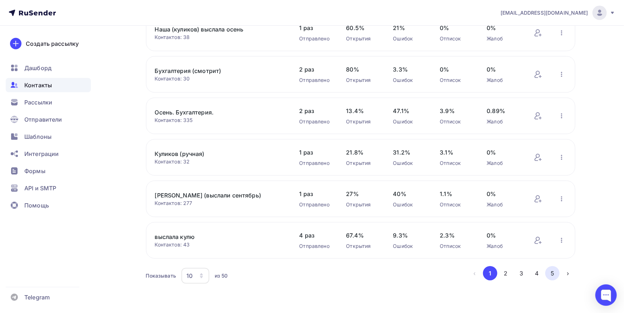
click at [553, 270] on button "5" at bounding box center [552, 273] width 14 height 14
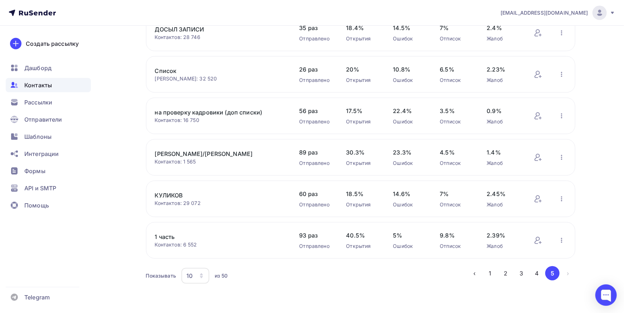
click at [206, 153] on link "[PERSON_NAME]/[PERSON_NAME]" at bounding box center [216, 154] width 122 height 9
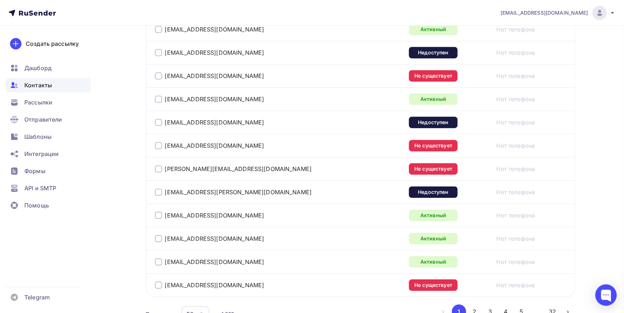
scroll to position [1140, 0]
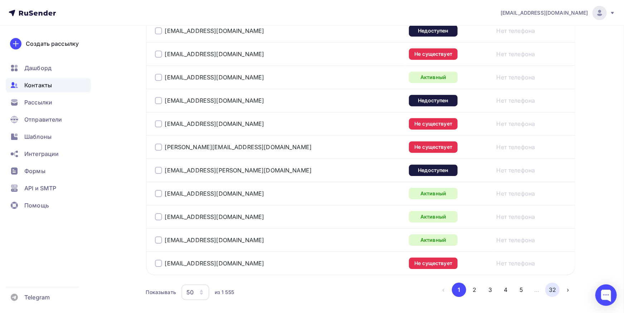
click at [550, 289] on button "32" at bounding box center [552, 290] width 14 height 14
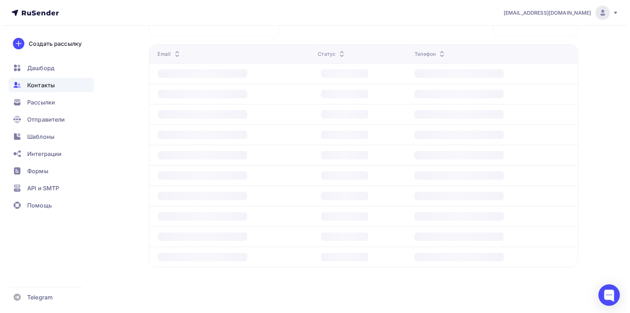
scroll to position [128, 0]
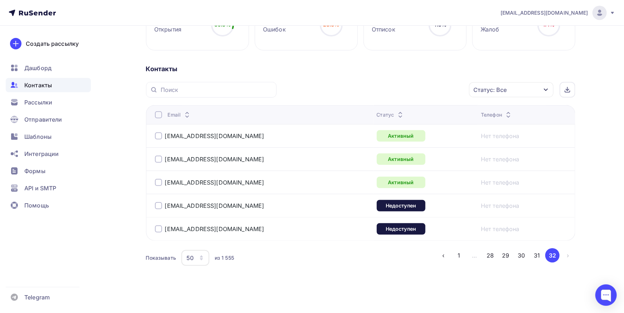
drag, startPoint x: 184, startPoint y: 229, endPoint x: 159, endPoint y: 230, distance: 25.1
click at [159, 230] on div "erdle@termofor.ru" at bounding box center [244, 228] width 179 height 11
click at [160, 227] on div at bounding box center [158, 228] width 7 height 7
click at [387, 89] on div "Действие" at bounding box center [387, 89] width 28 height 9
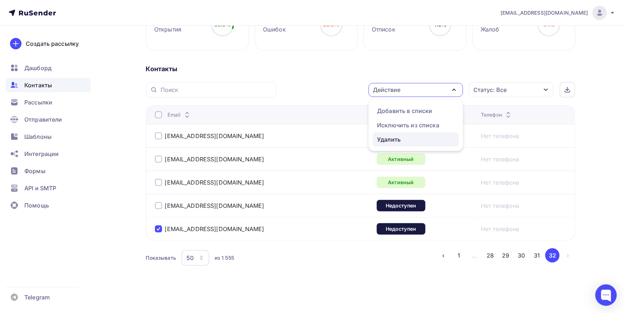
click at [411, 135] on div "Удалить" at bounding box center [415, 139] width 77 height 9
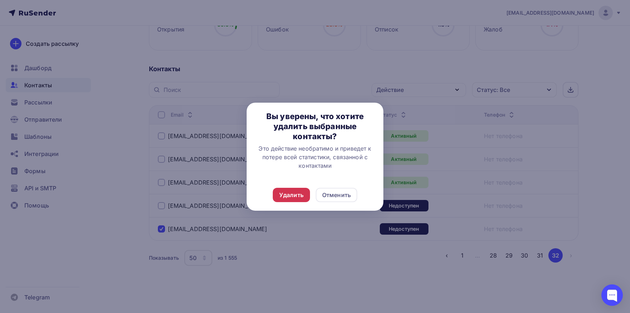
click at [291, 194] on div "Удалить" at bounding box center [291, 195] width 24 height 9
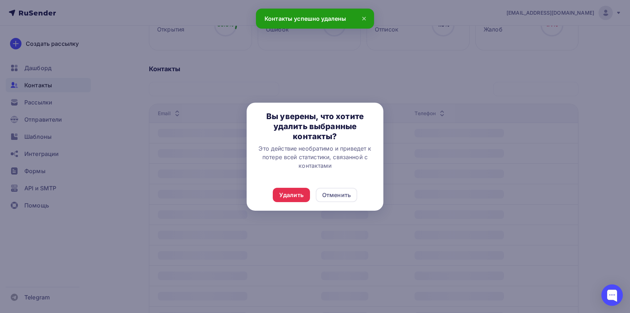
scroll to position [104, 0]
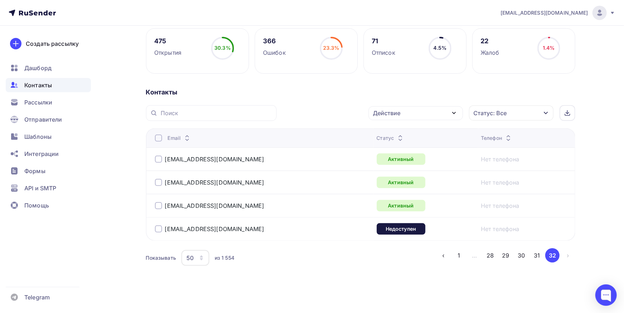
drag, startPoint x: 153, startPoint y: 232, endPoint x: 146, endPoint y: 233, distance: 7.5
click at [146, 233] on div "Email Статус Телефон flurasp@gmail.com Активный Нет телефона samiv2013@gmail.co…" at bounding box center [360, 184] width 429 height 112
click at [161, 225] on div "lavrova@kelnik.ru" at bounding box center [244, 228] width 179 height 11
click at [159, 230] on div at bounding box center [158, 228] width 7 height 7
drag, startPoint x: 220, startPoint y: 206, endPoint x: 166, endPoint y: 207, distance: 54.0
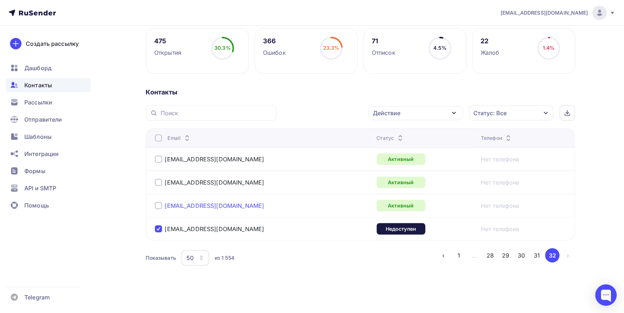
click at [166, 207] on div "n_duh65@mail.ru" at bounding box center [244, 205] width 179 height 11
click at [158, 207] on div at bounding box center [158, 205] width 7 height 7
drag, startPoint x: 235, startPoint y: 183, endPoint x: 166, endPoint y: 189, distance: 68.9
click at [166, 188] on td "samiv2013@gmail.com" at bounding box center [260, 182] width 228 height 23
click at [240, 178] on div "samiv2013@gmail.com" at bounding box center [244, 182] width 179 height 11
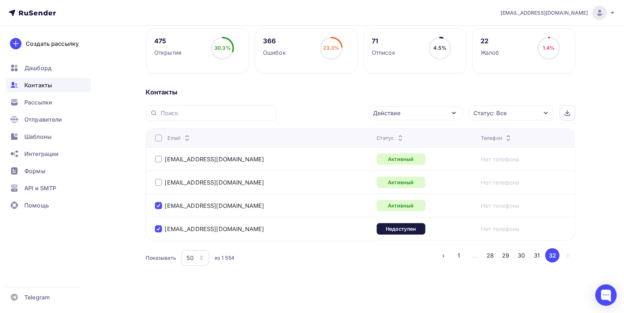
drag, startPoint x: 197, startPoint y: 184, endPoint x: 168, endPoint y: 191, distance: 29.9
click at [167, 189] on td "samiv2013@gmail.com" at bounding box center [260, 182] width 228 height 23
drag, startPoint x: 234, startPoint y: 183, endPoint x: 166, endPoint y: 183, distance: 68.0
click at [166, 183] on div "samiv2013@gmail.com" at bounding box center [244, 182] width 179 height 11
click at [160, 182] on div at bounding box center [158, 182] width 7 height 7
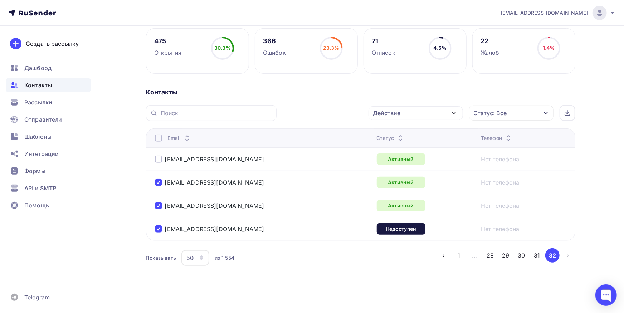
drag, startPoint x: 228, startPoint y: 163, endPoint x: 162, endPoint y: 162, distance: 65.5
click at [162, 162] on div "flurasp@gmail.com" at bounding box center [244, 158] width 179 height 11
click at [160, 159] on div at bounding box center [158, 159] width 7 height 7
click at [401, 116] on div "Действие" at bounding box center [415, 113] width 94 height 14
click at [401, 135] on div "Добавить в списки" at bounding box center [404, 134] width 55 height 9
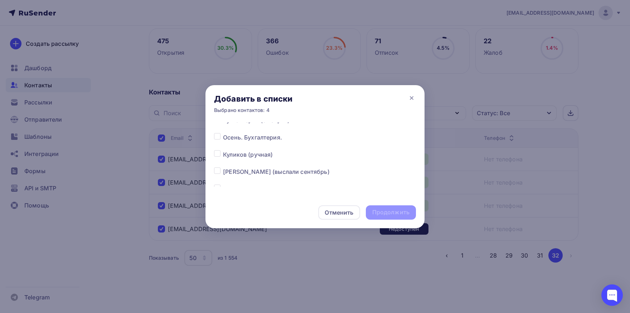
scroll to position [112, 0]
click at [221, 168] on div at bounding box center [218, 169] width 9 height 9
click at [223, 165] on label at bounding box center [223, 165] width 0 height 0
click at [218, 168] on input "checkbox" at bounding box center [217, 168] width 6 height 6
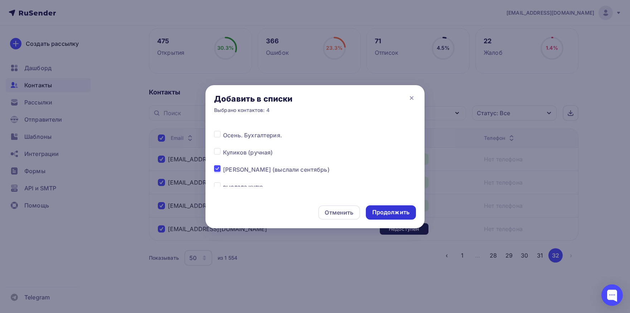
click at [405, 212] on div "Продолжить" at bounding box center [390, 212] width 37 height 8
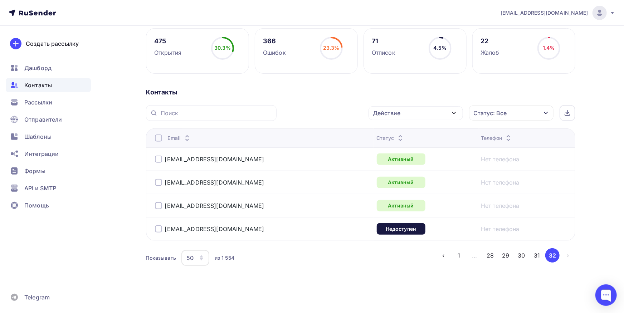
click at [158, 138] on div at bounding box center [158, 137] width 7 height 7
drag, startPoint x: 393, startPoint y: 112, endPoint x: 398, endPoint y: 134, distance: 22.7
click at [393, 111] on div "Действие" at bounding box center [387, 113] width 28 height 9
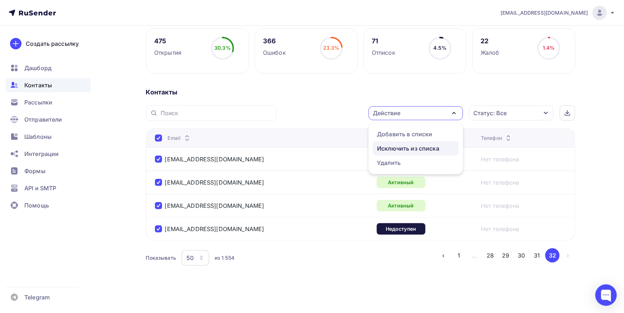
click at [397, 145] on div "Исключить из списка" at bounding box center [408, 148] width 62 height 9
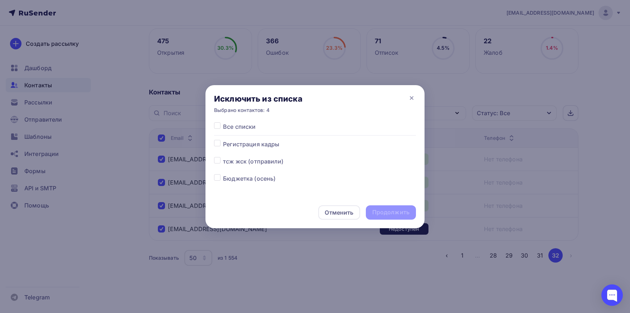
click at [223, 122] on label at bounding box center [223, 122] width 0 height 0
click at [219, 125] on input "checkbox" at bounding box center [217, 125] width 6 height 6
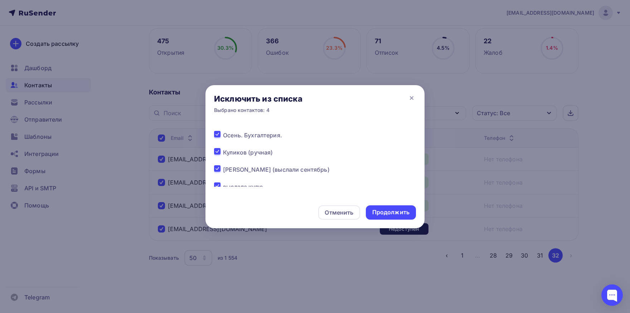
click at [223, 165] on label at bounding box center [223, 165] width 0 height 0
click at [216, 167] on input "checkbox" at bounding box center [217, 168] width 6 height 6
click at [386, 210] on div "Продолжить" at bounding box center [390, 212] width 37 height 8
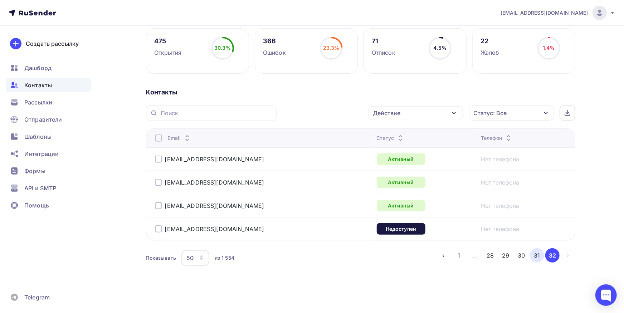
click at [533, 257] on button "31" at bounding box center [537, 255] width 14 height 14
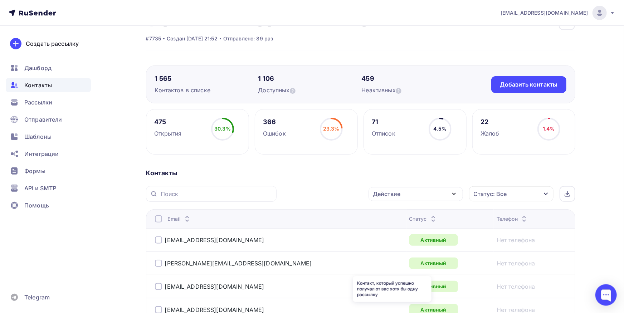
scroll to position [0, 0]
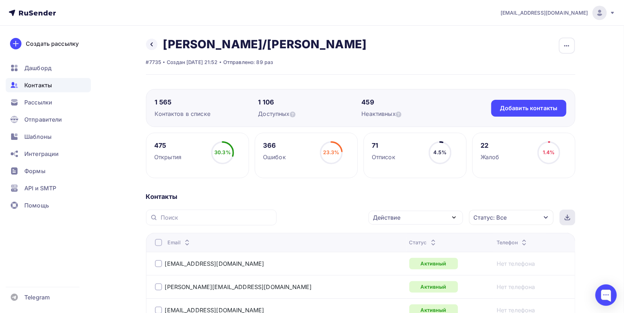
click at [565, 219] on icon at bounding box center [567, 219] width 5 height 1
